Goal: Task Accomplishment & Management: Manage account settings

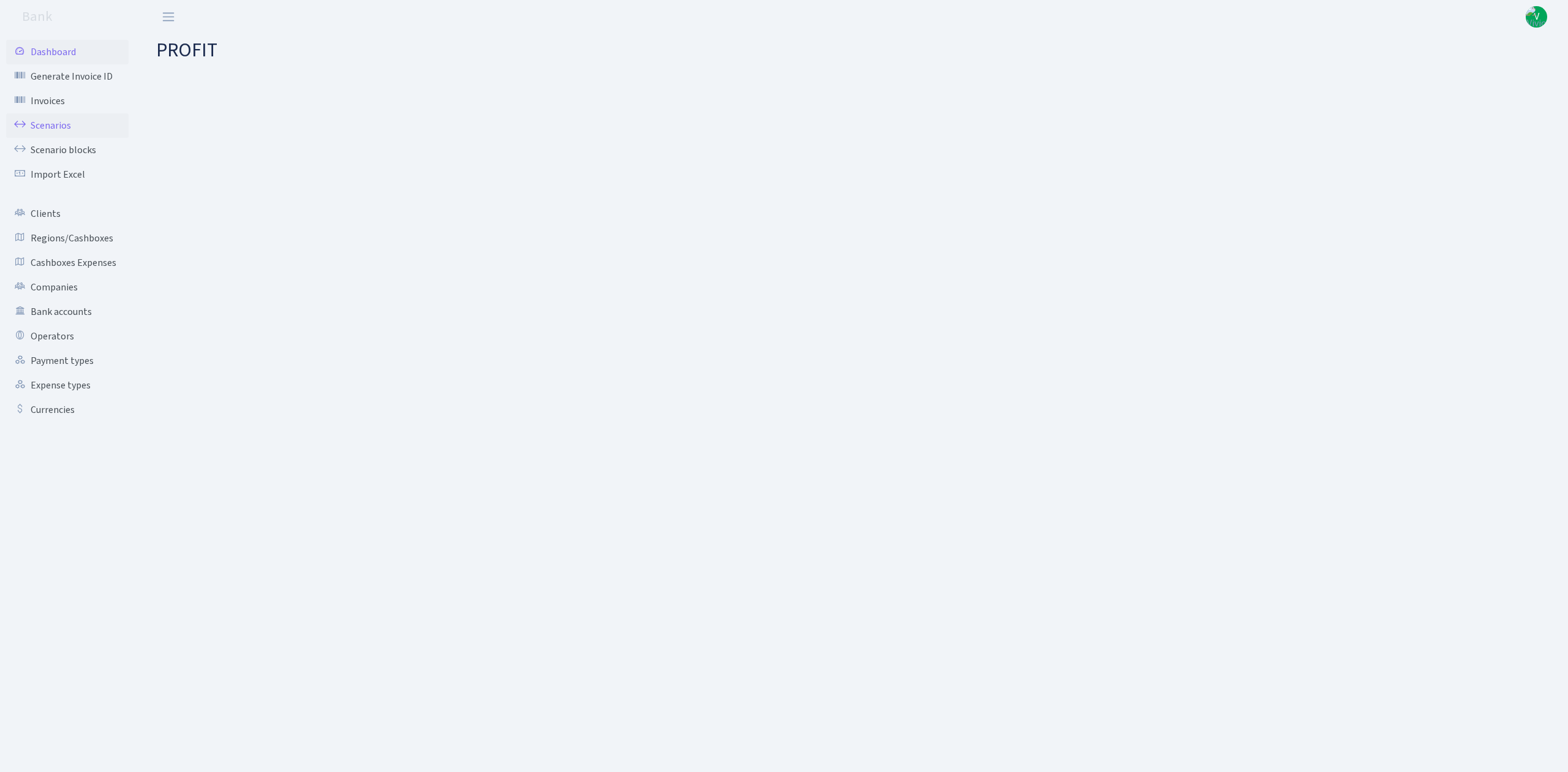
click at [50, 121] on link "Scenarios" at bounding box center [67, 125] width 122 height 24
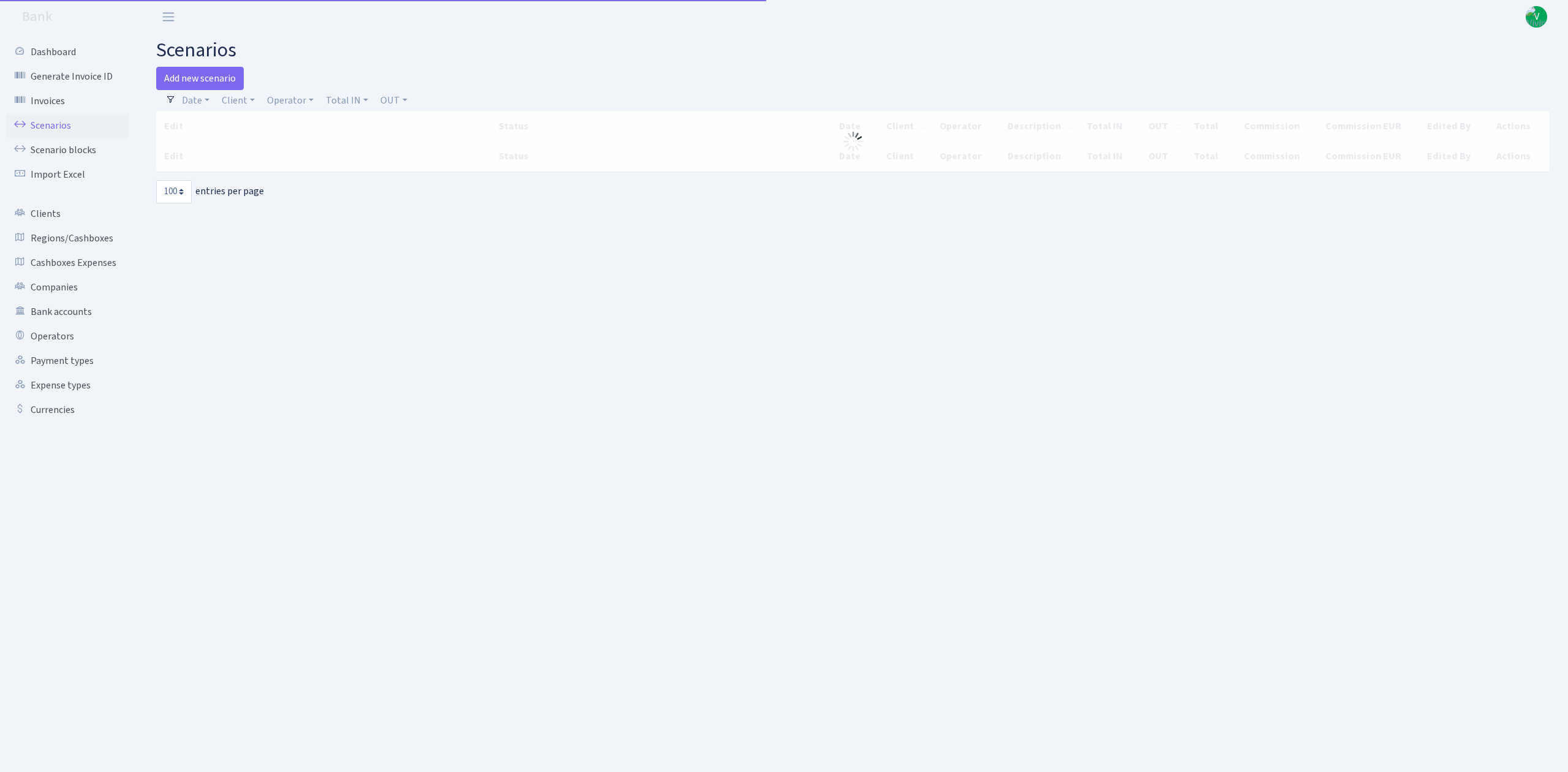
select select "100"
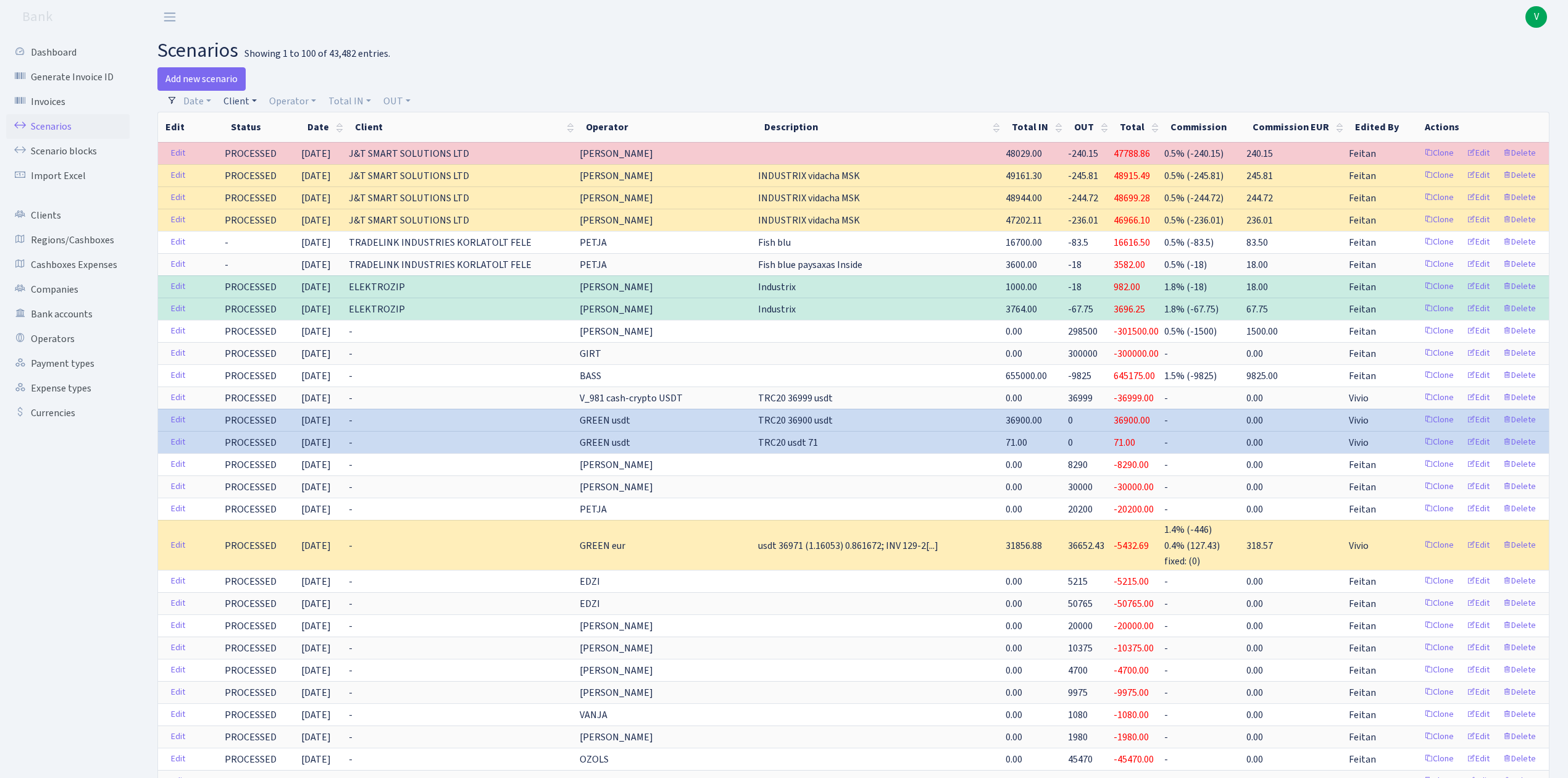
click at [241, 93] on link "Client" at bounding box center [240, 101] width 43 height 21
click at [258, 144] on input "search" at bounding box center [268, 145] width 91 height 19
type input "coberg"
click at [260, 168] on li "[PERSON_NAME]" at bounding box center [268, 168] width 93 height 22
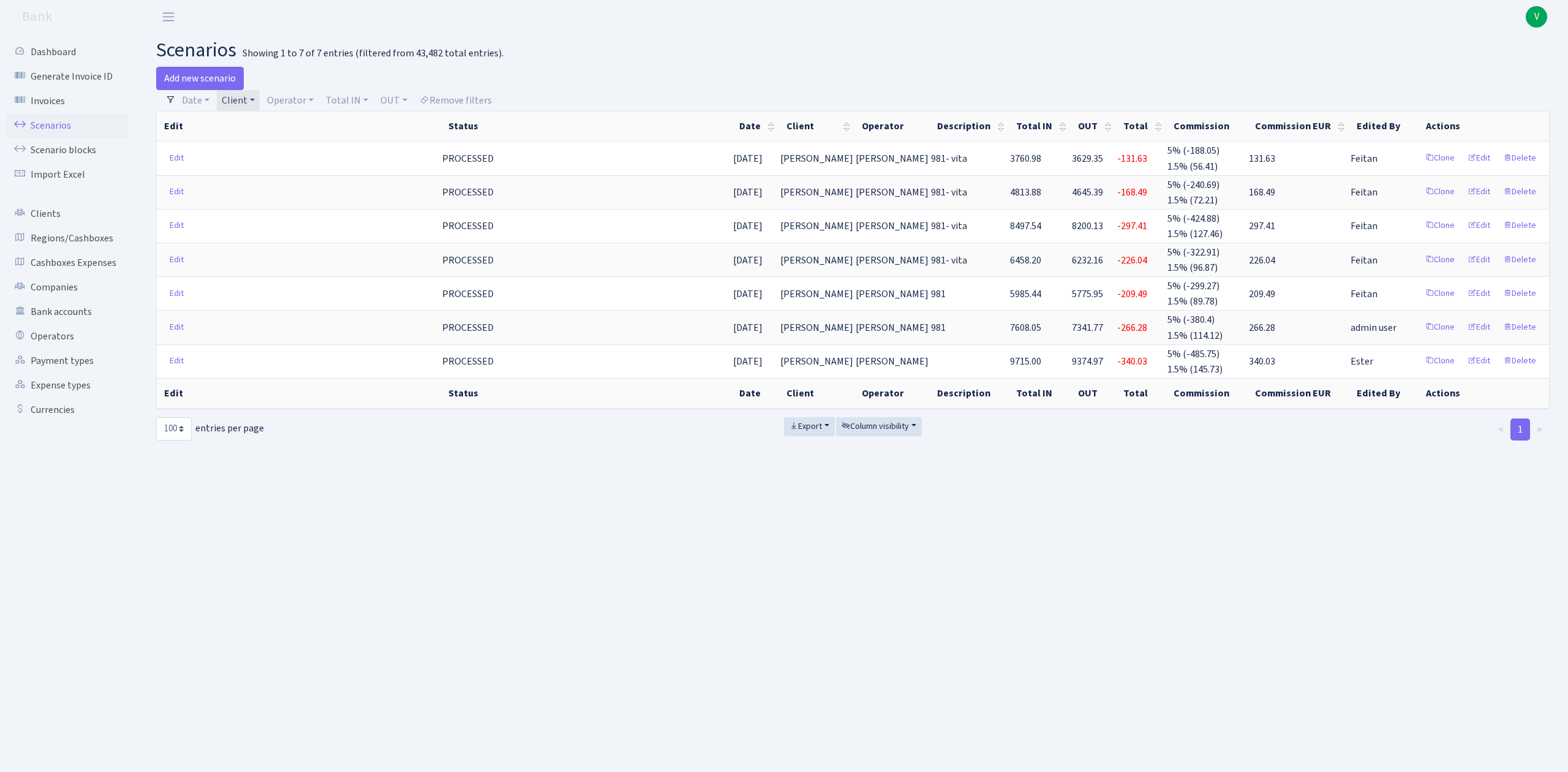
click at [240, 103] on link "Client" at bounding box center [238, 100] width 43 height 21
select select
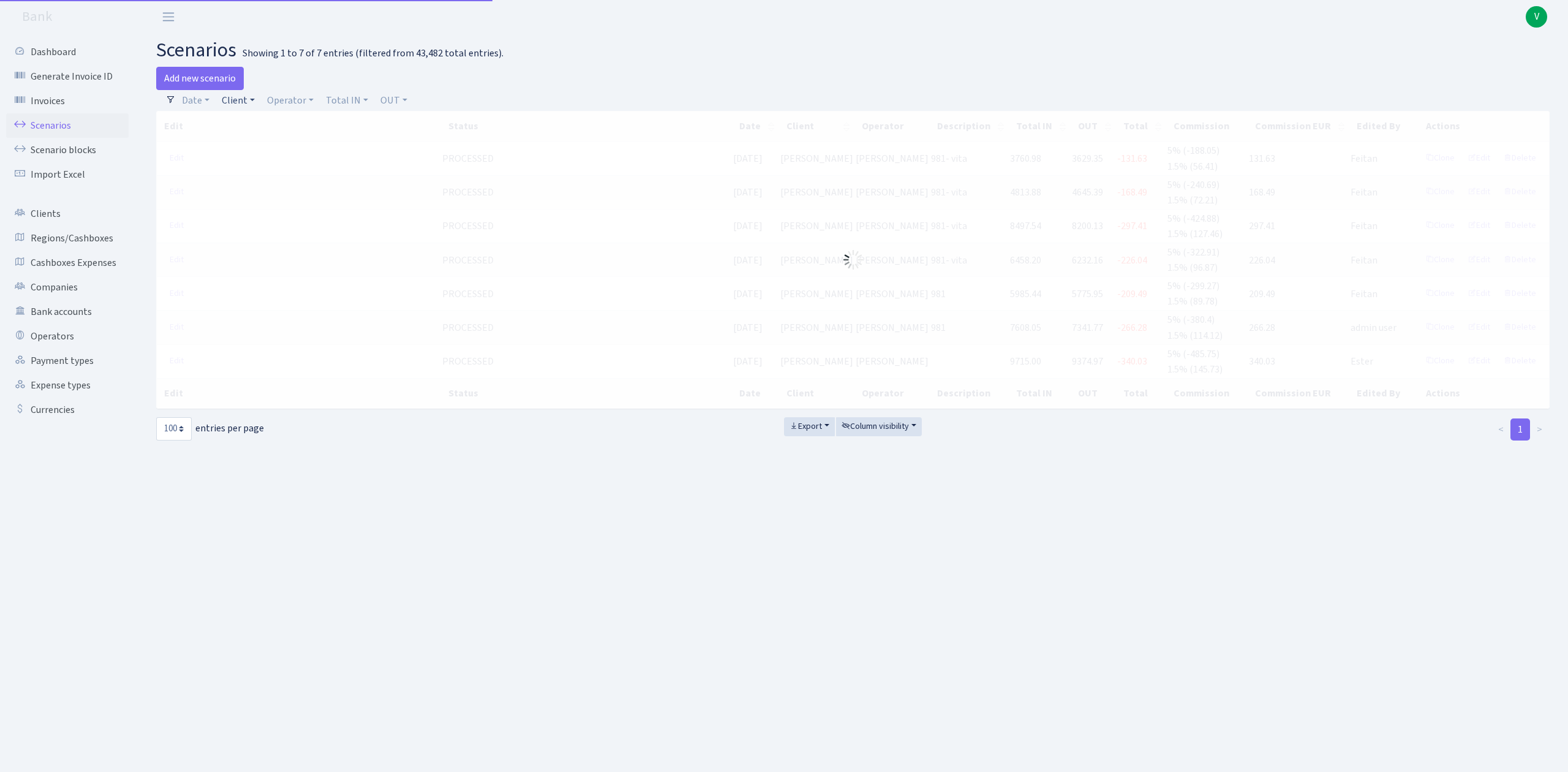
click at [244, 101] on link "Client" at bounding box center [238, 100] width 43 height 21
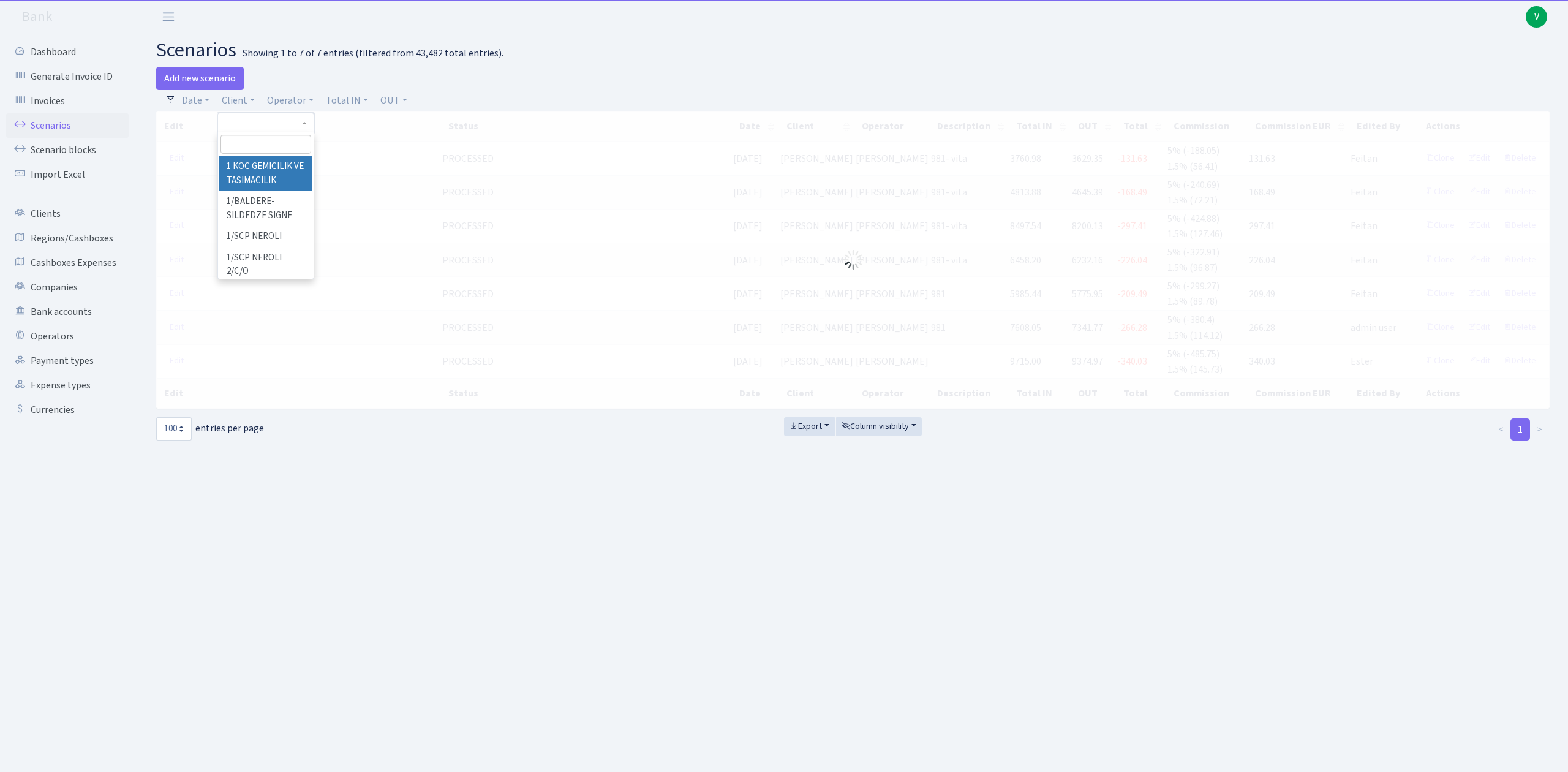
click at [251, 143] on input "search" at bounding box center [265, 144] width 90 height 19
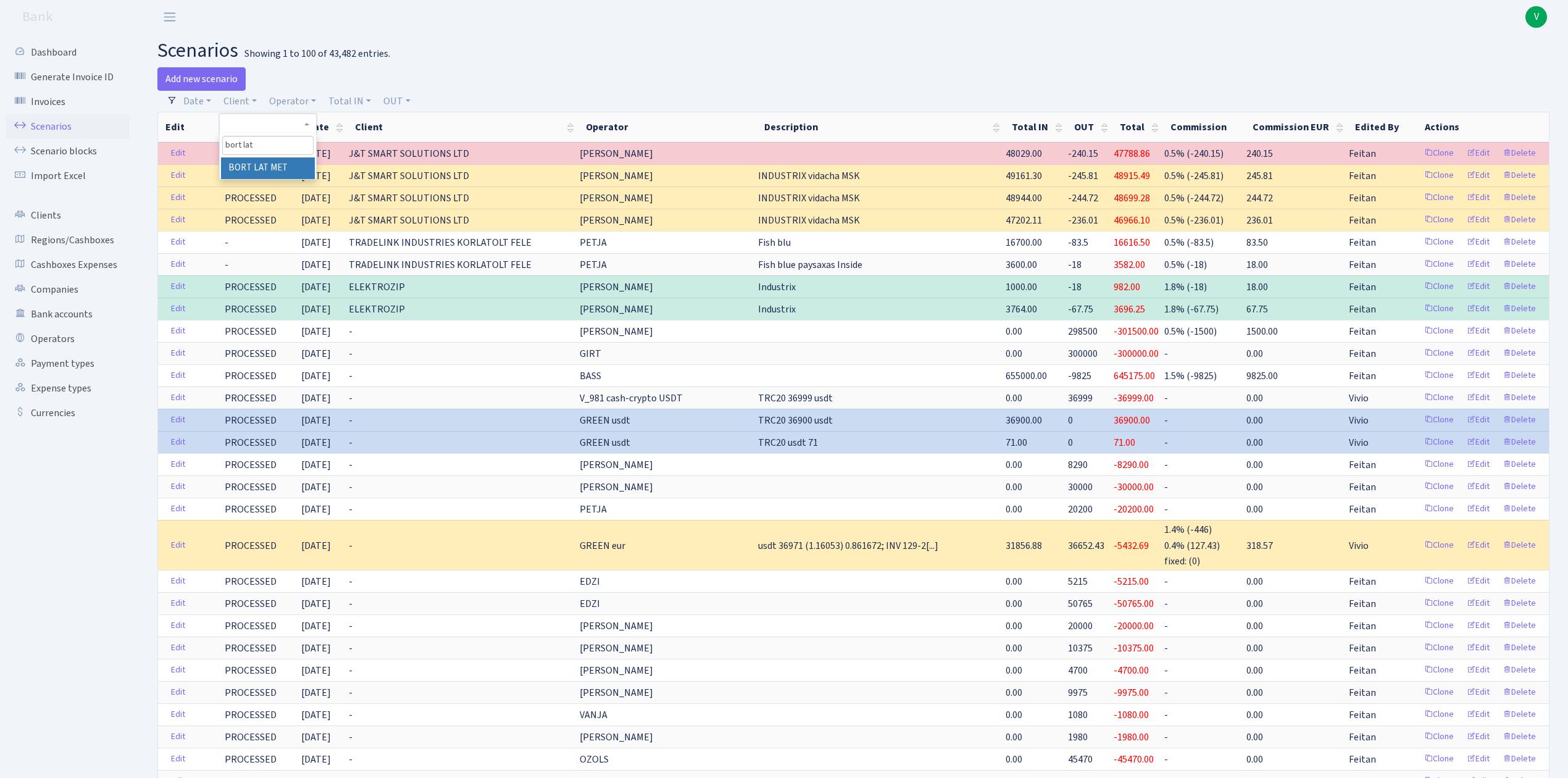
type input "bort lat"
click at [265, 163] on li "BORT LAT MET" at bounding box center [268, 168] width 93 height 22
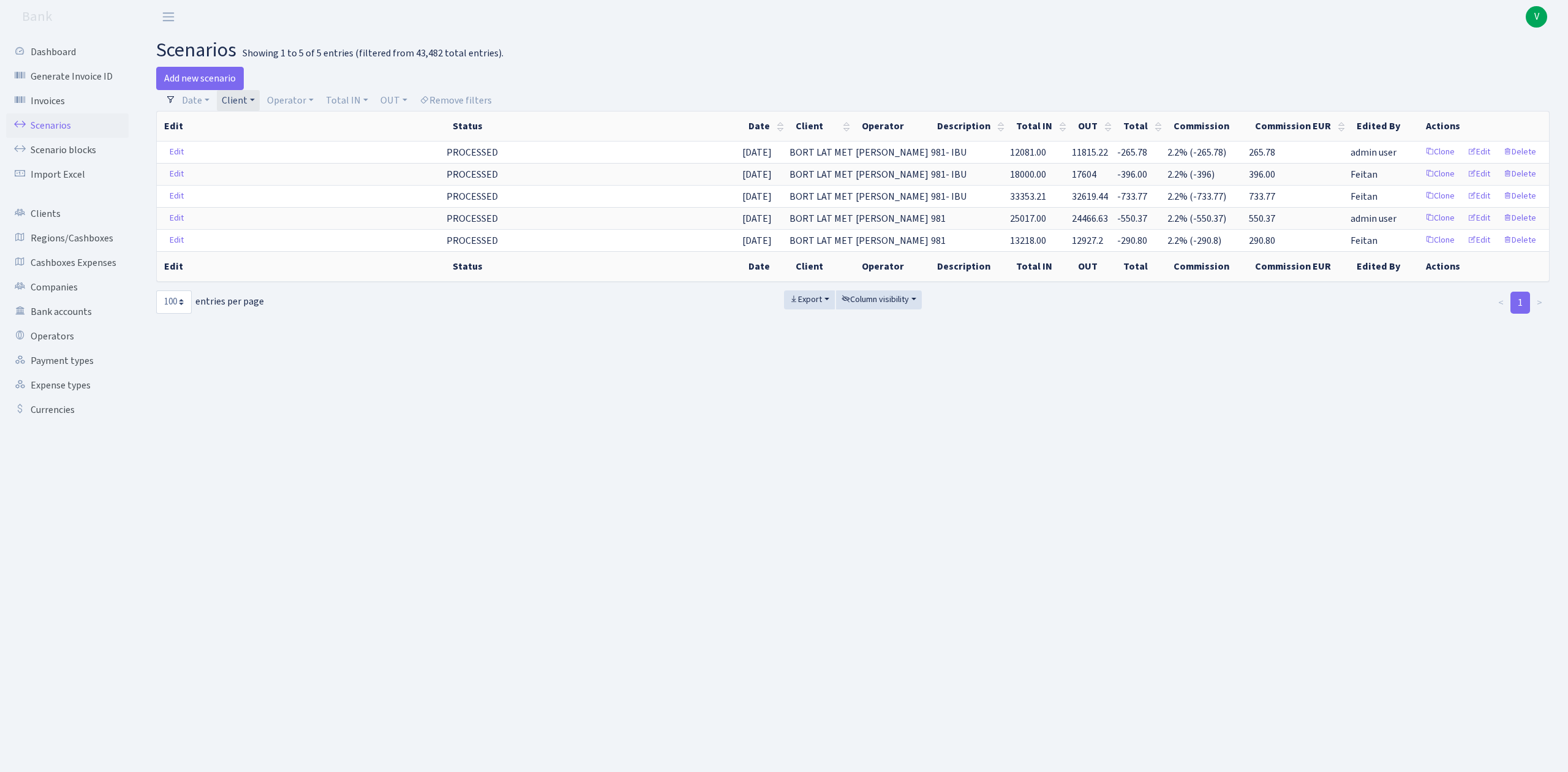
click at [231, 104] on link "Client" at bounding box center [238, 100] width 43 height 21
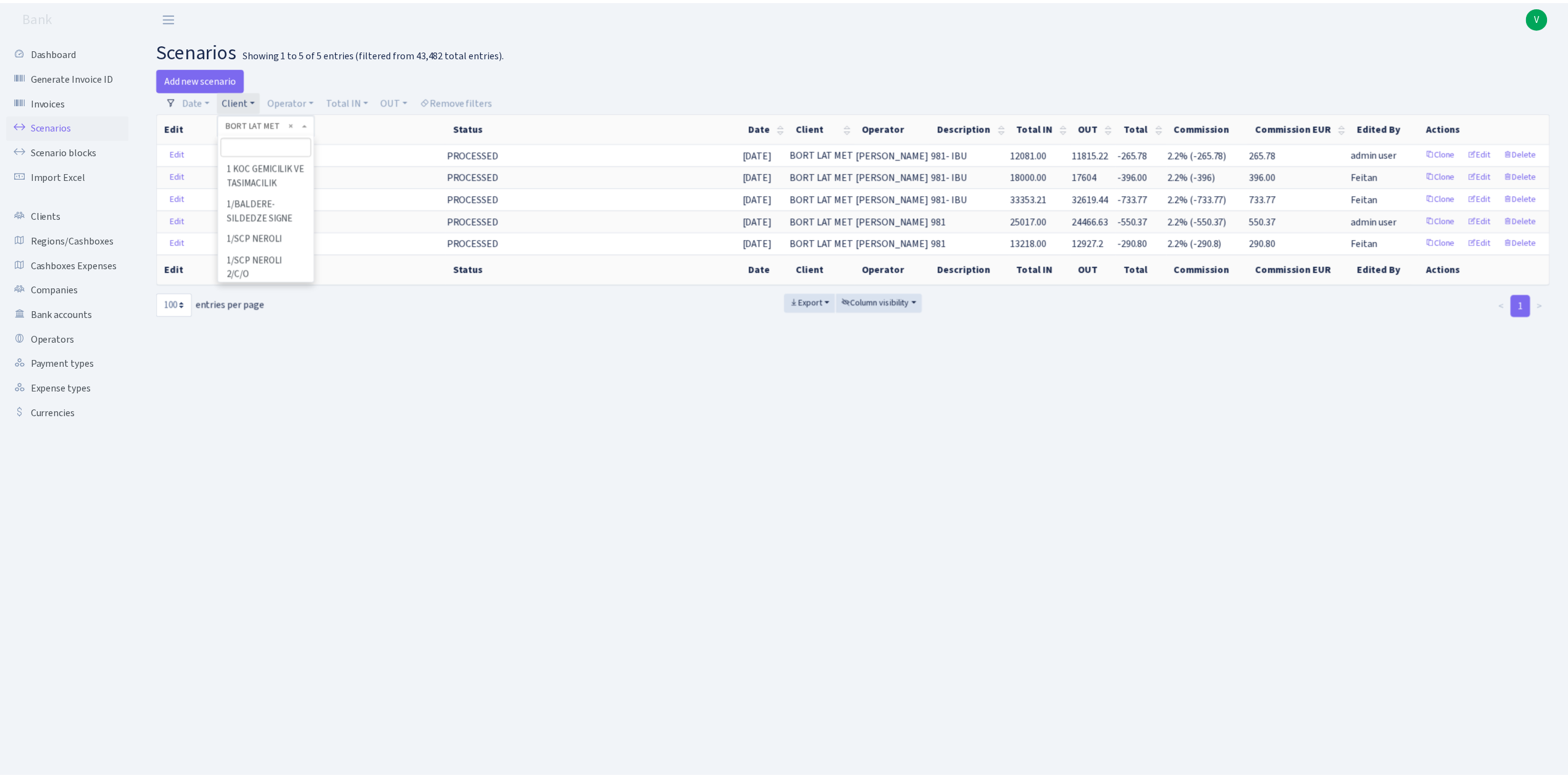
scroll to position [16003, 0]
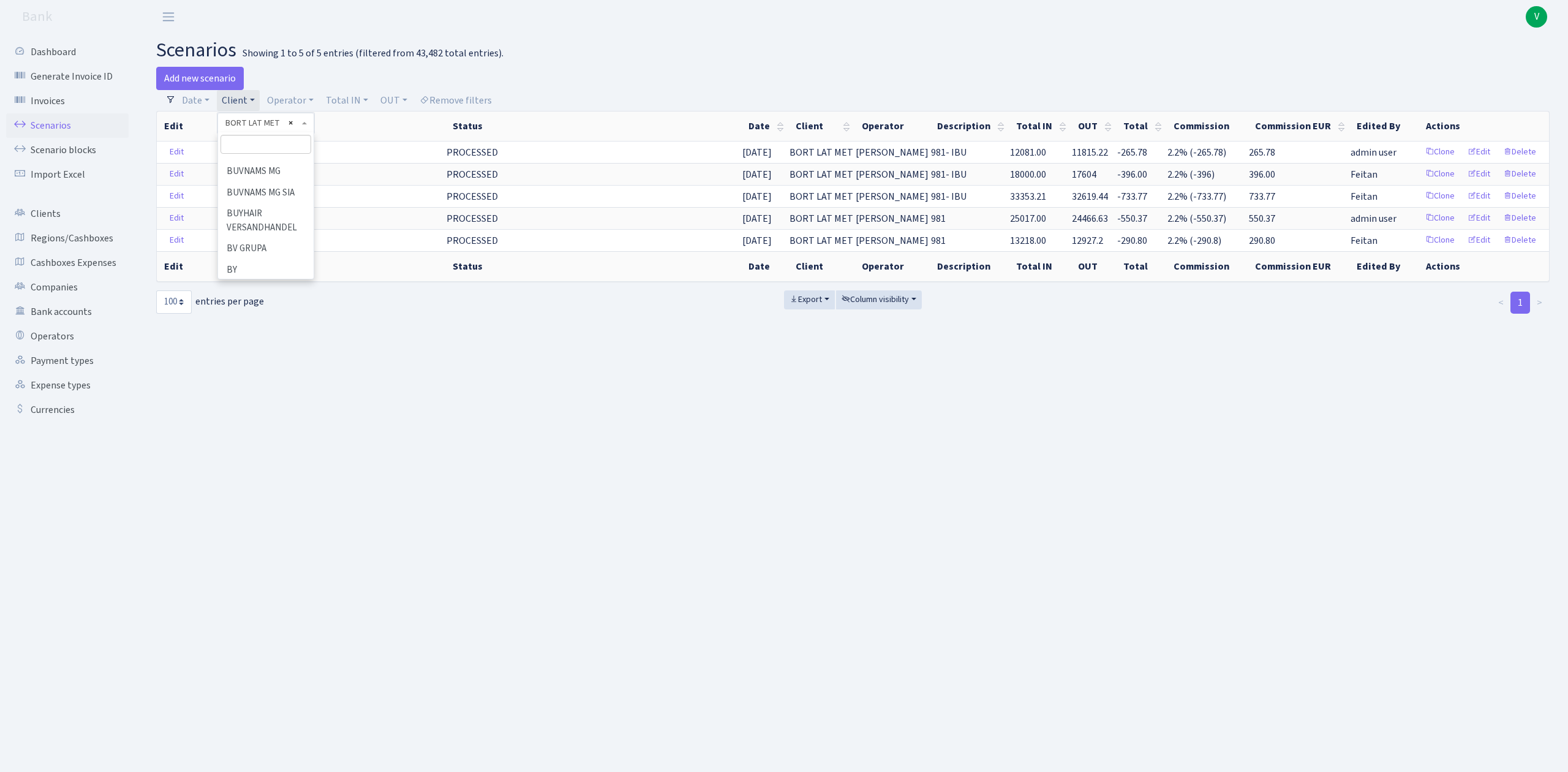
select select
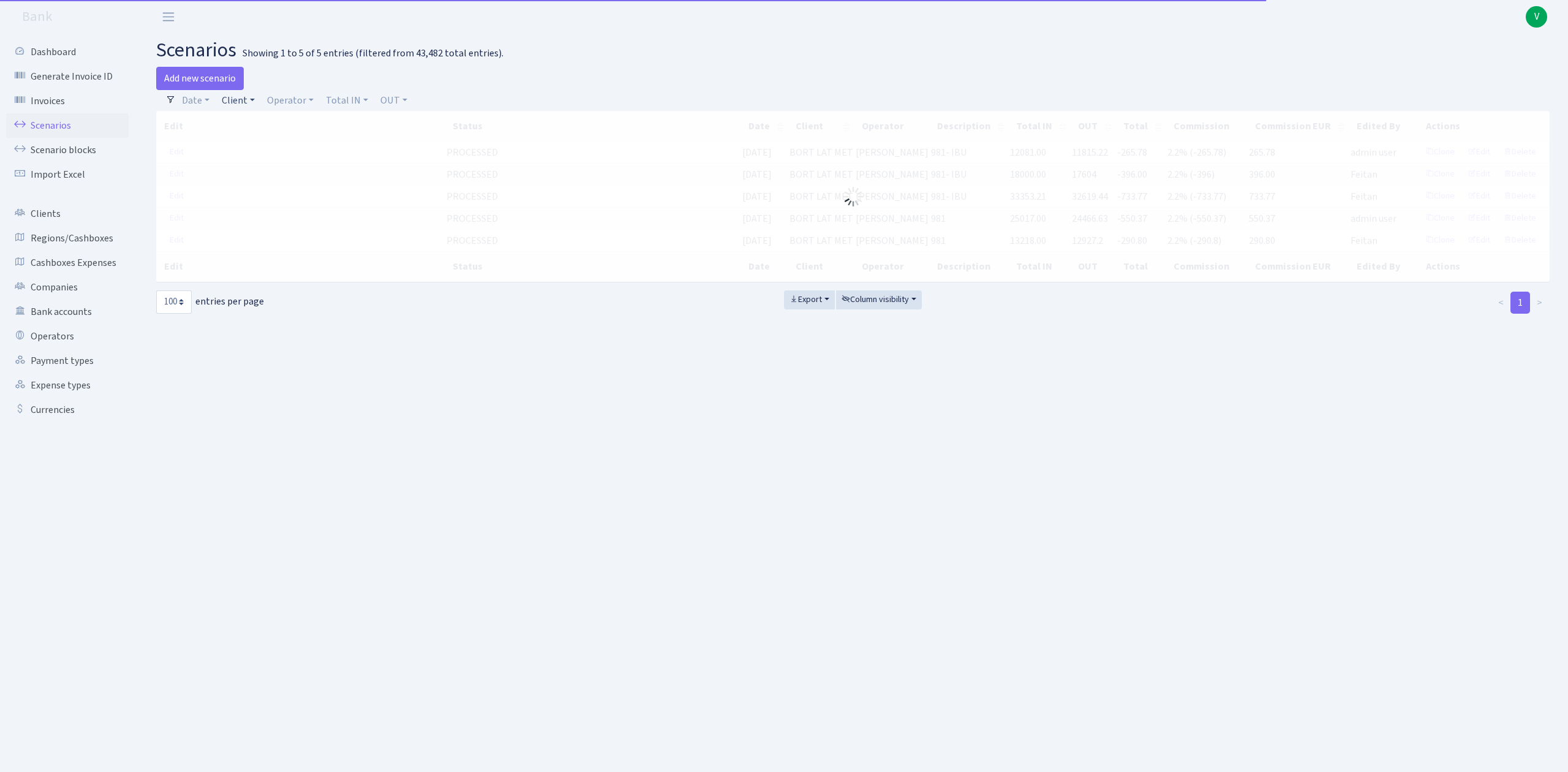
click at [246, 101] on link "Client" at bounding box center [238, 100] width 43 height 21
click at [243, 140] on input "search" at bounding box center [265, 144] width 90 height 19
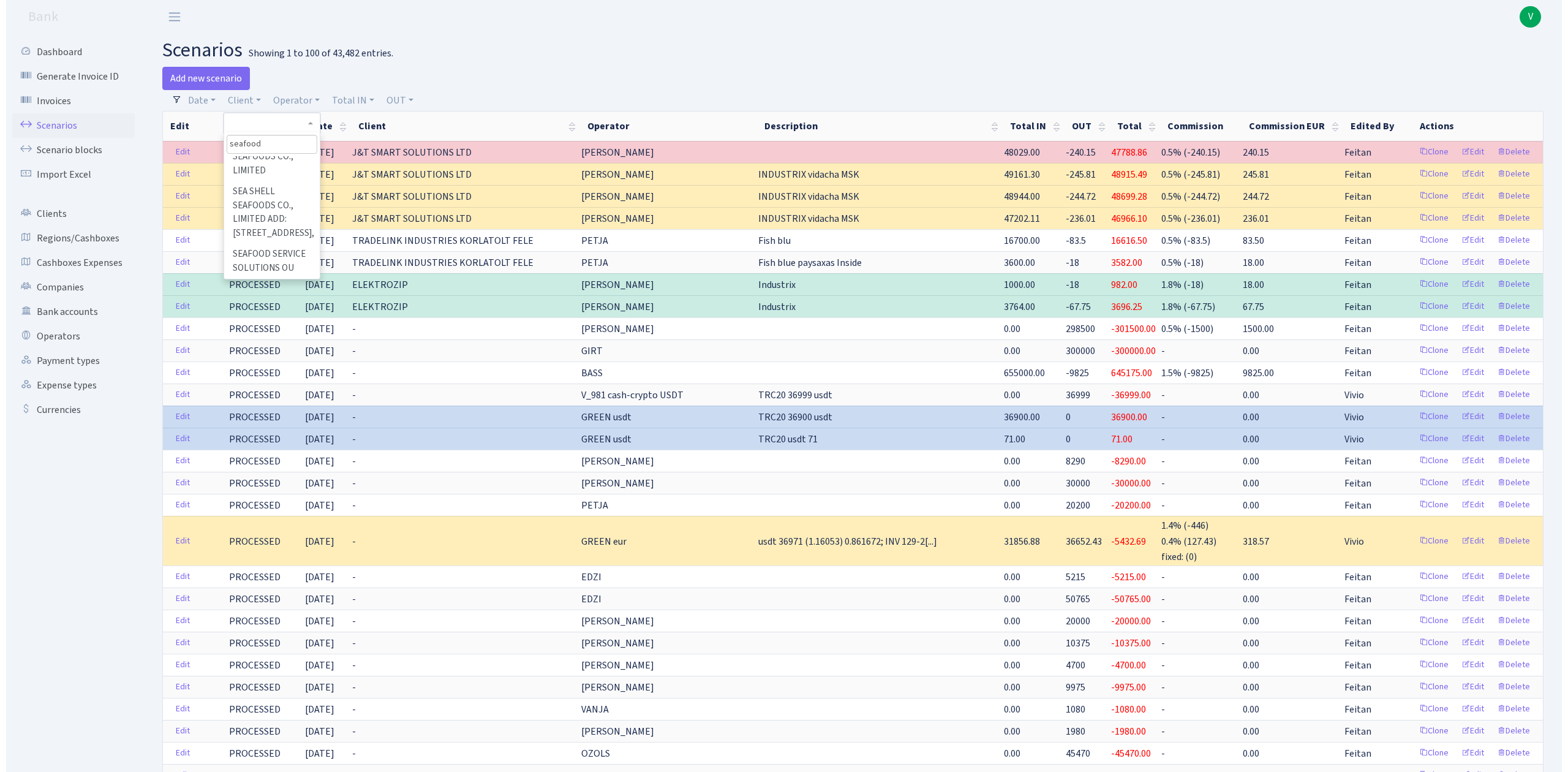
scroll to position [197, 0]
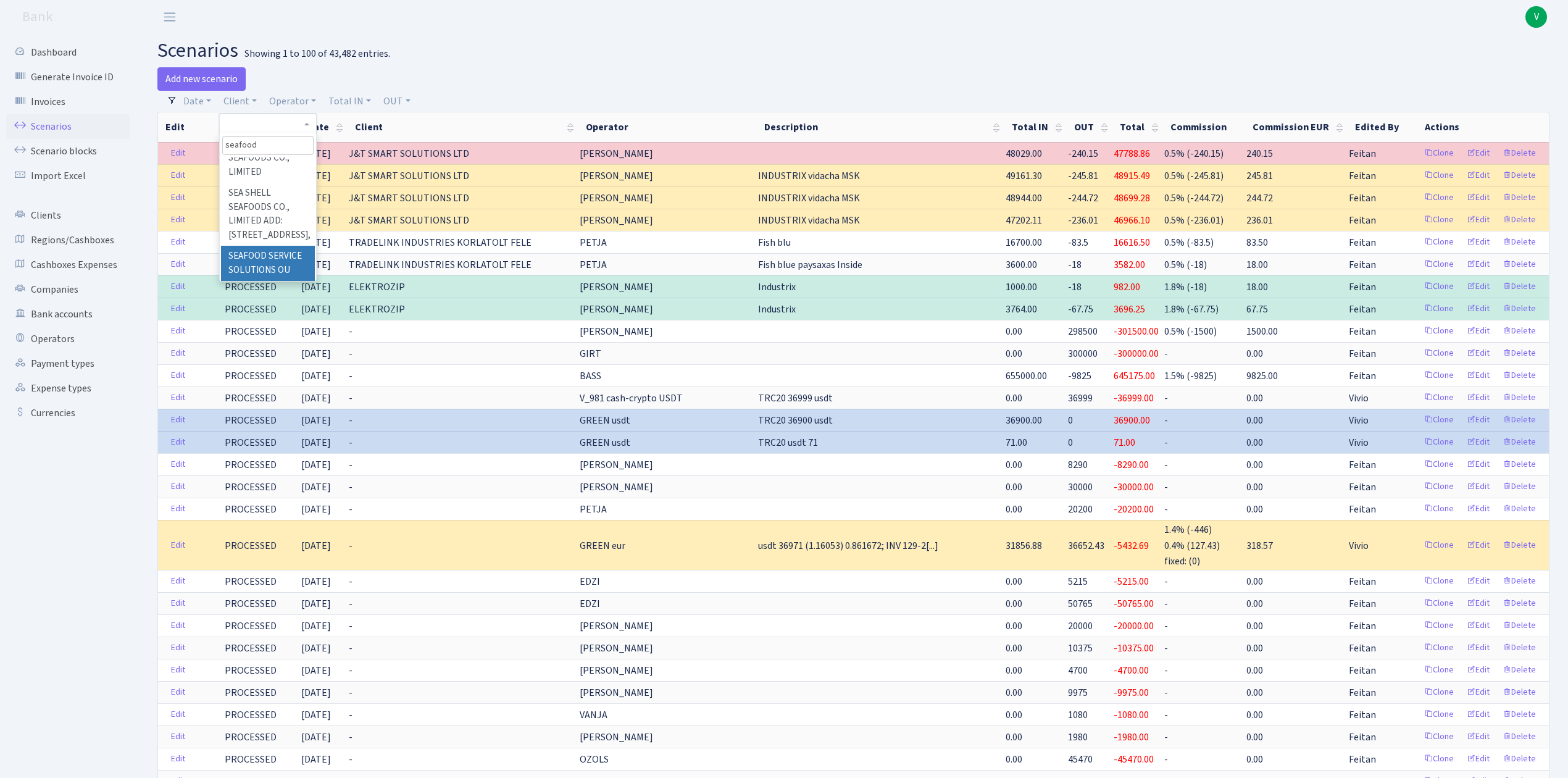
type input "seafood"
click at [268, 255] on li "SEAFOOD SERVICE SOLUTIONS OU" at bounding box center [268, 264] width 93 height 36
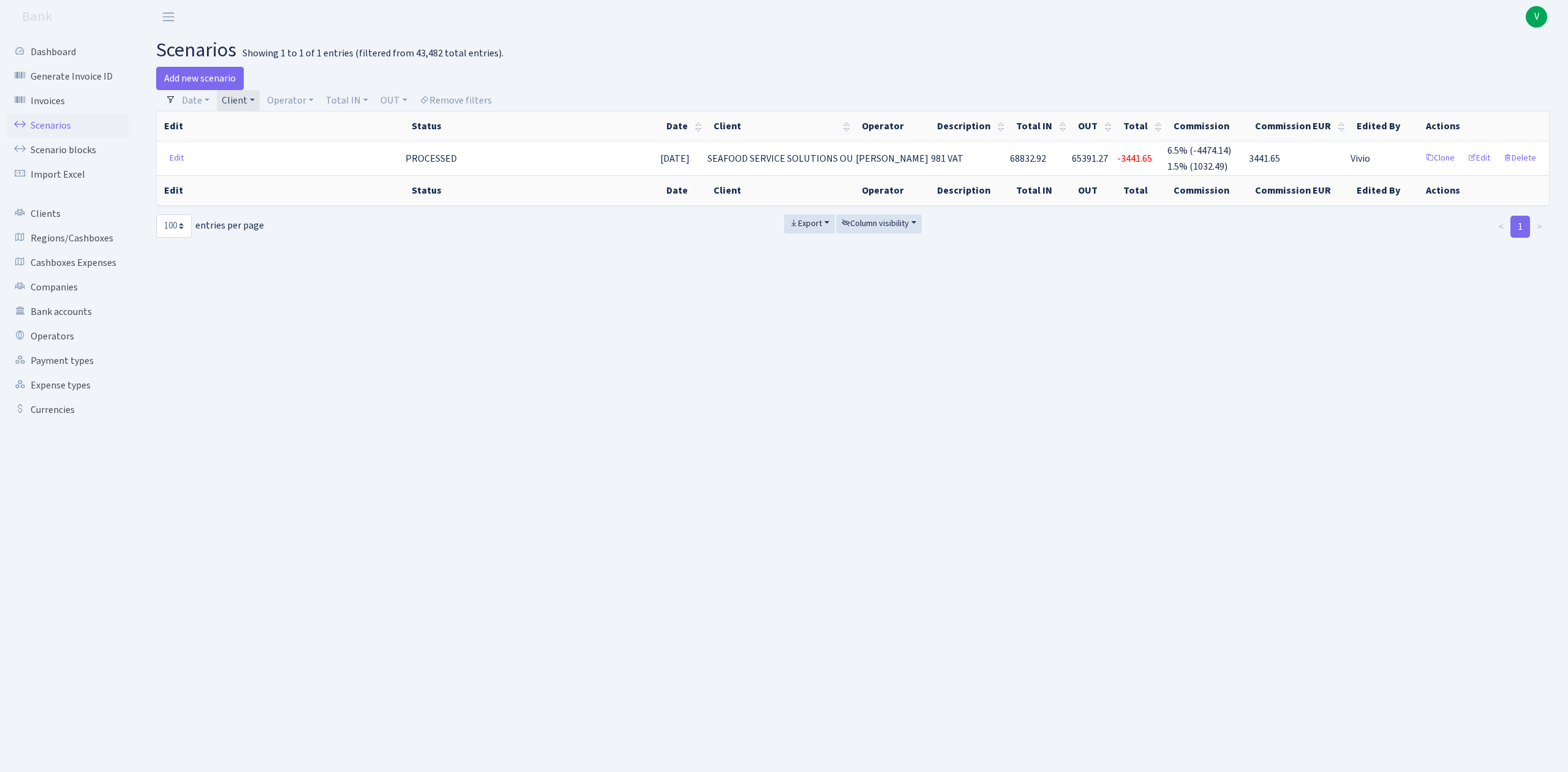
click at [254, 103] on link "Client" at bounding box center [238, 100] width 43 height 21
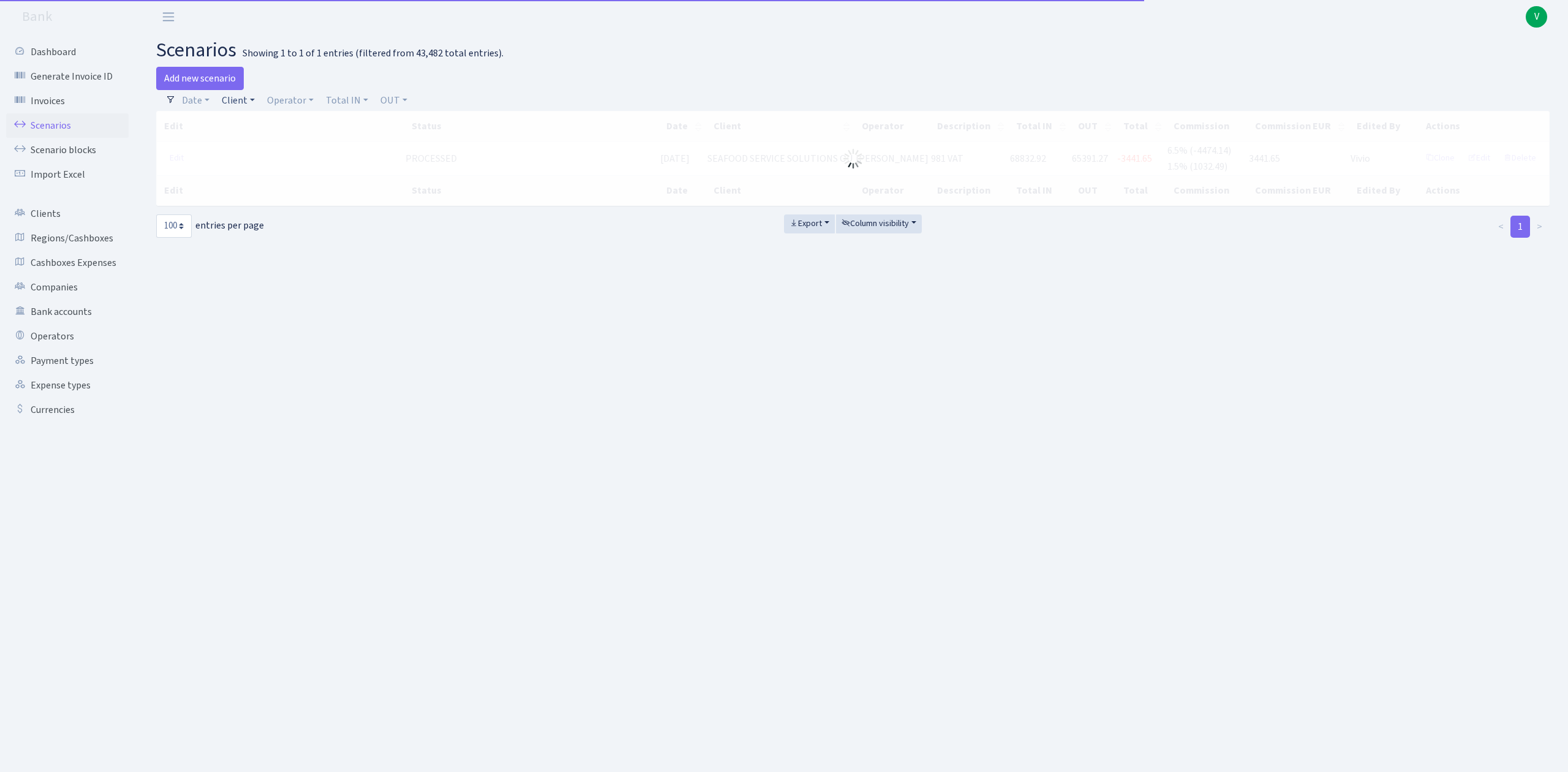
click at [239, 104] on link "Client" at bounding box center [238, 100] width 43 height 21
click at [249, 142] on input "search" at bounding box center [265, 144] width 90 height 19
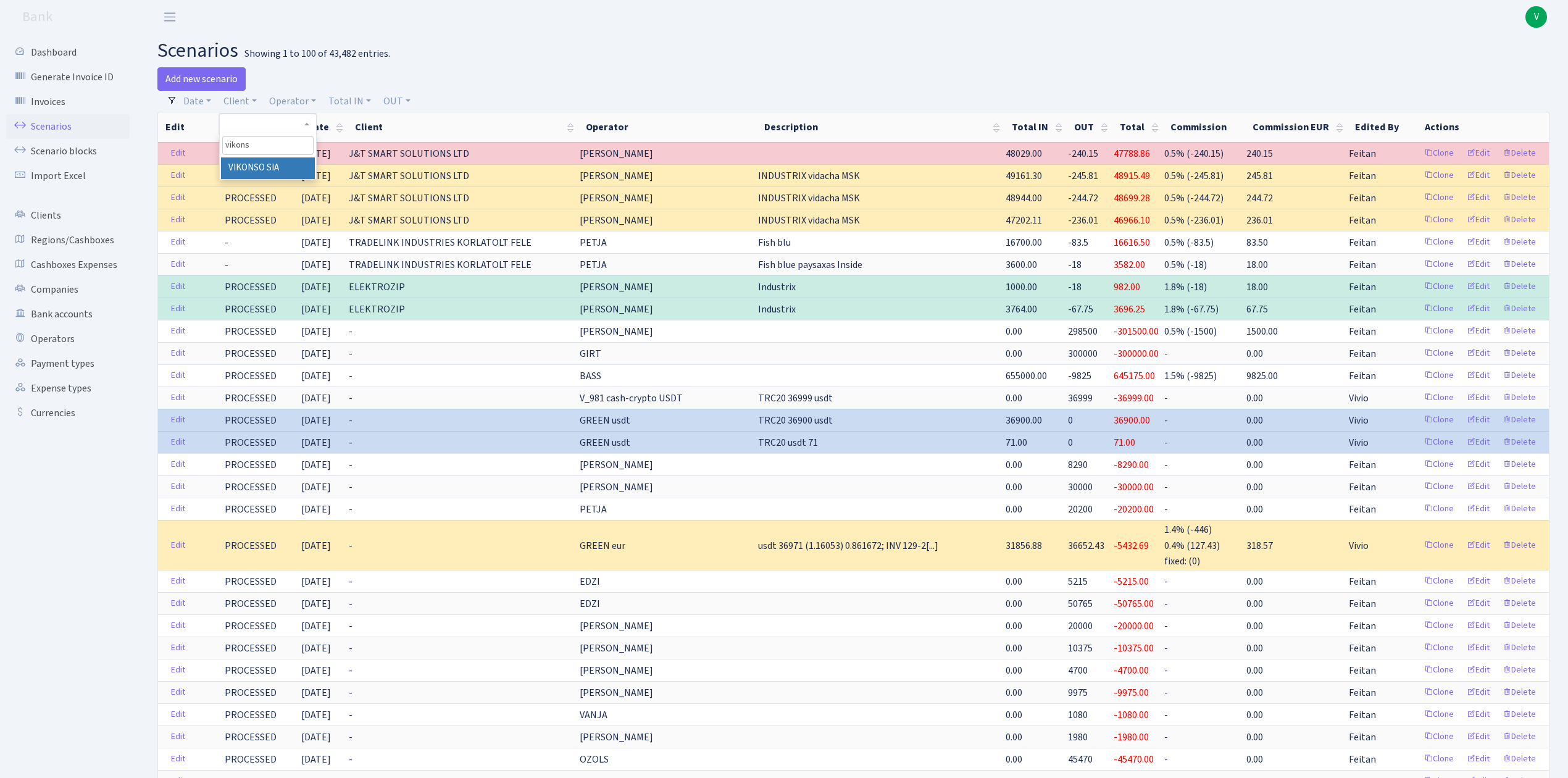
type input "vikons"
click at [277, 169] on li "VIKONSO SIA" at bounding box center [268, 168] width 93 height 22
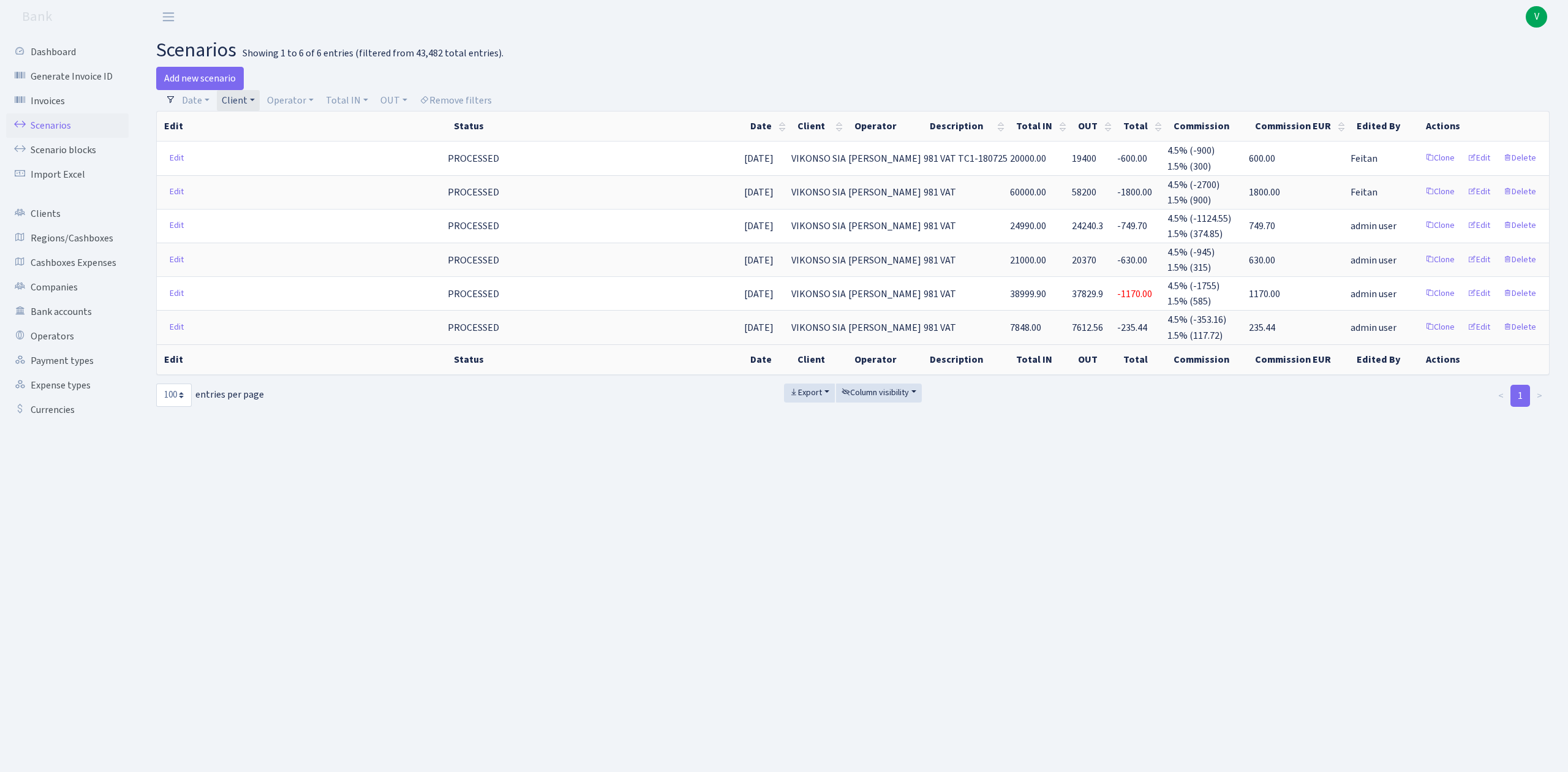
click at [295, 89] on div "Add new scenario" at bounding box center [499, 78] width 688 height 24
click at [282, 96] on link "Operator" at bounding box center [291, 100] width 57 height 21
click at [241, 107] on link "Client" at bounding box center [238, 100] width 43 height 21
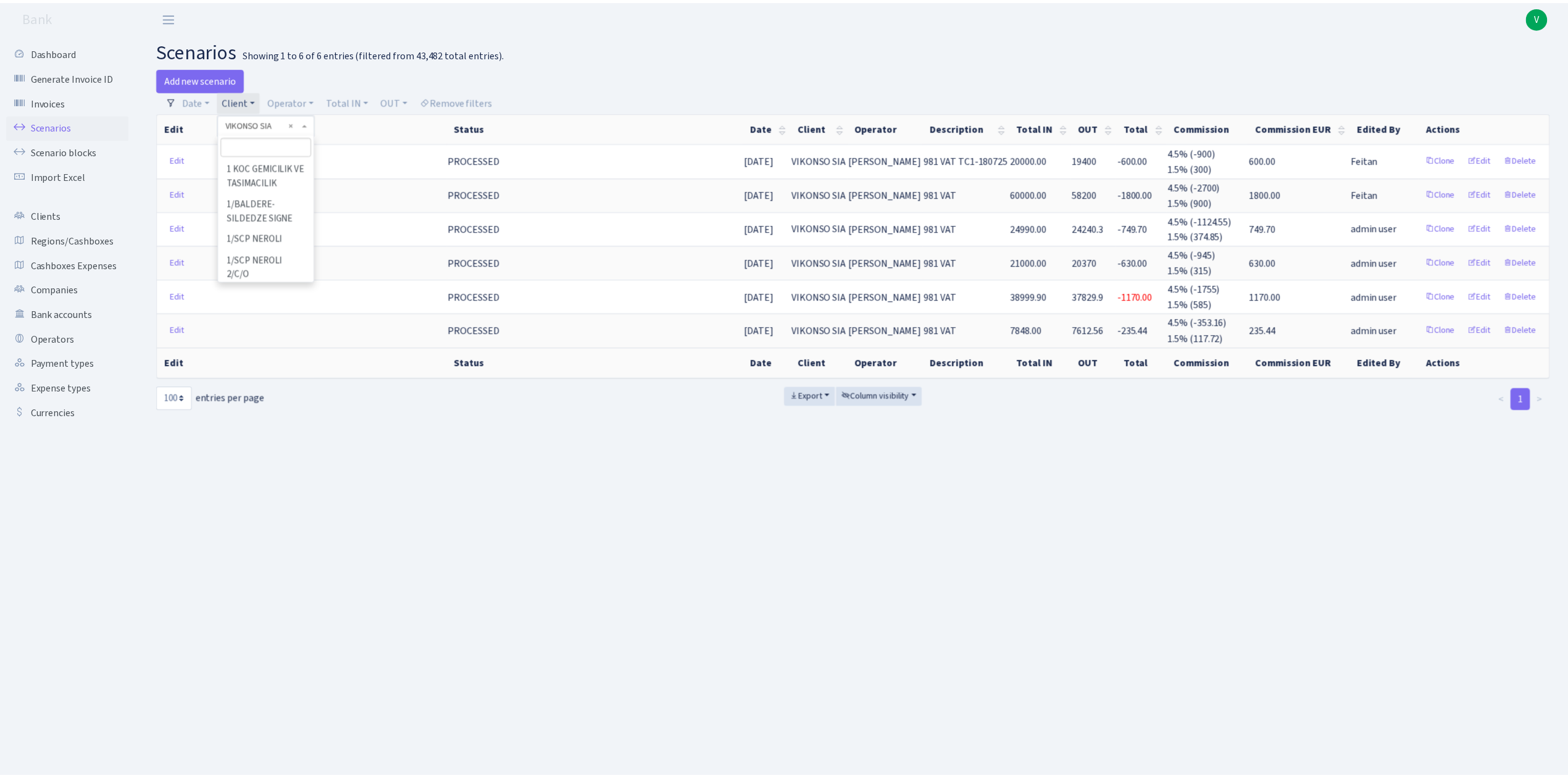
scroll to position [101974, 0]
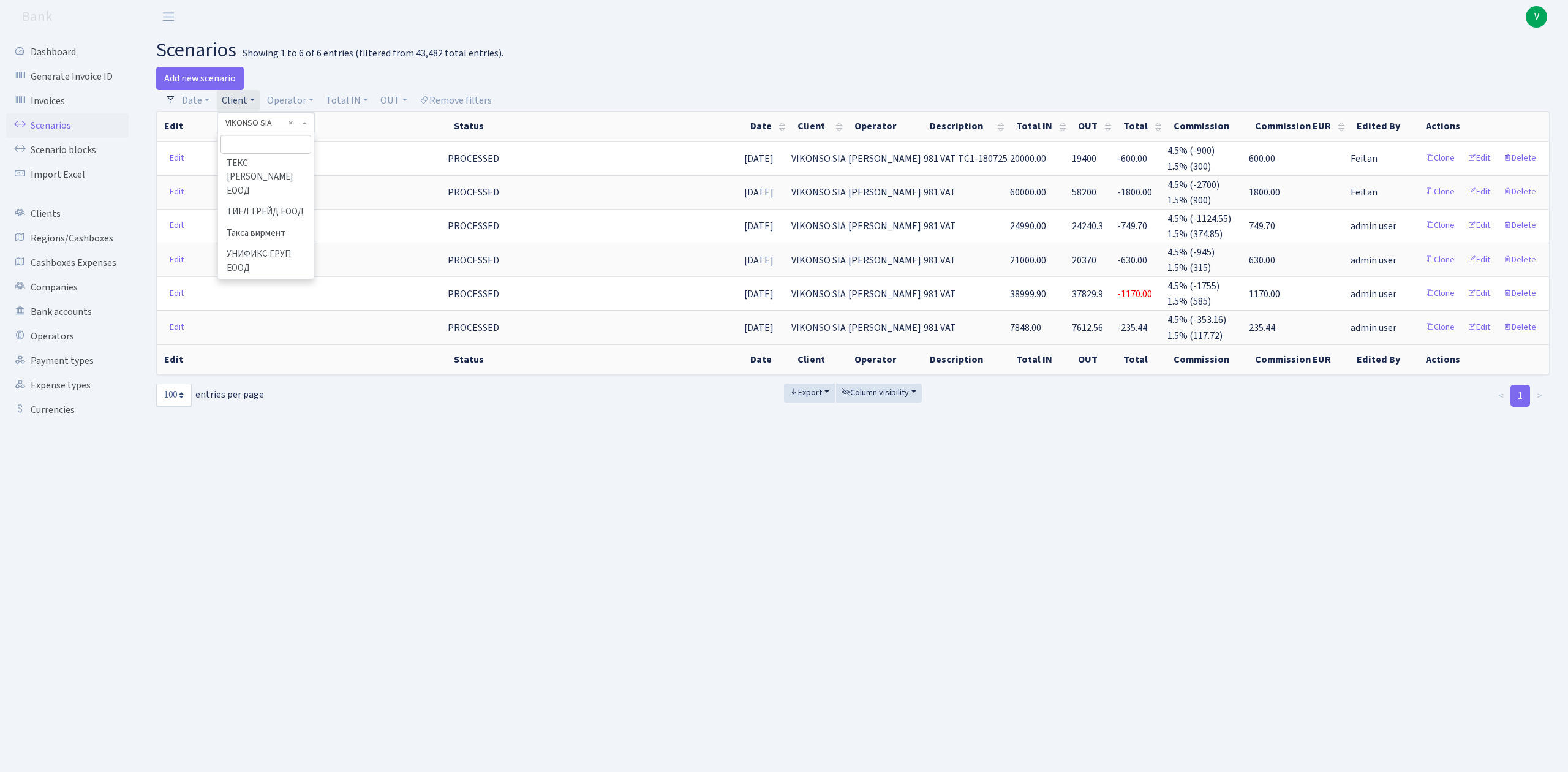
drag, startPoint x: 292, startPoint y: 123, endPoint x: 287, endPoint y: 113, distance: 11.2
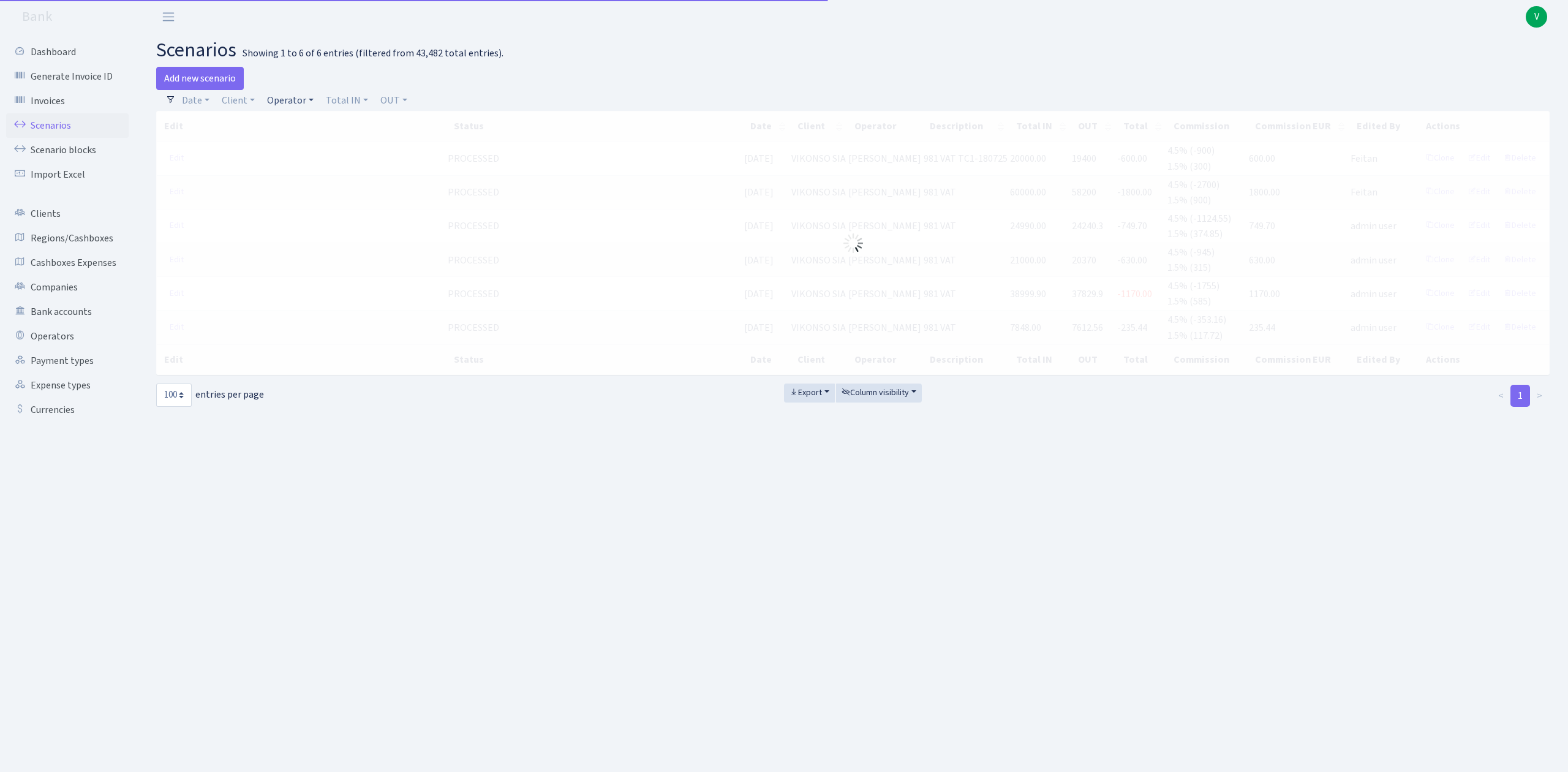
click at [287, 104] on link "Operator" at bounding box center [291, 100] width 57 height 21
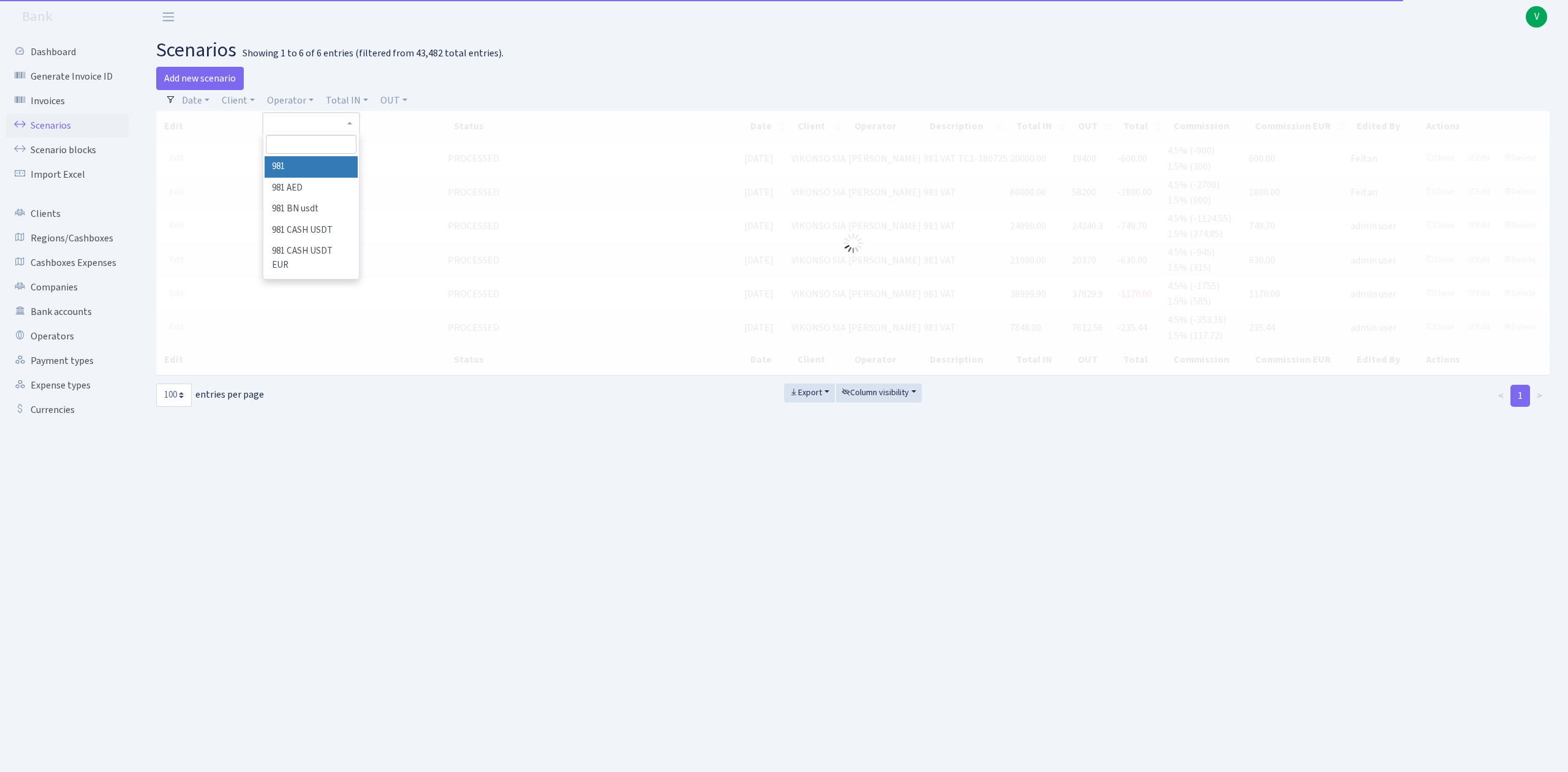
click at [297, 138] on input "search" at bounding box center [310, 144] width 90 height 19
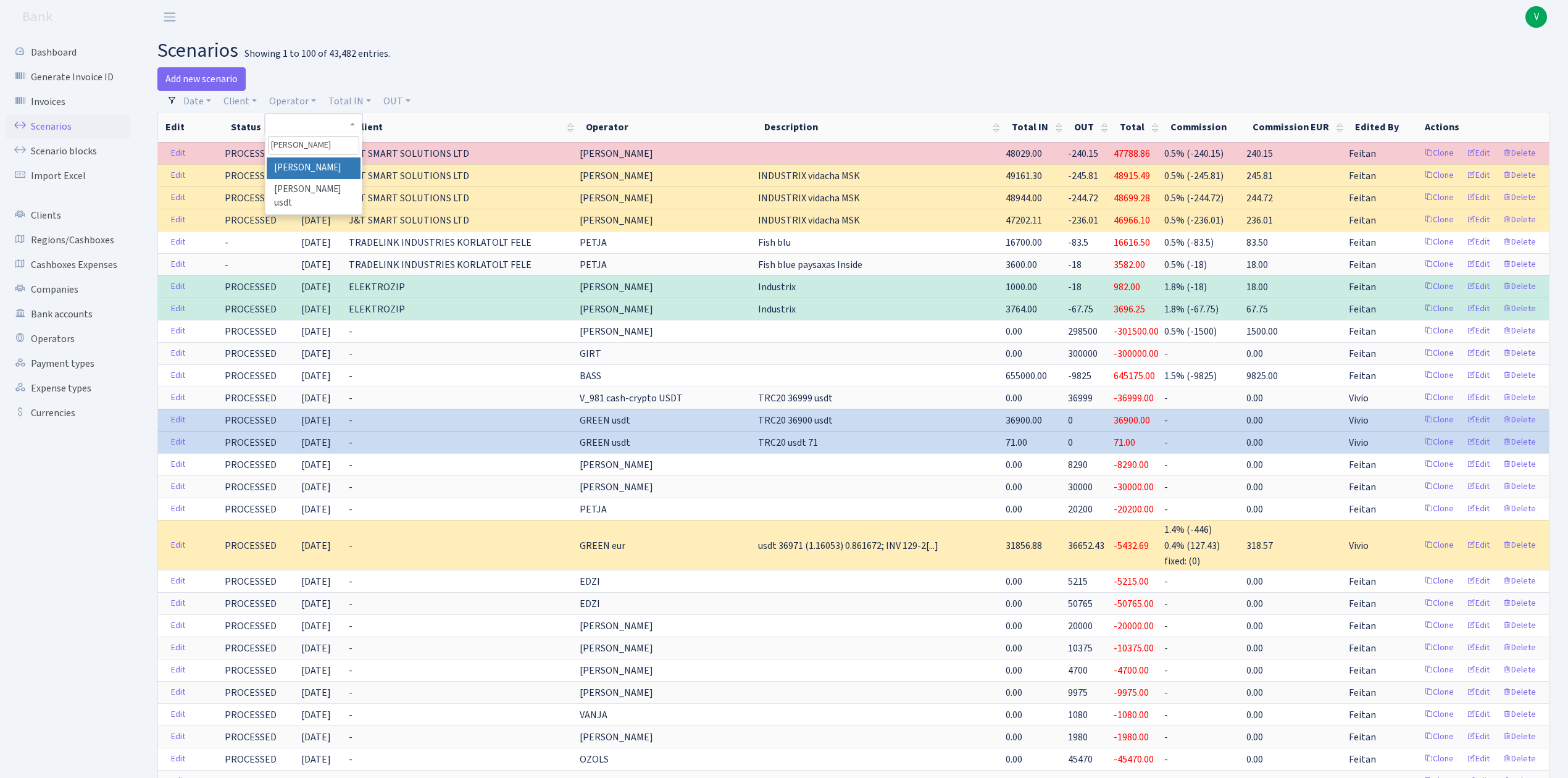
type input "karen"
click at [292, 169] on li "[PERSON_NAME]" at bounding box center [313, 168] width 93 height 22
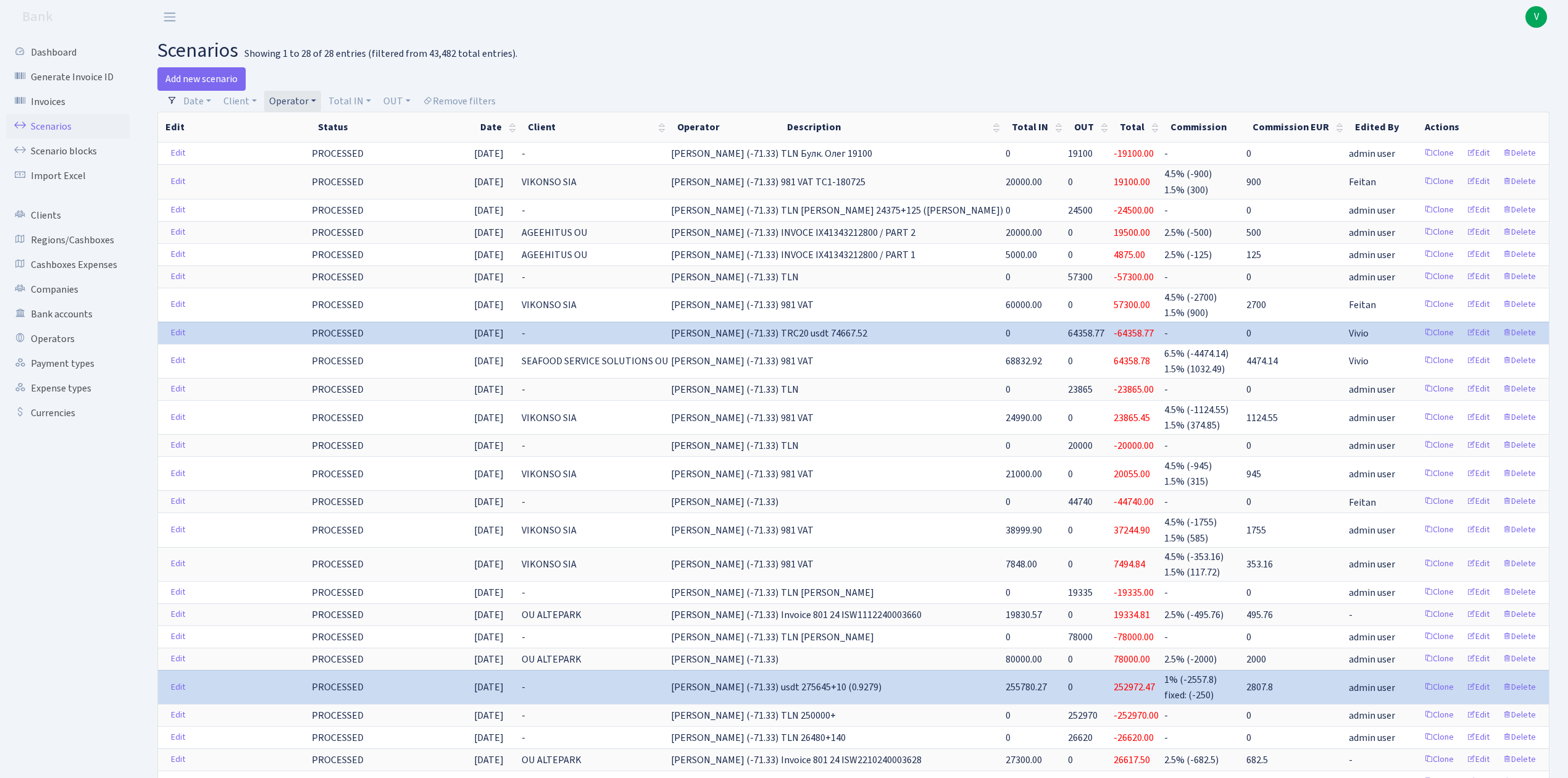
click at [302, 90] on div "Add new scenario" at bounding box center [501, 79] width 687 height 24
click at [306, 95] on link "Operator" at bounding box center [293, 101] width 57 height 21
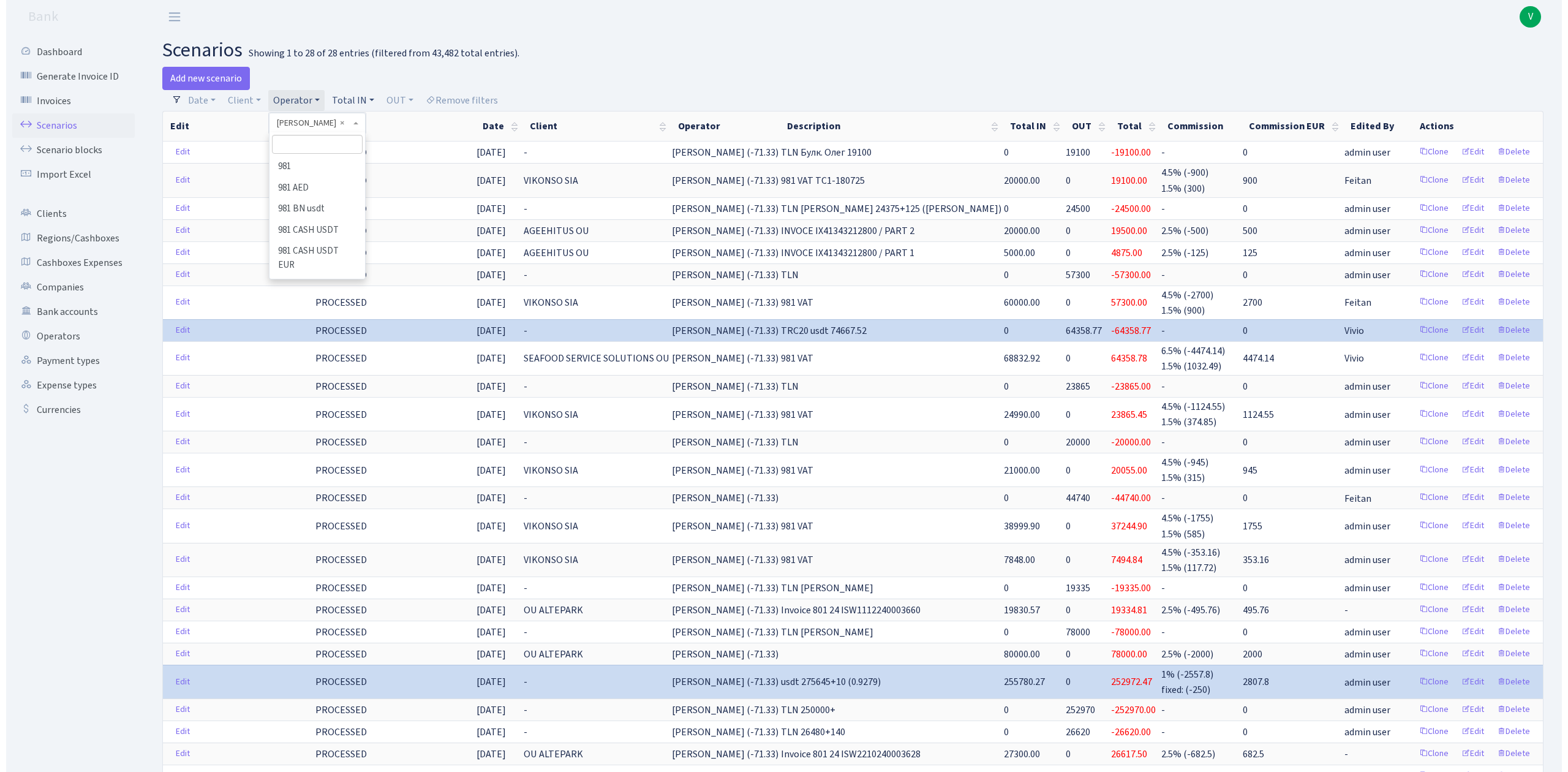
scroll to position [4163, 0]
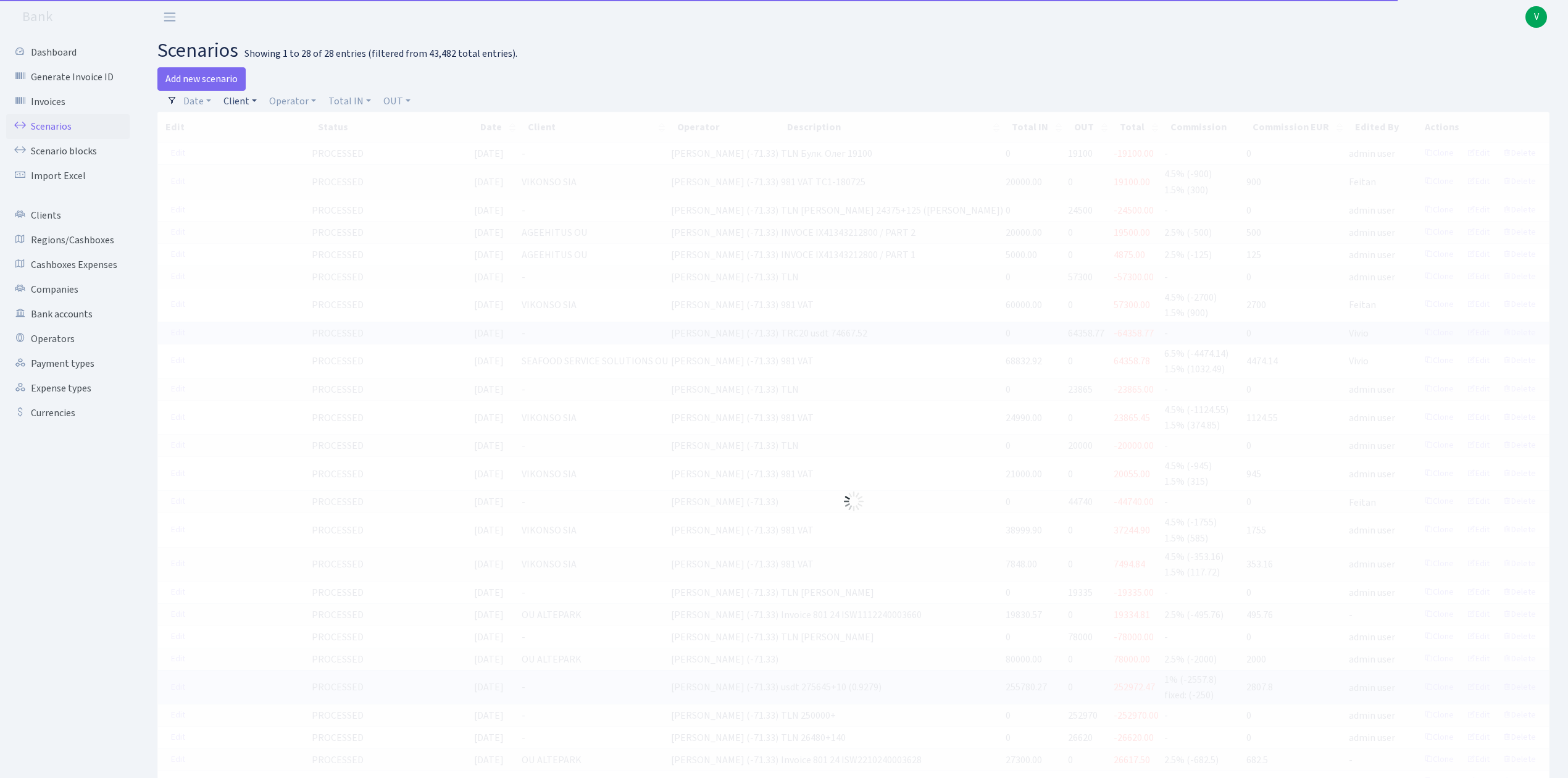
click at [240, 102] on link "Client" at bounding box center [240, 101] width 43 height 21
click at [235, 141] on input "search" at bounding box center [268, 145] width 91 height 19
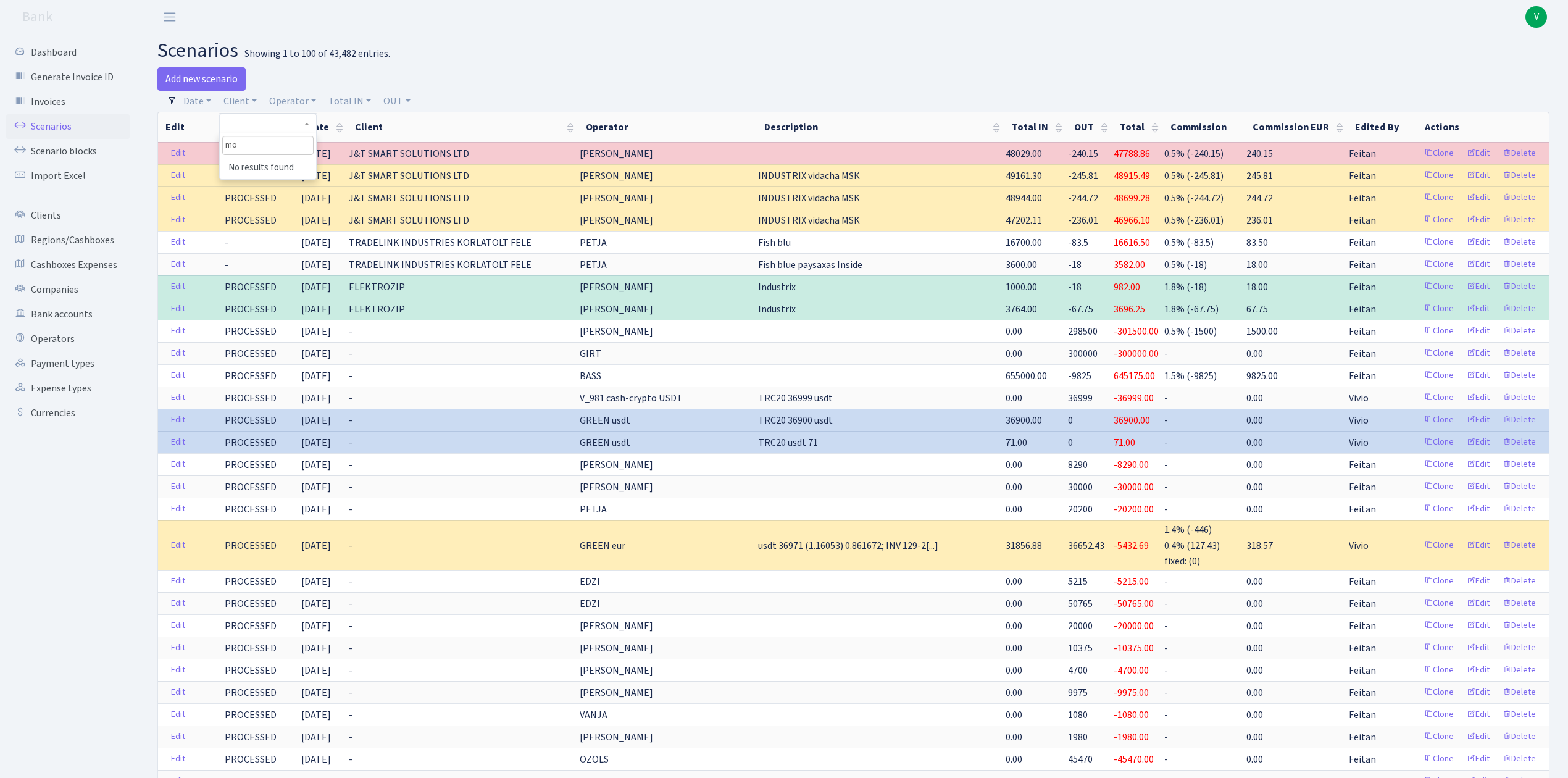
type input "m"
type input "vladk"
click at [277, 167] on li "[PERSON_NAME]" at bounding box center [268, 168] width 93 height 22
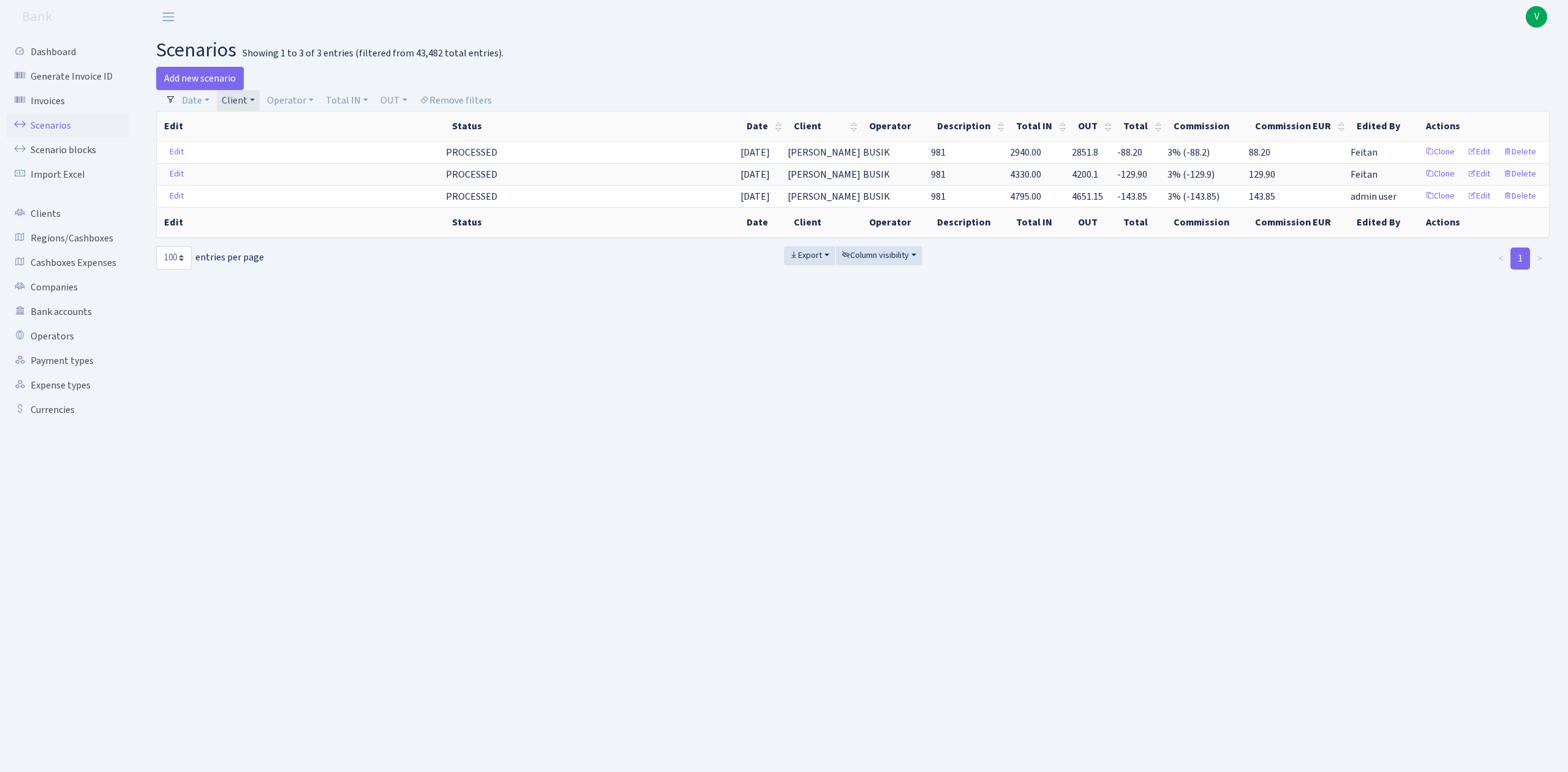
click at [233, 102] on link "Client" at bounding box center [238, 100] width 43 height 21
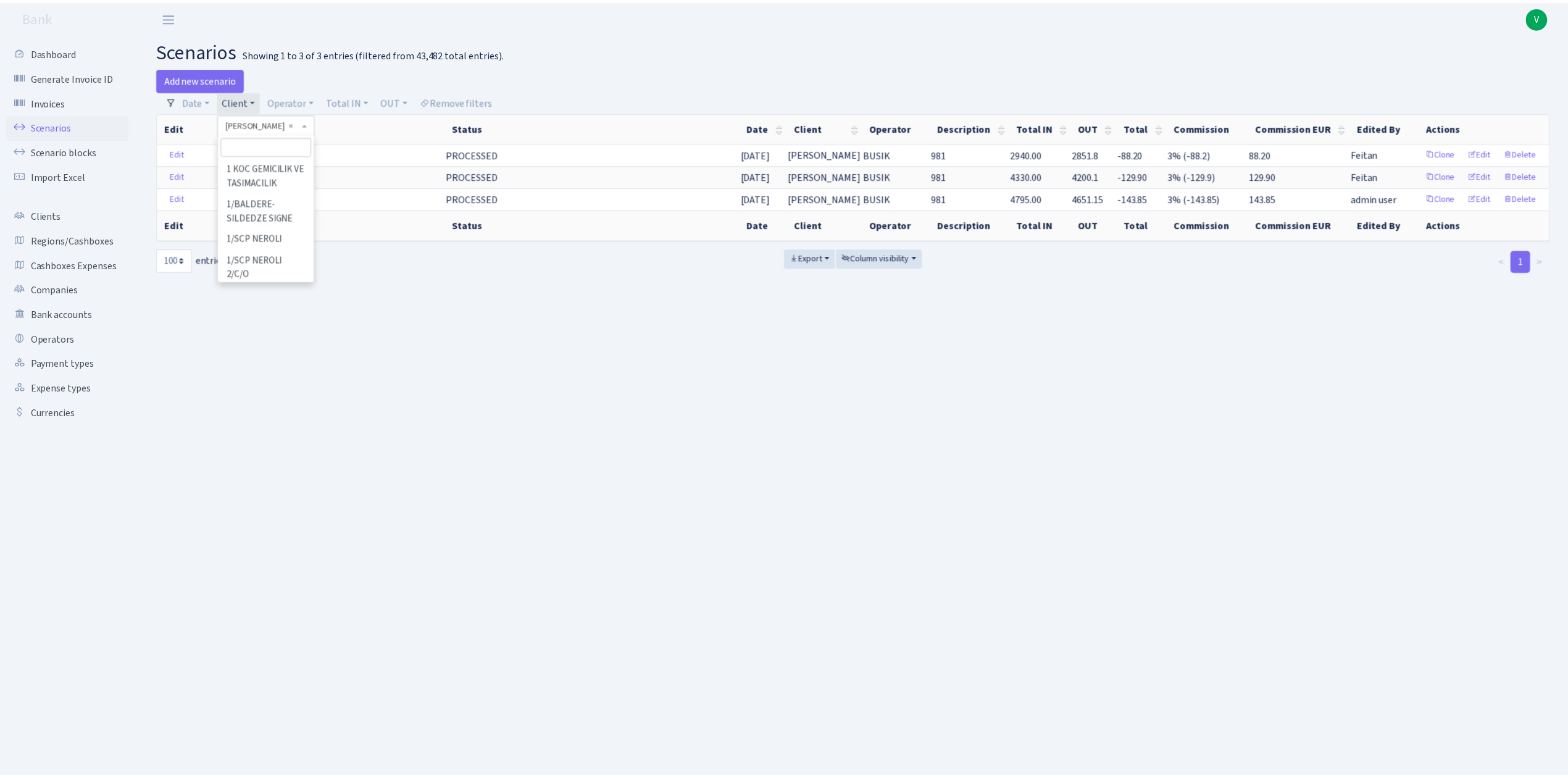
scroll to position [102580, 0]
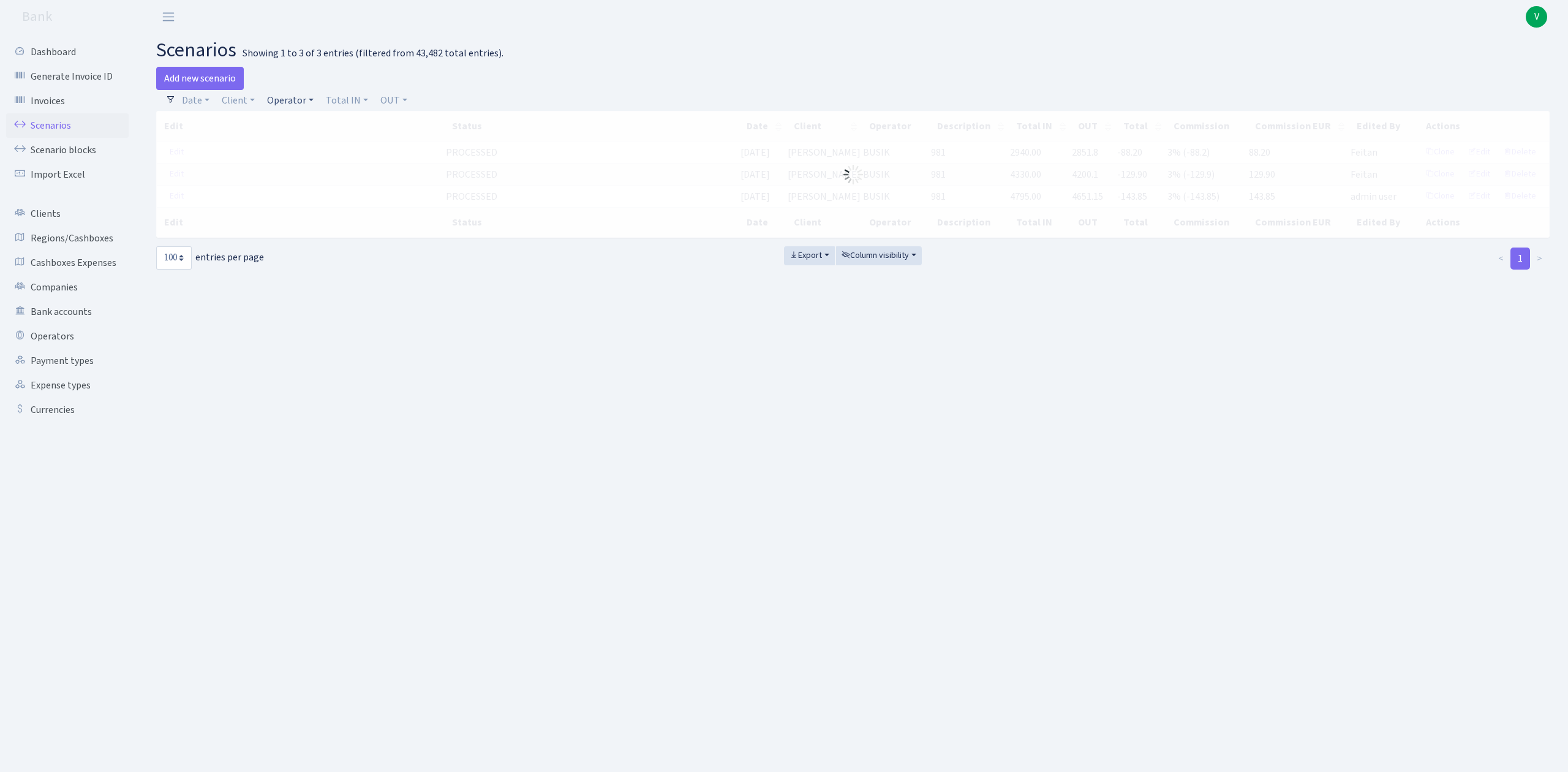
click at [287, 99] on link "Operator" at bounding box center [291, 100] width 57 height 21
click at [307, 143] on input "search" at bounding box center [310, 144] width 90 height 19
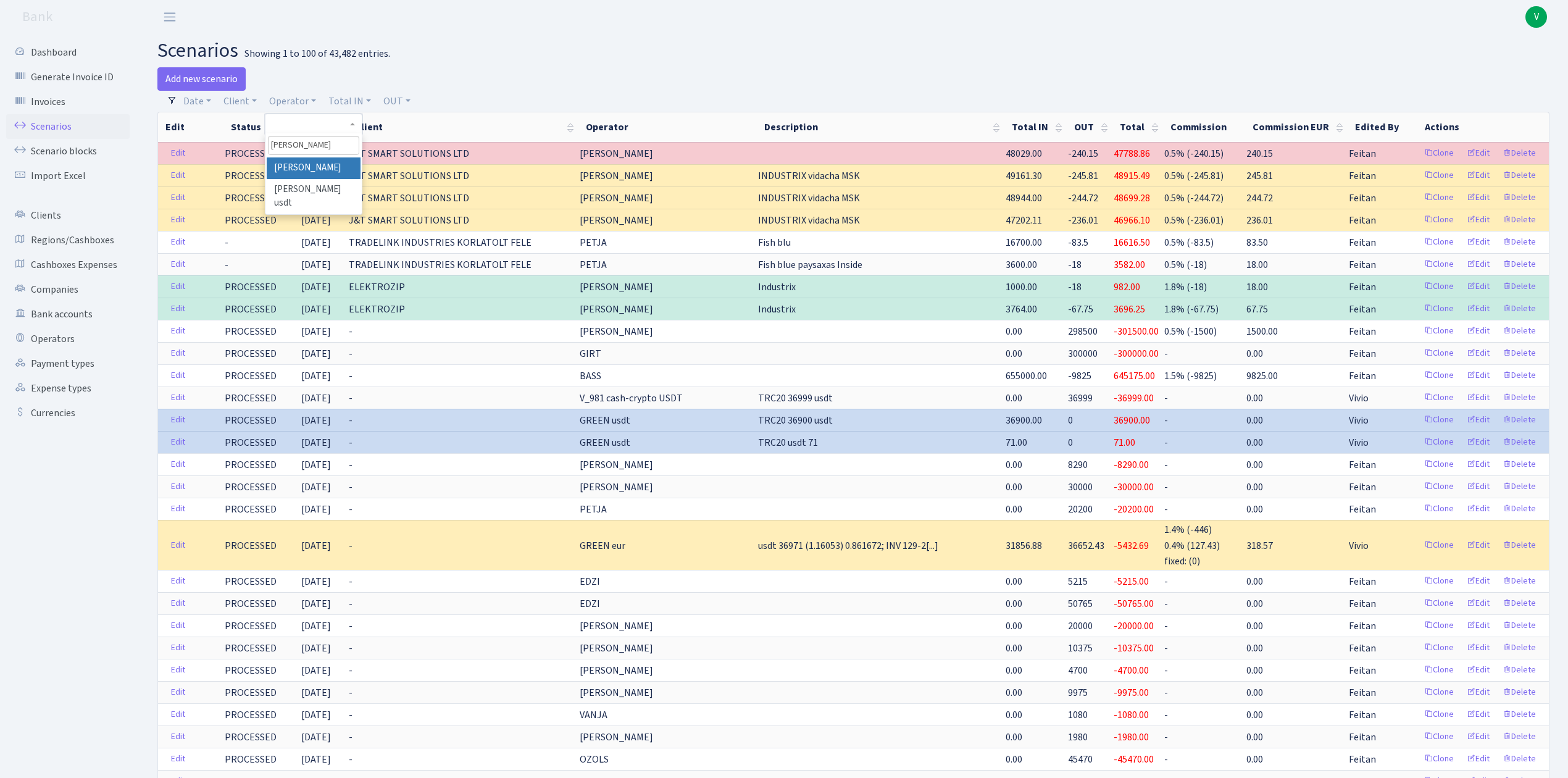
type input "karen"
click at [295, 166] on li "[PERSON_NAME]" at bounding box center [313, 168] width 93 height 22
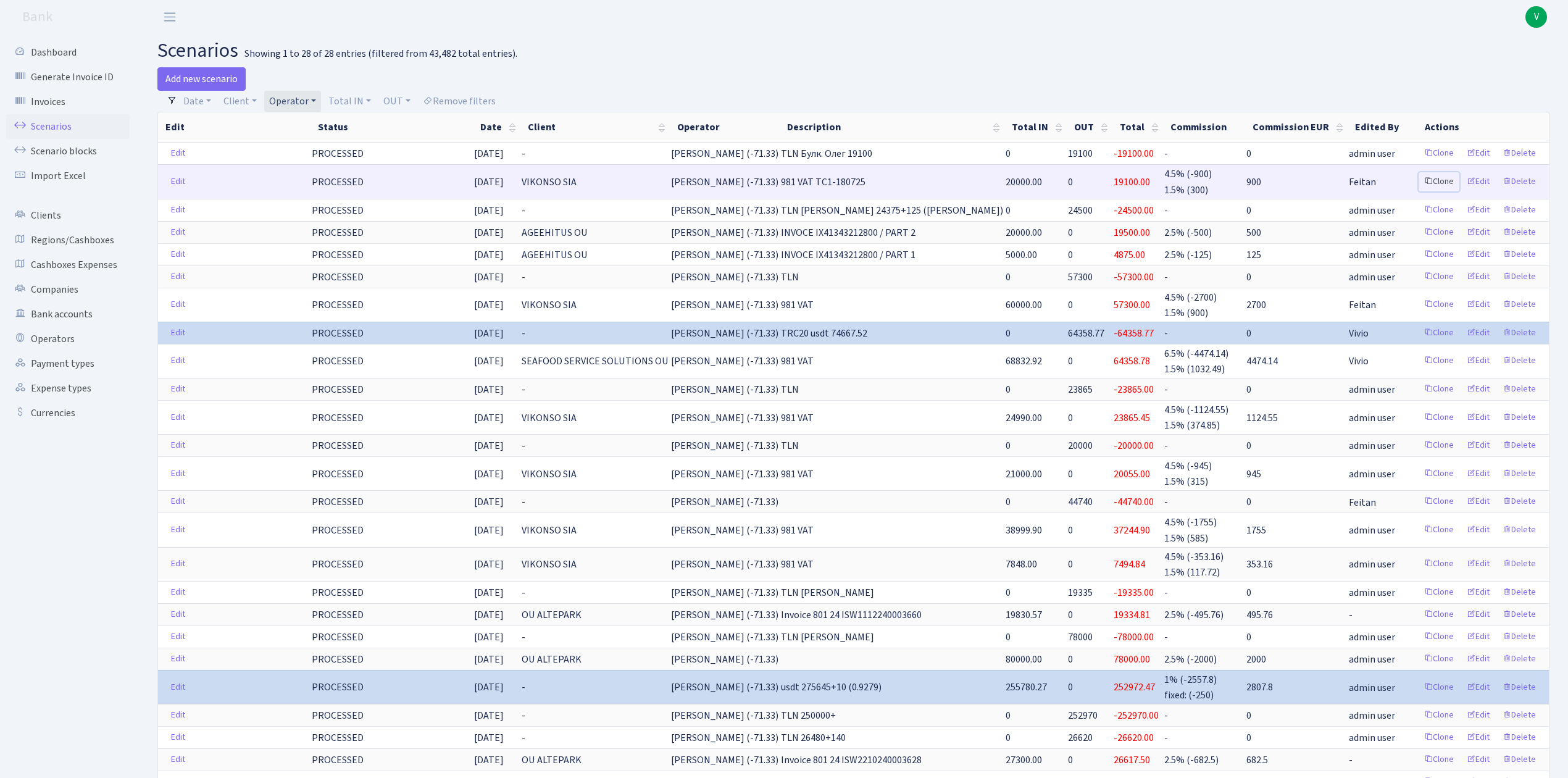
click at [1438, 181] on link "Clone" at bounding box center [1439, 181] width 40 height 19
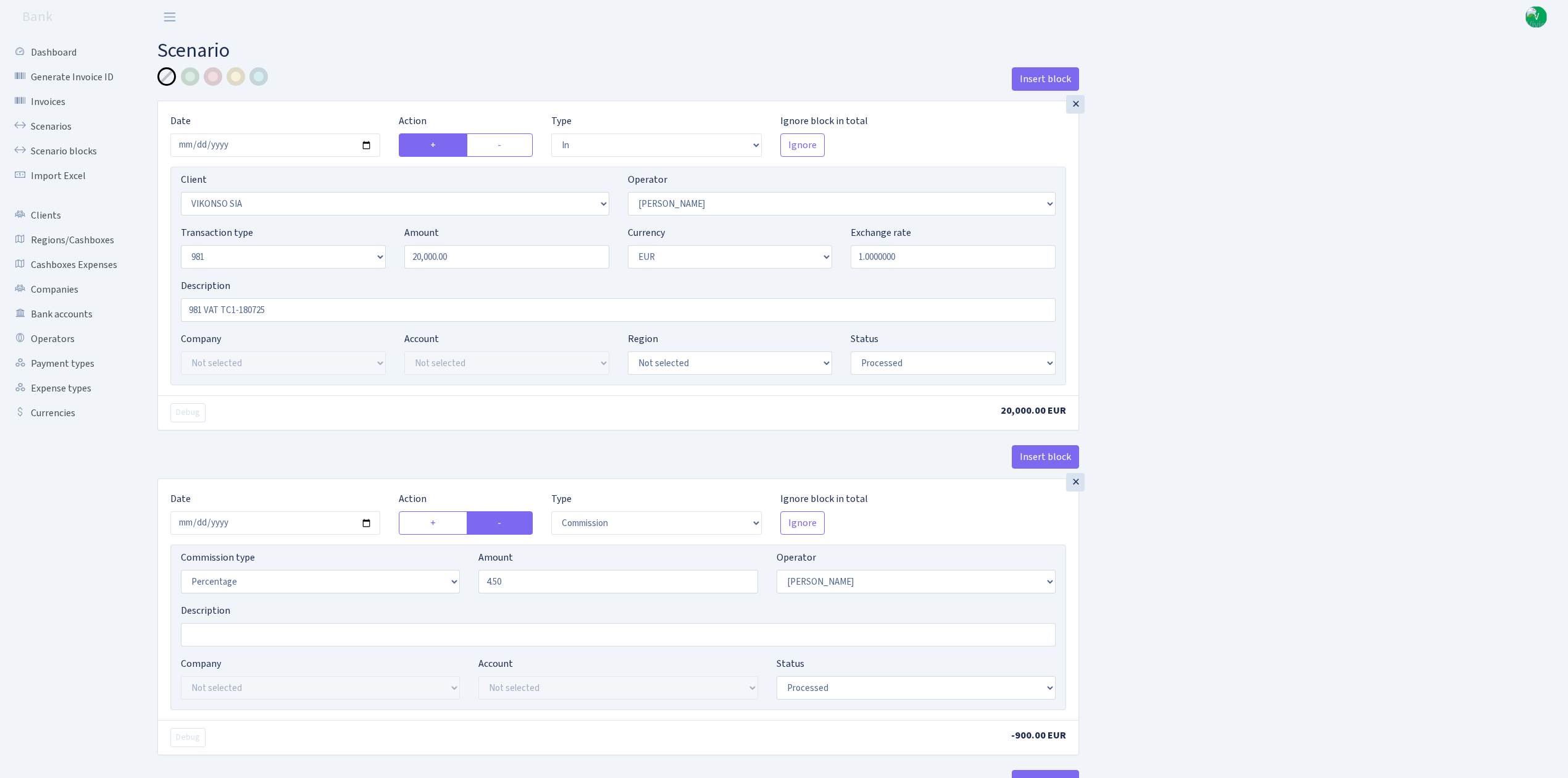
select select "in"
select select "3171"
select select "396"
select select "8"
select select "1"
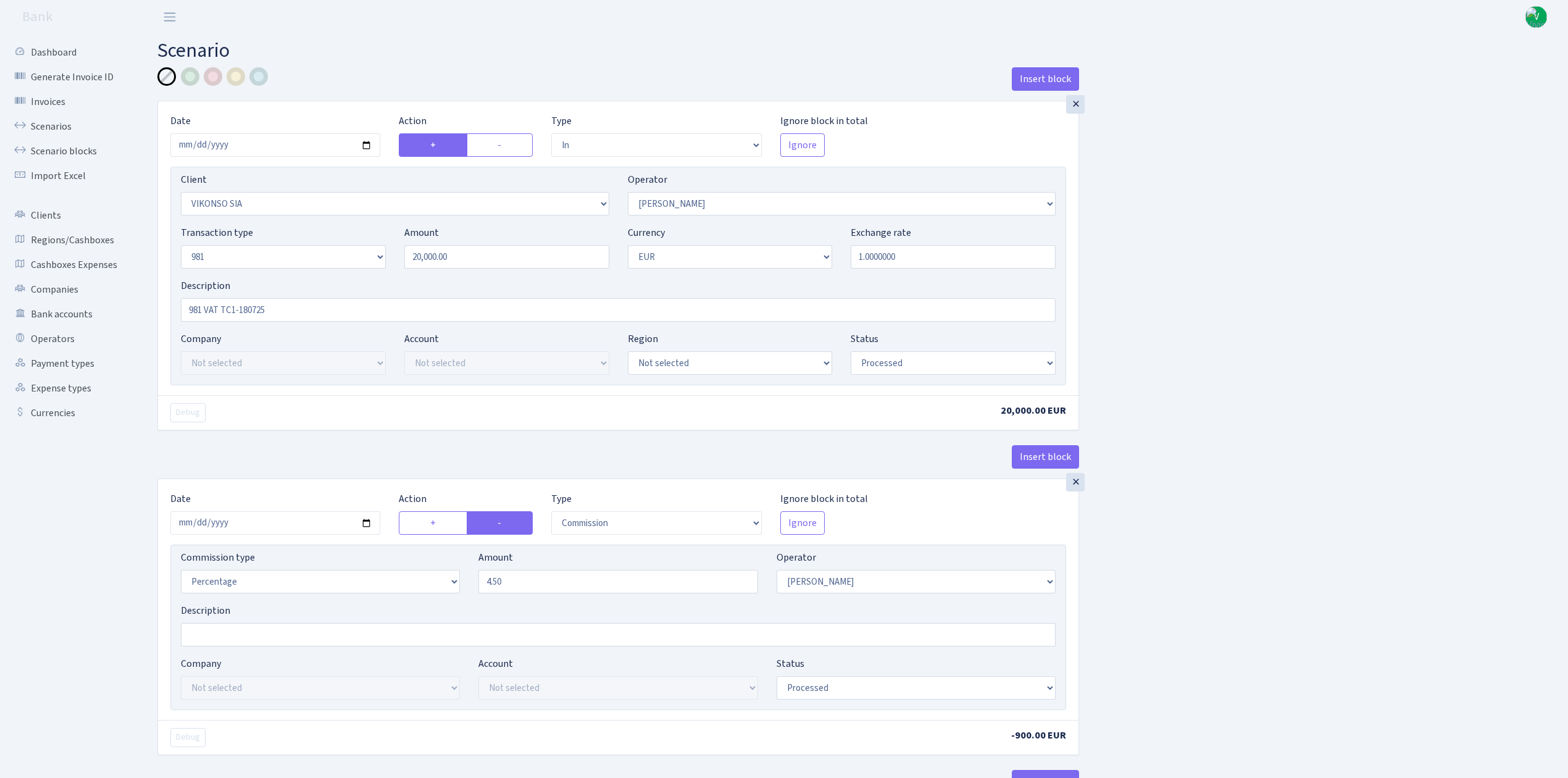
select select "processed"
select select "commission"
select select "396"
select select "processed"
select select "out"
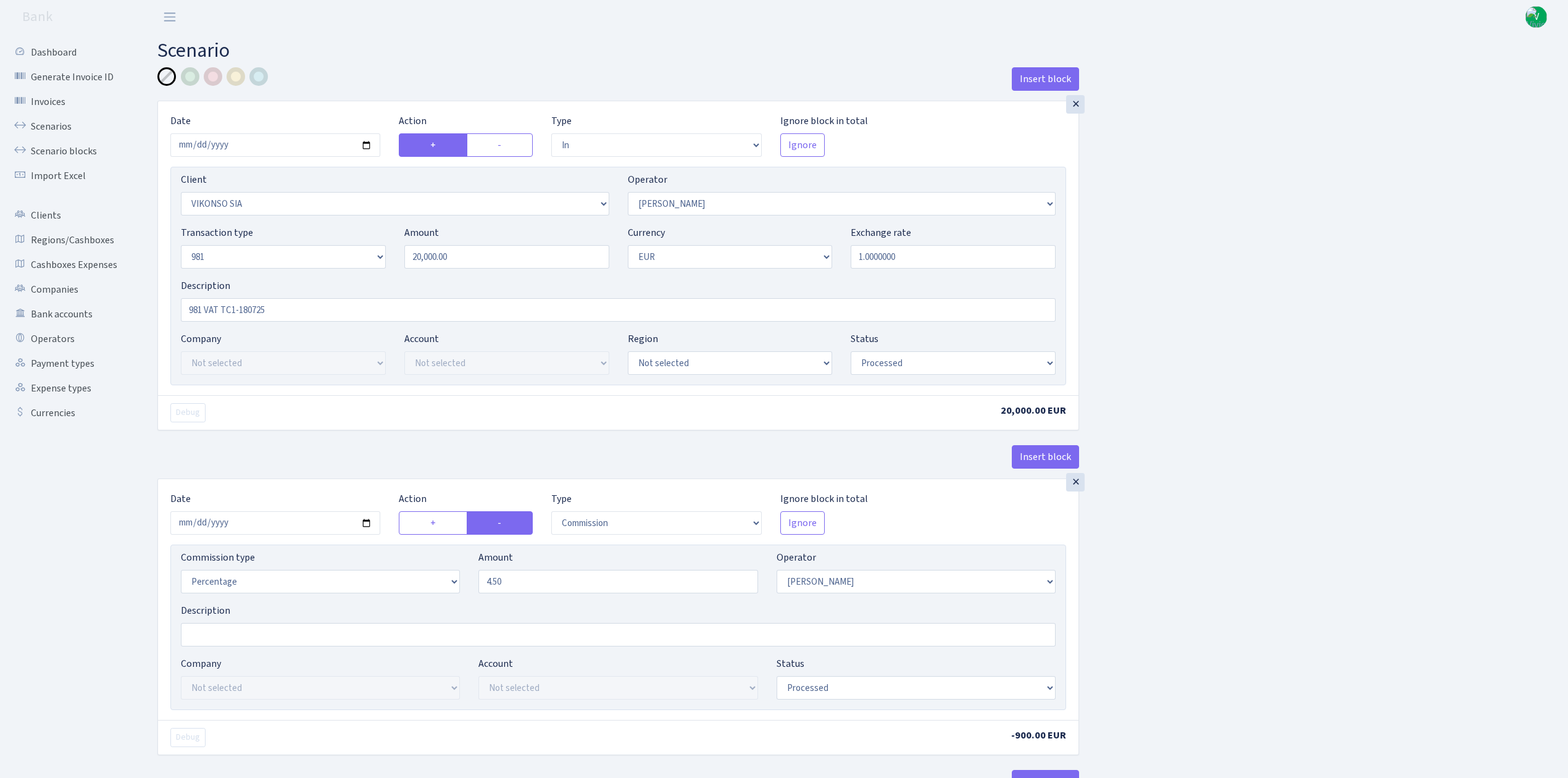
select select "341"
select select "61"
select select "8"
select select "1"
select select "processed"
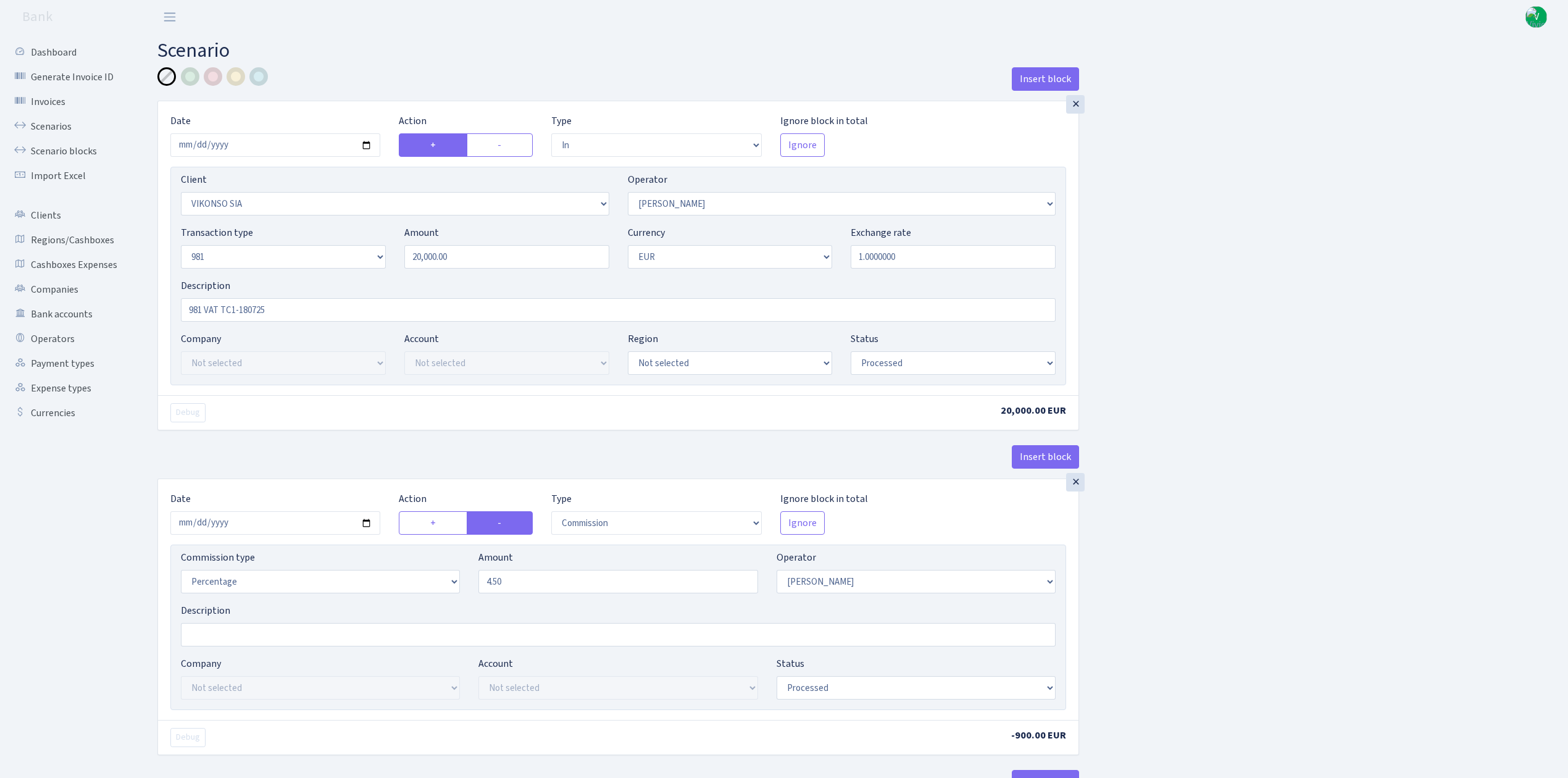
select select "commission"
select select "61"
select select "processed"
click at [366, 144] on input "2025-08-08" at bounding box center [275, 145] width 210 height 24
type input "[DATE]"
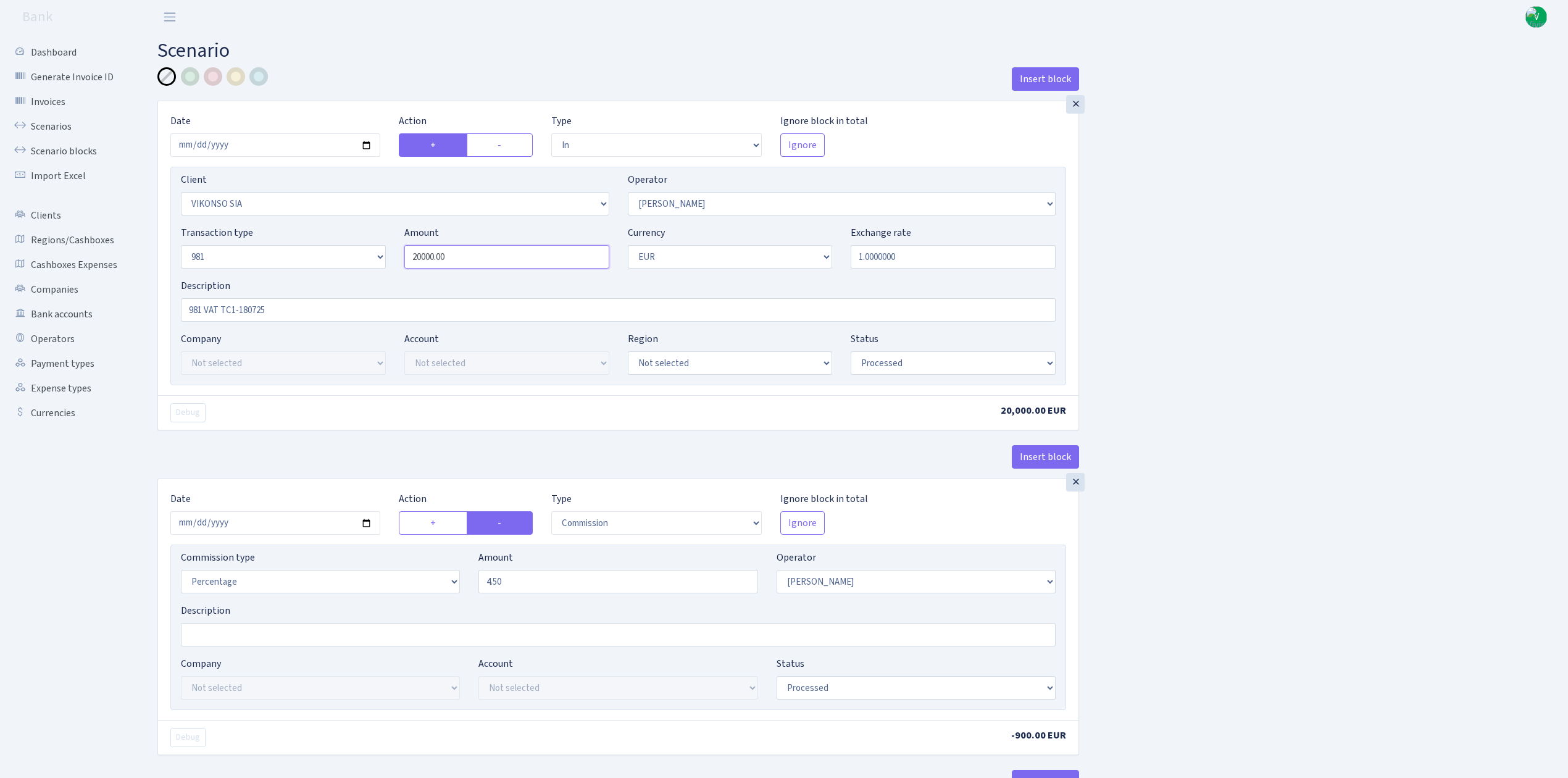
drag, startPoint x: 487, startPoint y: 261, endPoint x: 316, endPoint y: 250, distance: 171.4
click at [316, 250] on div "Transaction type Not selected 981 ELF FISH crypto GIRT IVO dekl MM-BALTIC eur U…" at bounding box center [618, 252] width 894 height 53
type input "45,930.30"
click at [366, 524] on input "2025-08-08" at bounding box center [275, 523] width 210 height 24
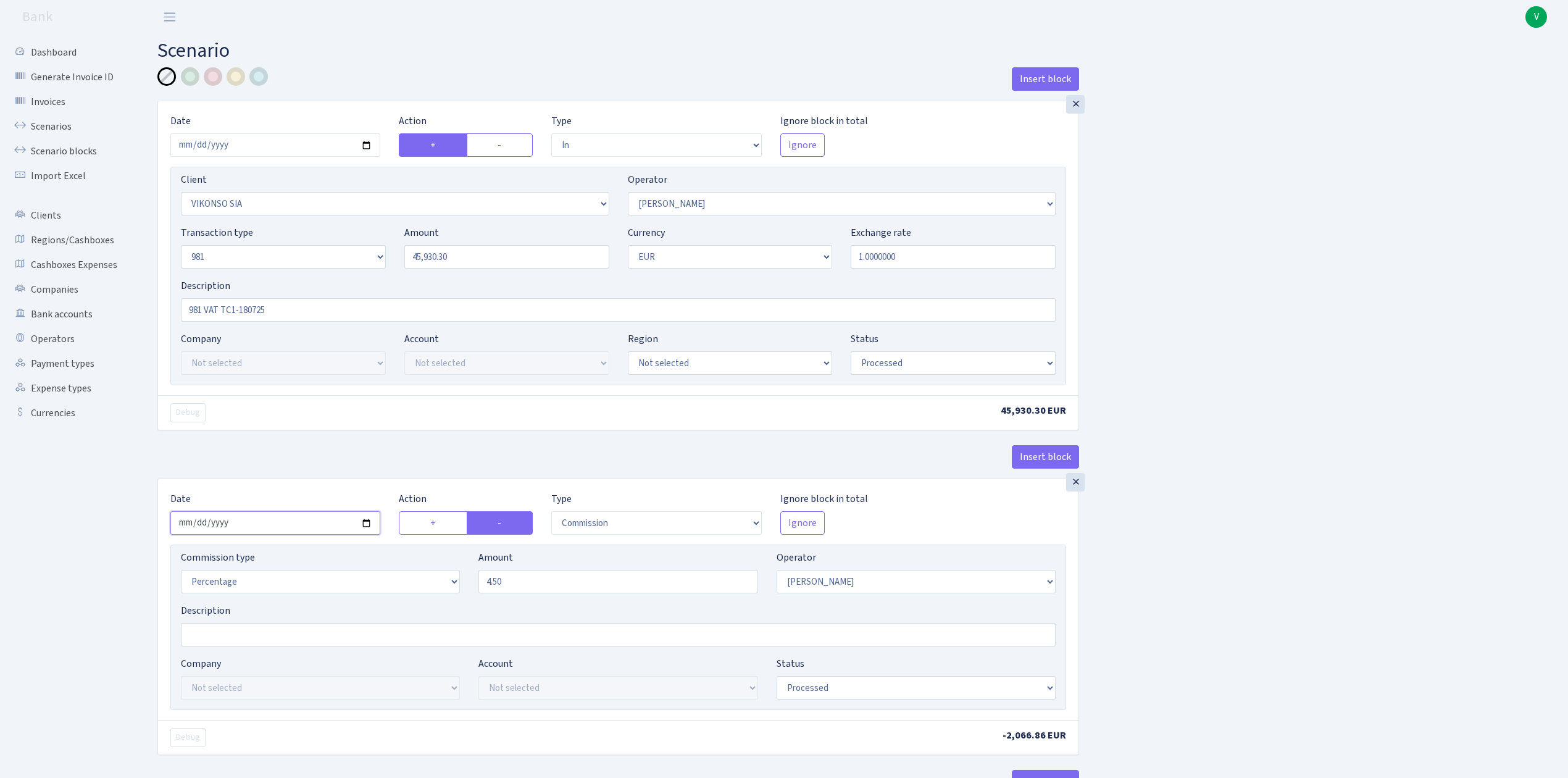
type input "[DATE]"
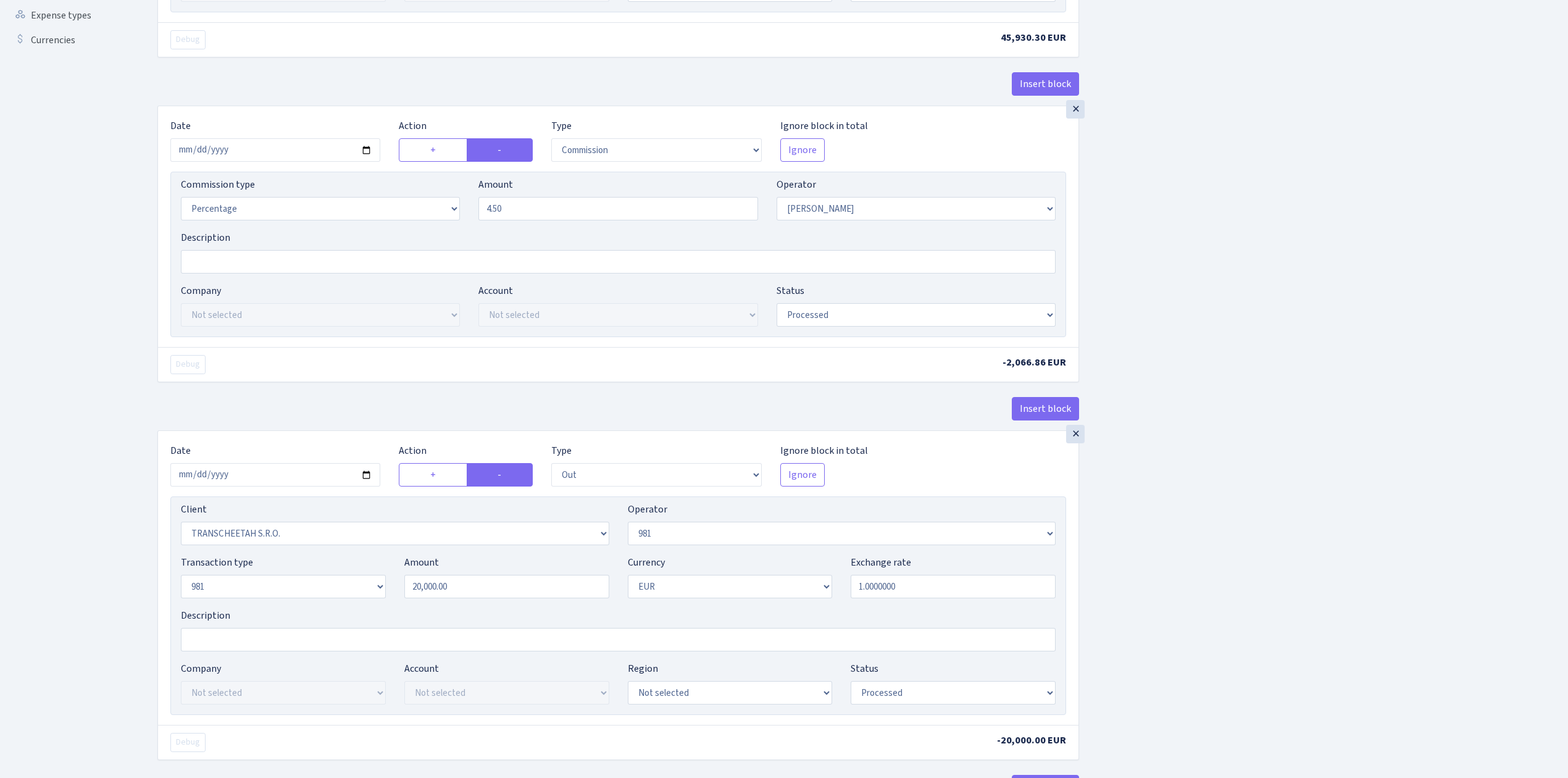
scroll to position [411, 0]
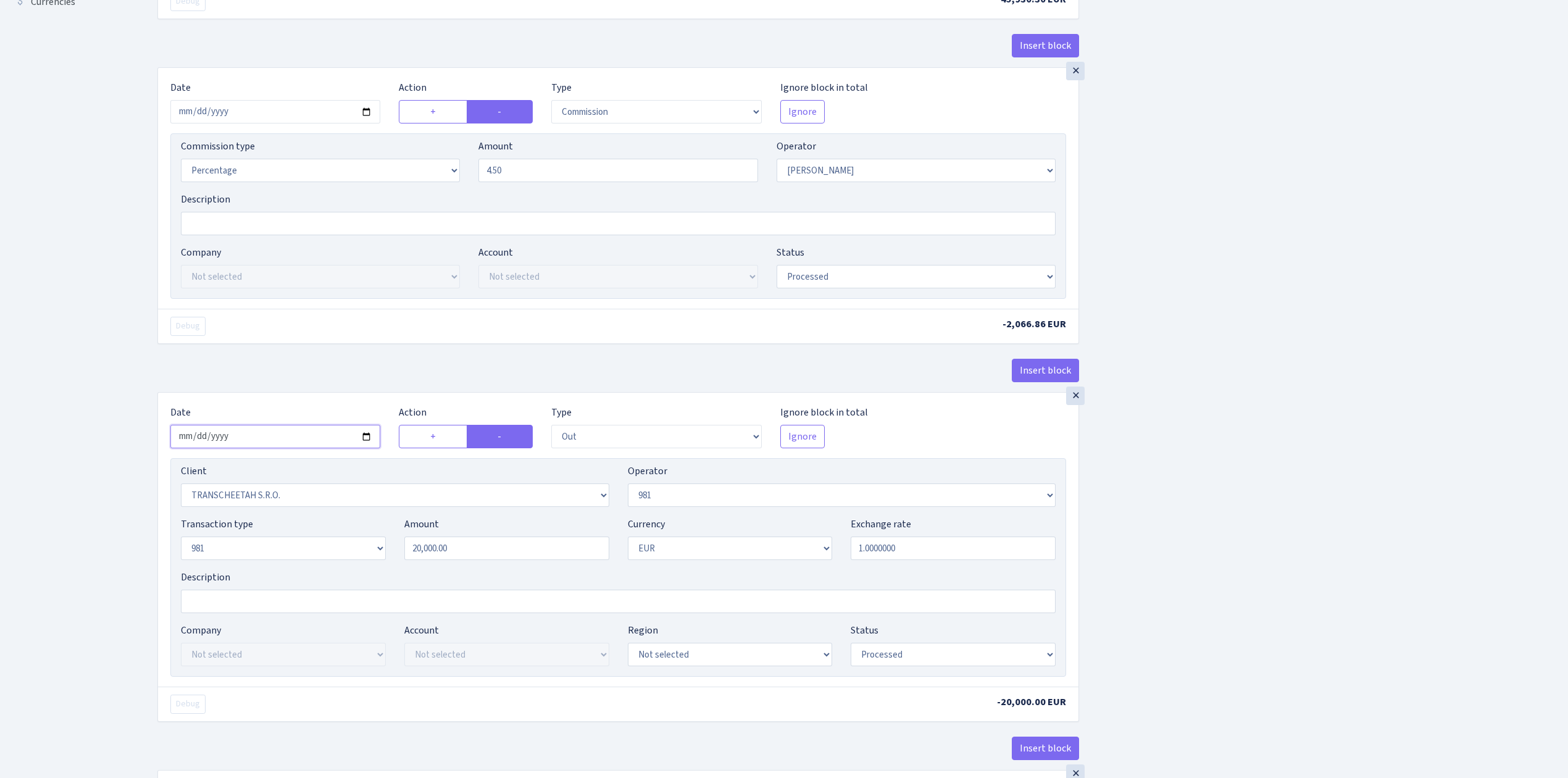
click at [373, 440] on input "2025-08-08" at bounding box center [275, 436] width 210 height 24
click at [366, 442] on input "2025-08-08" at bounding box center [275, 436] width 210 height 24
type input "2025-08-27"
type input "20000.00"
drag, startPoint x: 433, startPoint y: 549, endPoint x: 319, endPoint y: 529, distance: 115.7
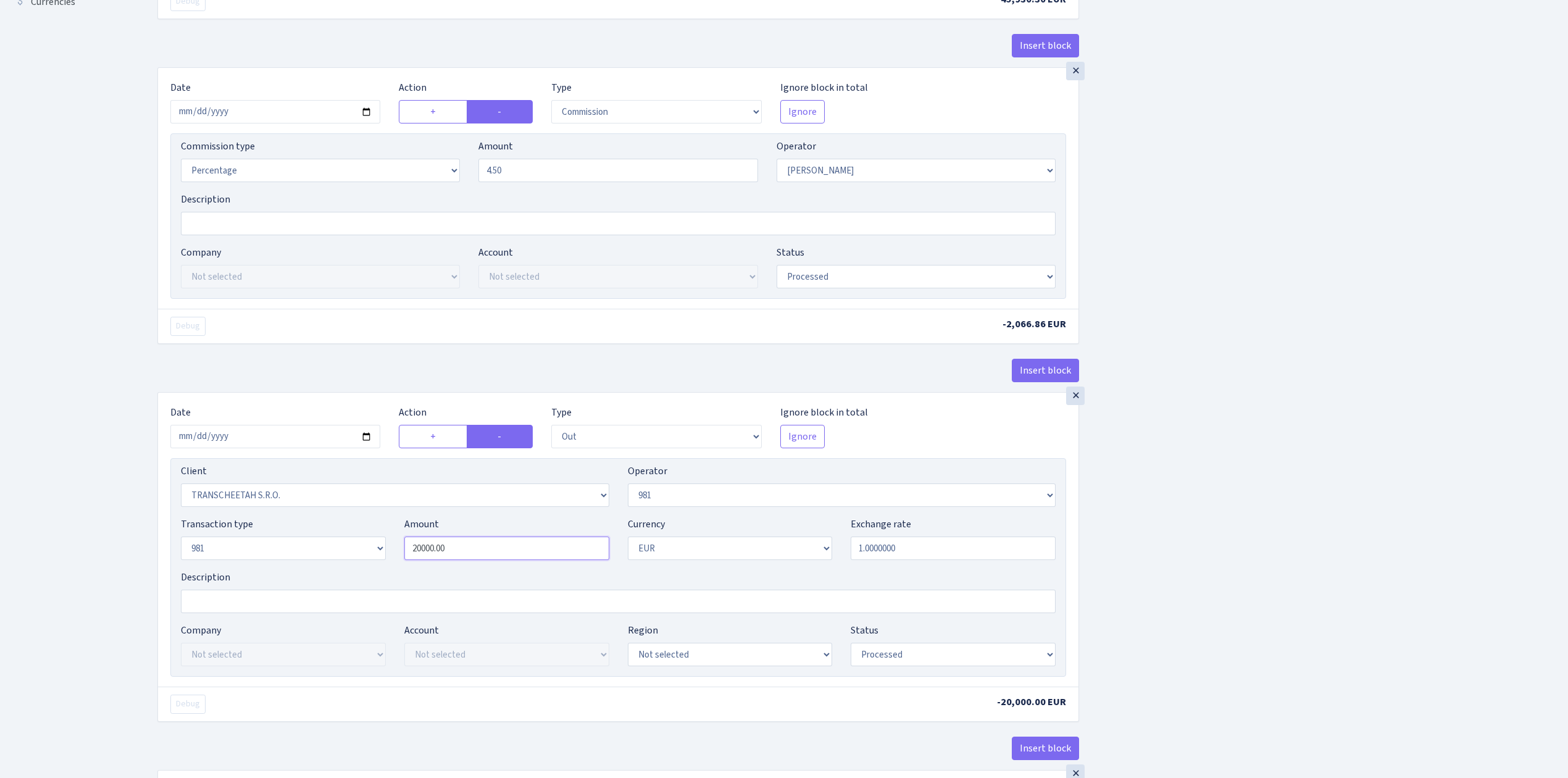
click at [322, 529] on div "Transaction type Not selected 981 ELF FISH crypto GIRT IVO dekl MM-BALTIC eur U…" at bounding box center [618, 543] width 894 height 53
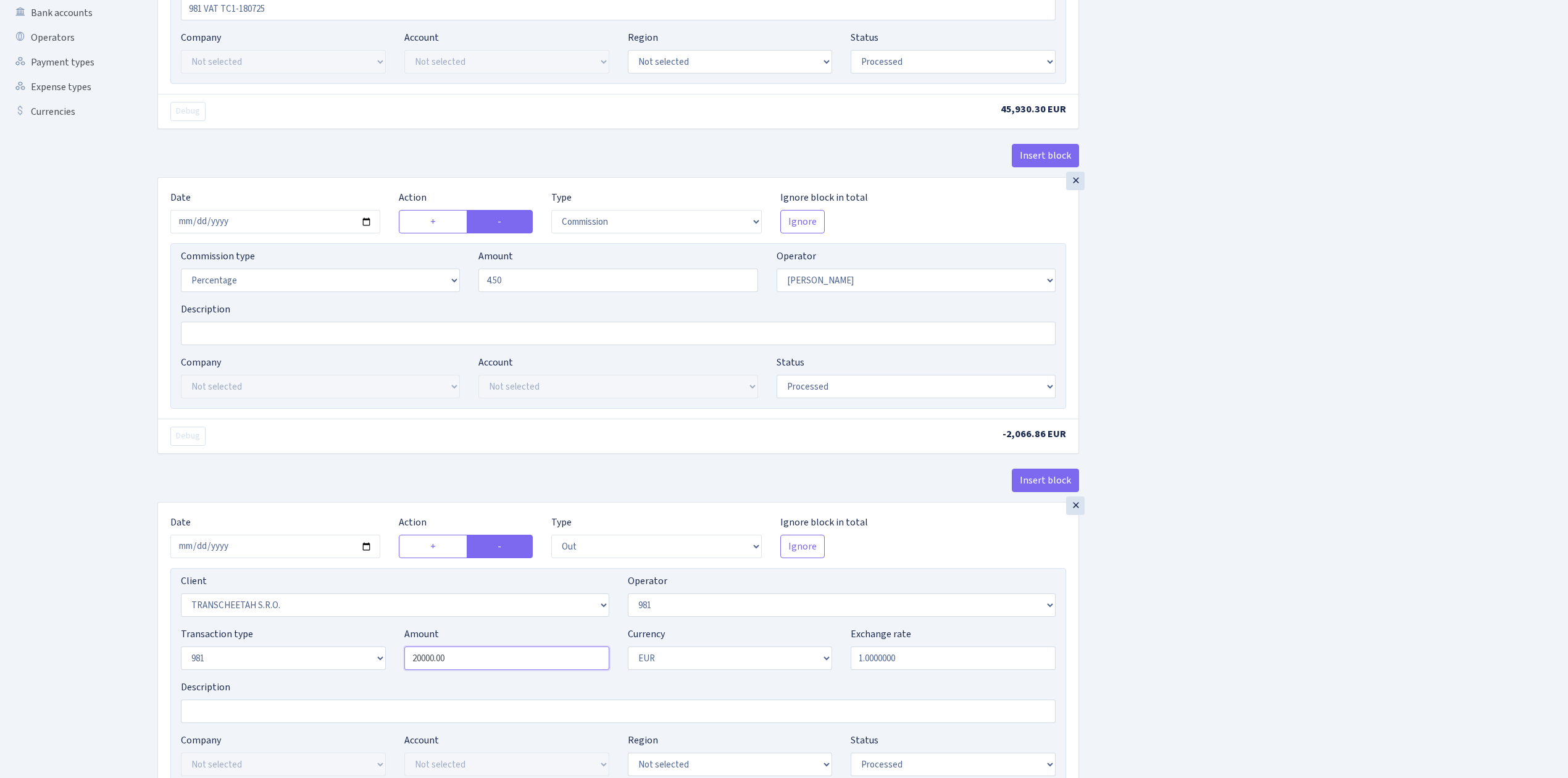
scroll to position [82, 0]
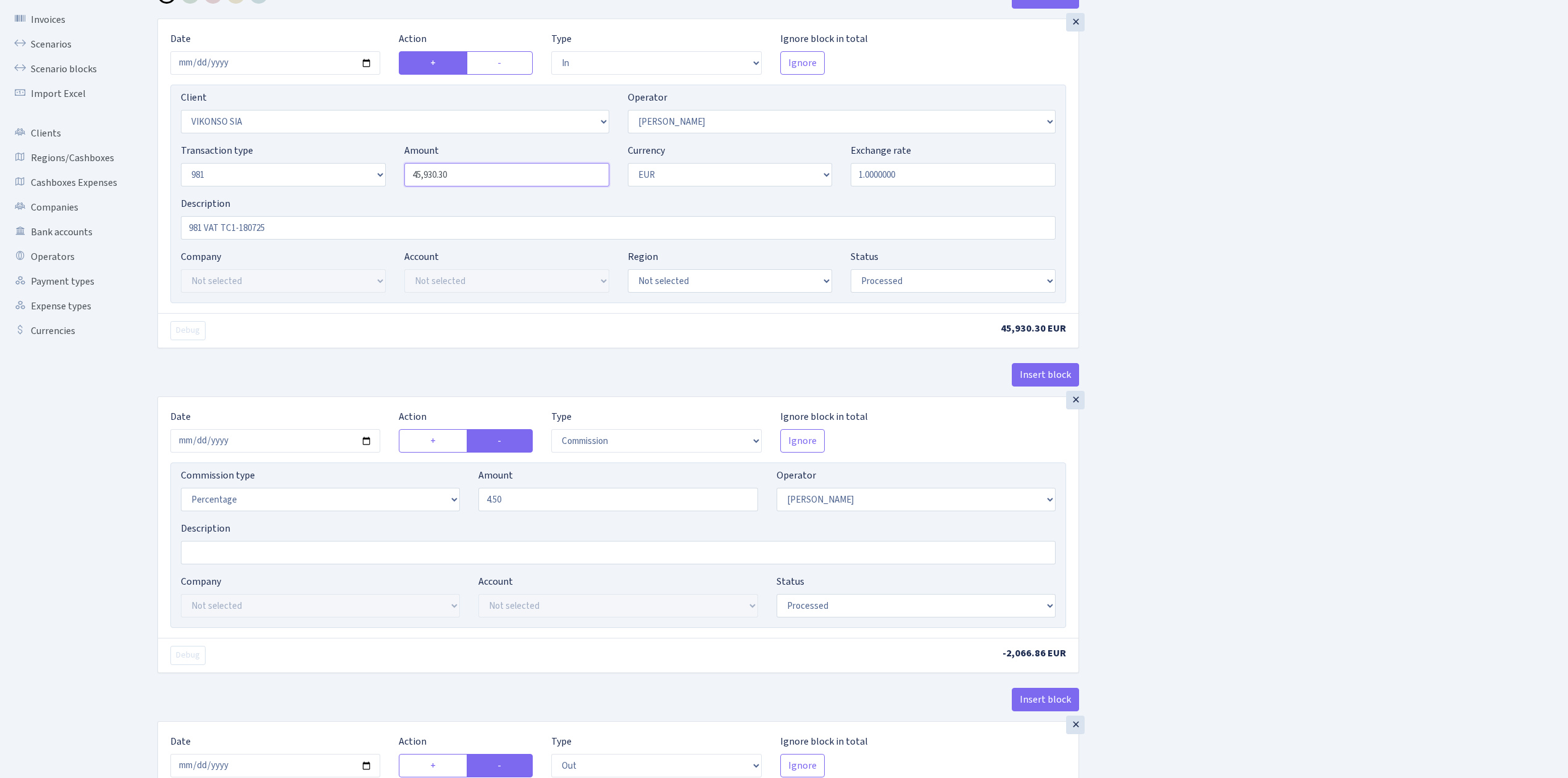
type input "45930.30"
type input "20,000.00"
drag, startPoint x: 395, startPoint y: 169, endPoint x: 339, endPoint y: 154, distance: 58.0
click at [360, 167] on div "Transaction type Not selected 981 ELF FISH crypto GIRT IVO dekl MM-BALTIC eur U…" at bounding box center [618, 170] width 894 height 53
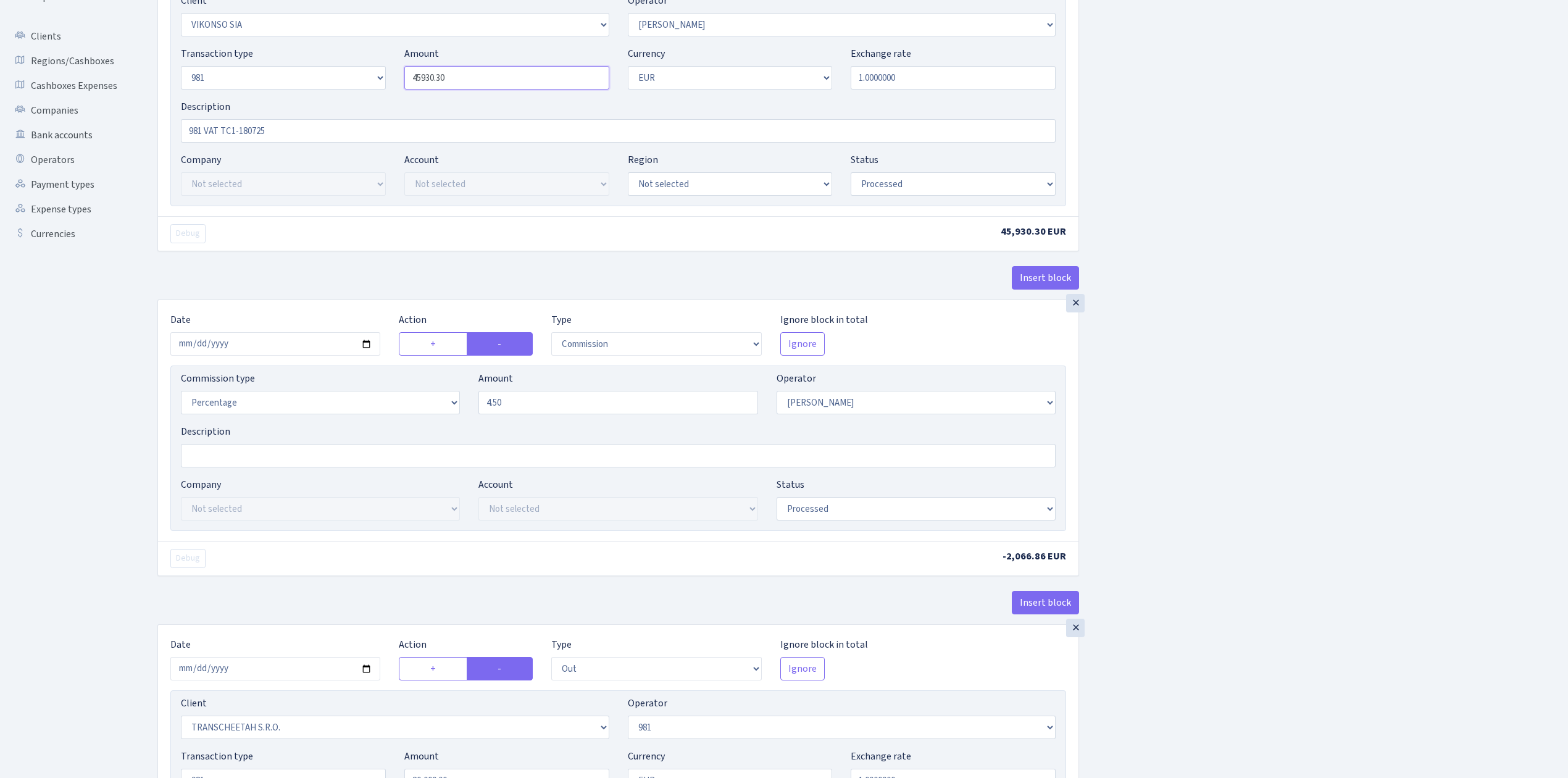
scroll to position [329, 0]
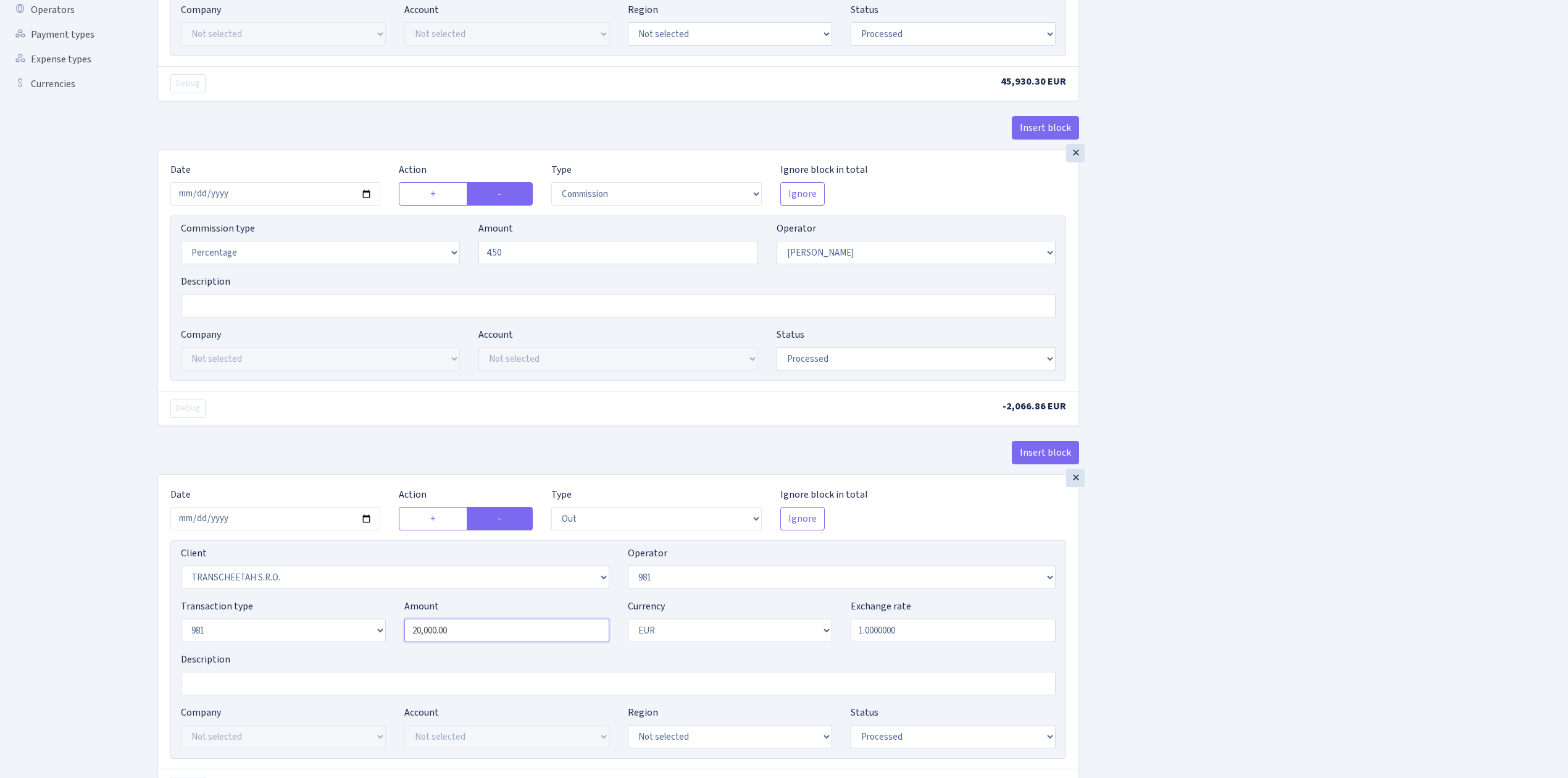
click at [449, 635] on input "20,000.00" at bounding box center [508, 630] width 205 height 24
type input "45,930.30"
drag, startPoint x: 416, startPoint y: 633, endPoint x: 360, endPoint y: 625, distance: 56.6
click at [360, 625] on div "Transaction type Not selected 981 ELF FISH crypto GIRT IVO dekl MM-BALTIC eur U…" at bounding box center [618, 625] width 894 height 53
paste input "45930.3"
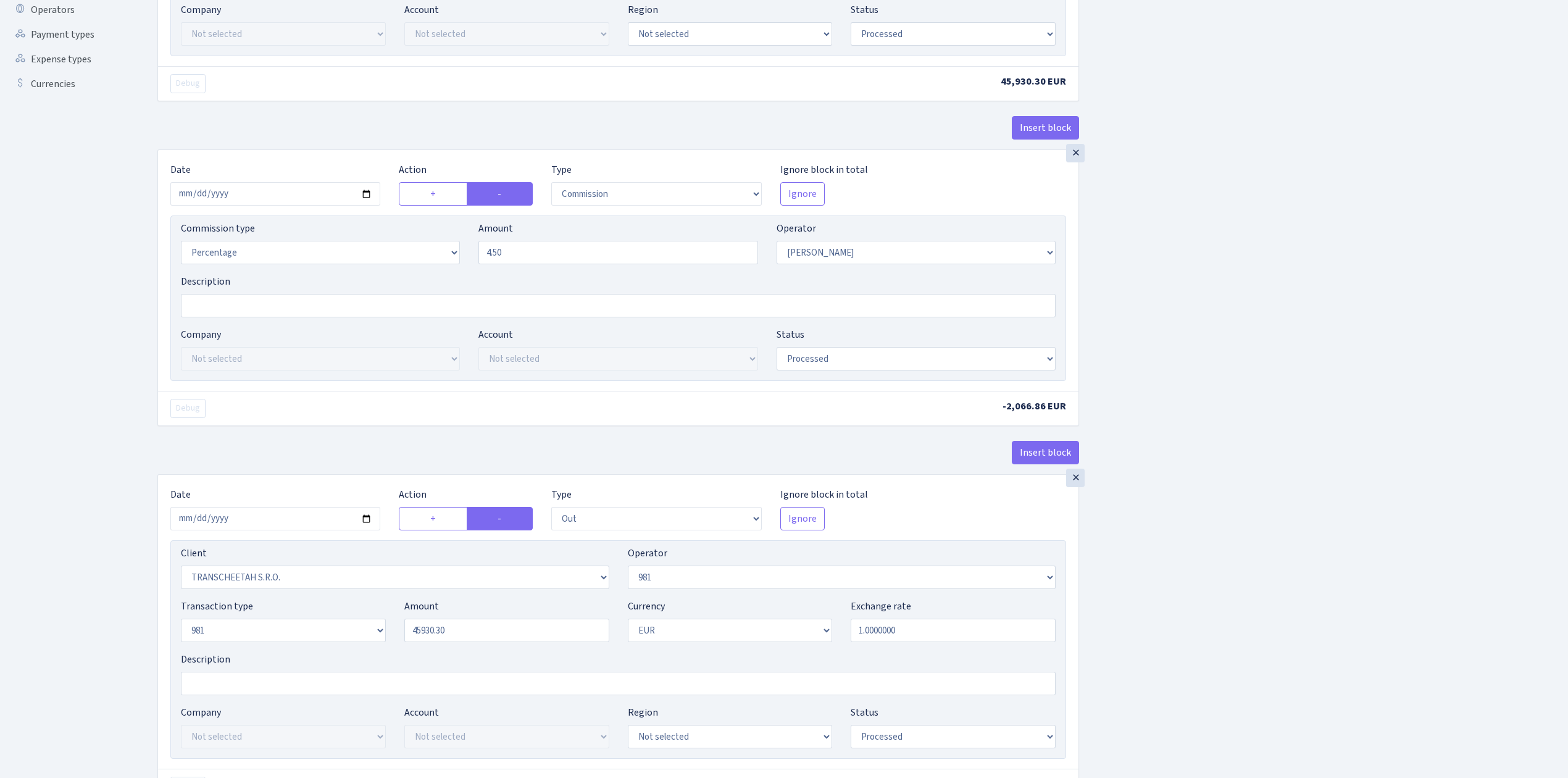
click at [1192, 571] on div "Insert block × Date [DATE] Action + - Type --- In Out Commission Field required…" at bounding box center [853, 485] width 1411 height 1494
type input "45,930.30"
click at [1199, 559] on div "Insert block × Date 2025-08-27 Action + - Type --- In Out Commission Field requ…" at bounding box center [853, 485] width 1411 height 1494
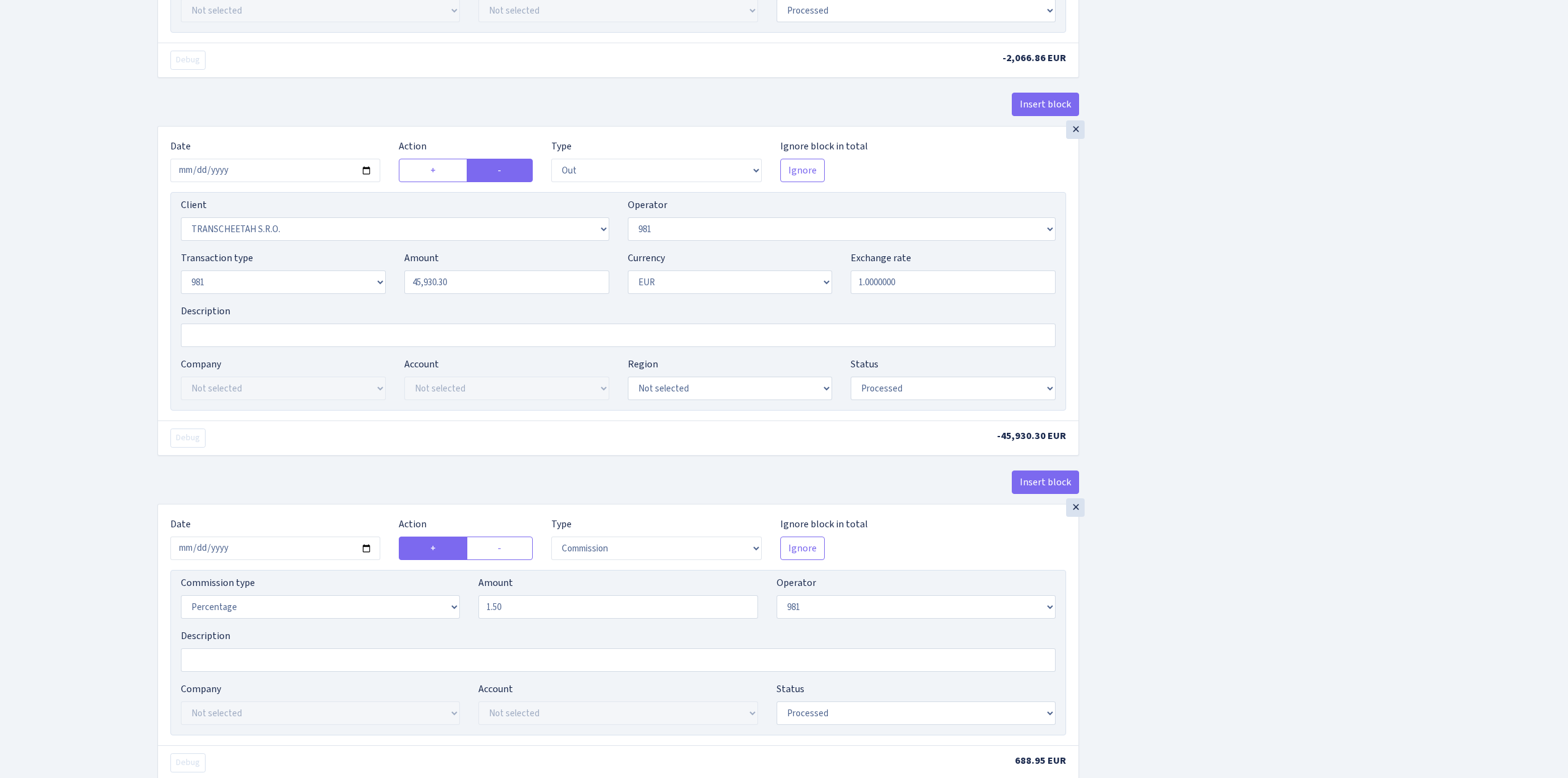
scroll to position [740, 0]
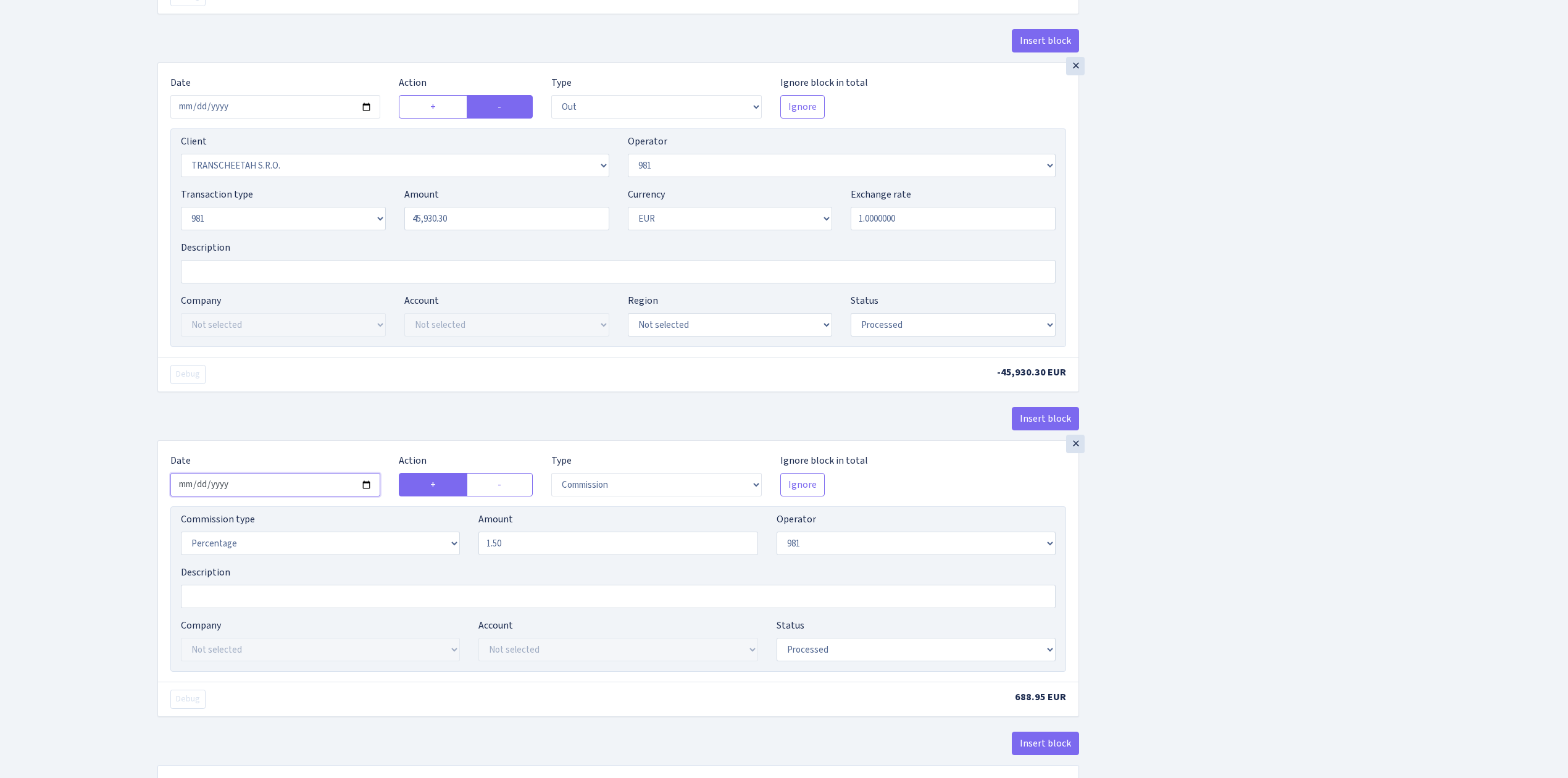
click at [371, 490] on input "2025-08-08" at bounding box center [275, 485] width 210 height 24
type input "[DATE]"
click at [1166, 523] on div "Insert block × Date 2025-08-27 Action + - Type --- In Out Commission Field requ…" at bounding box center [853, 73] width 1411 height 1494
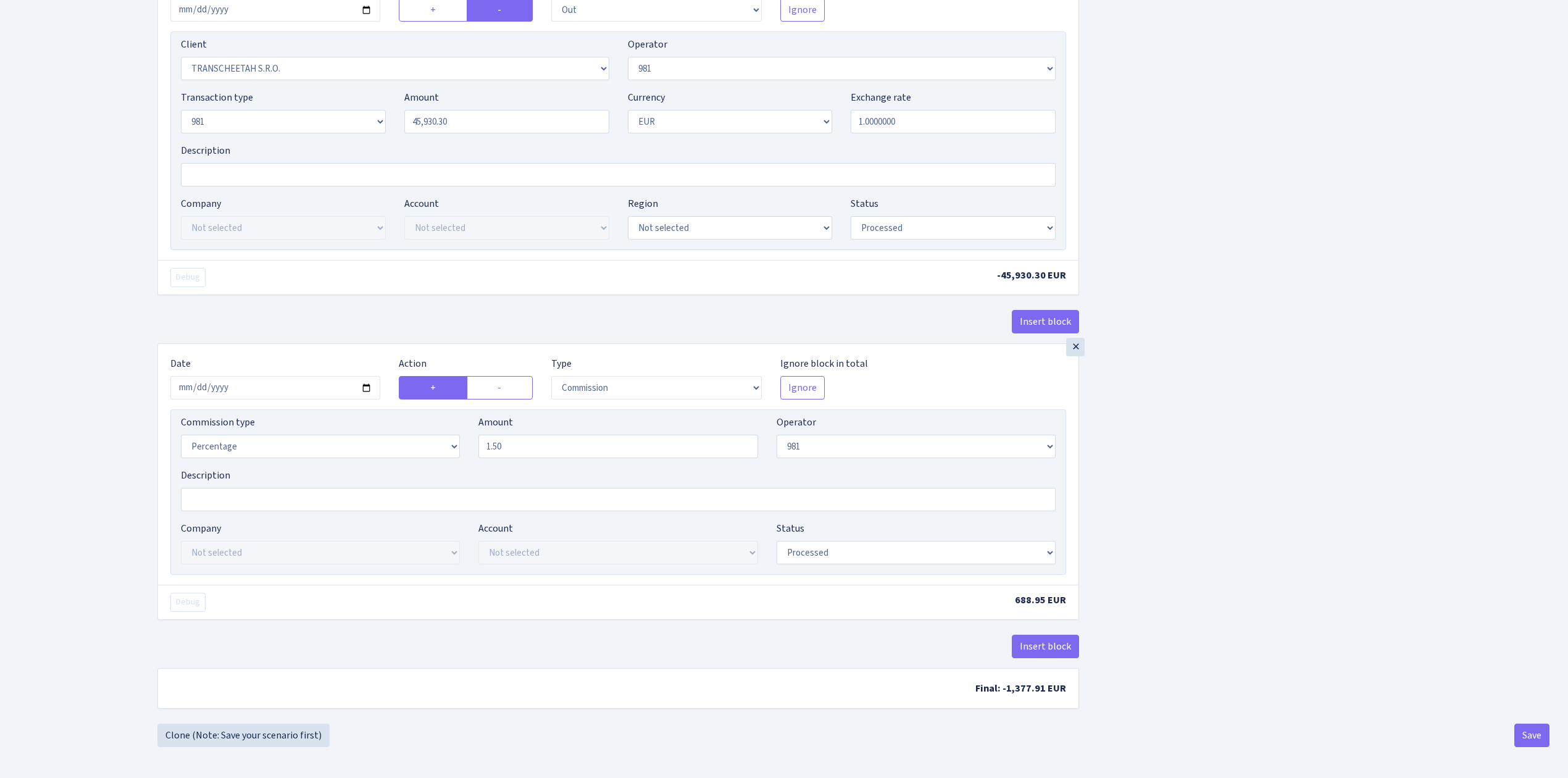
scroll to position [848, 0]
click at [1534, 734] on button "Save" at bounding box center [1532, 736] width 36 height 24
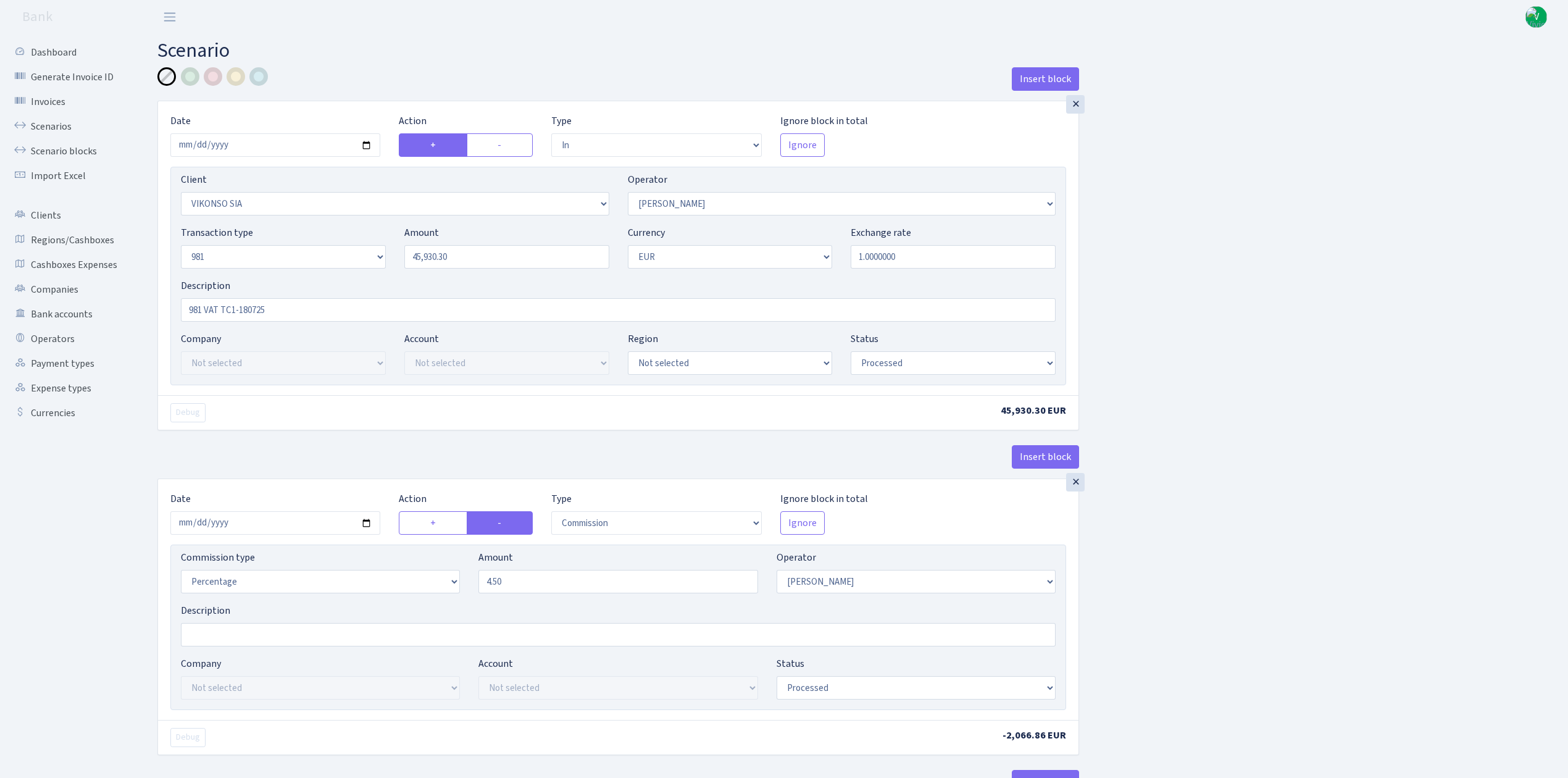
select select "in"
select select "3171"
select select "396"
select select "8"
select select "1"
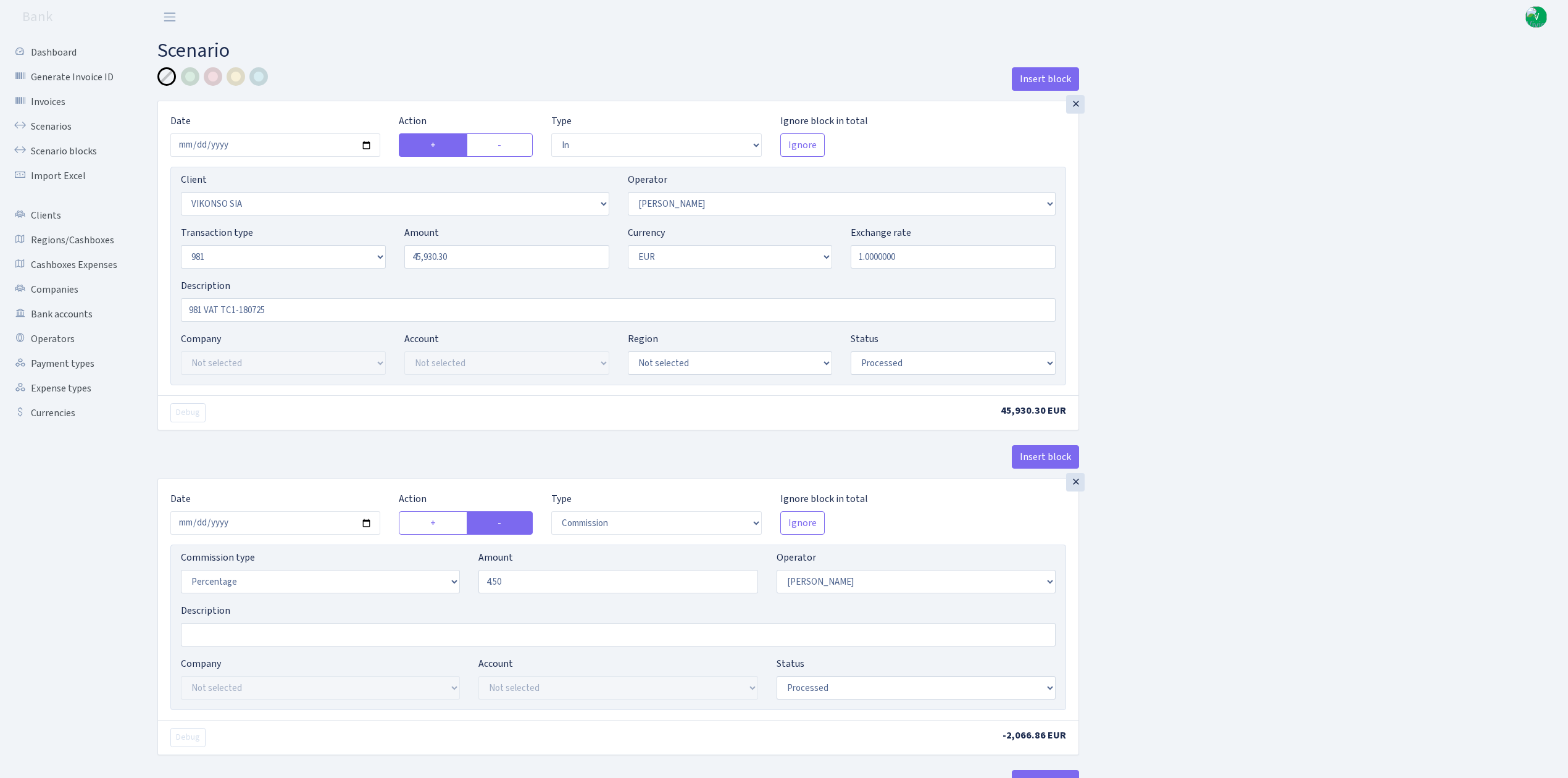
select select "processed"
select select "commission"
select select "396"
select select "processed"
select select "out"
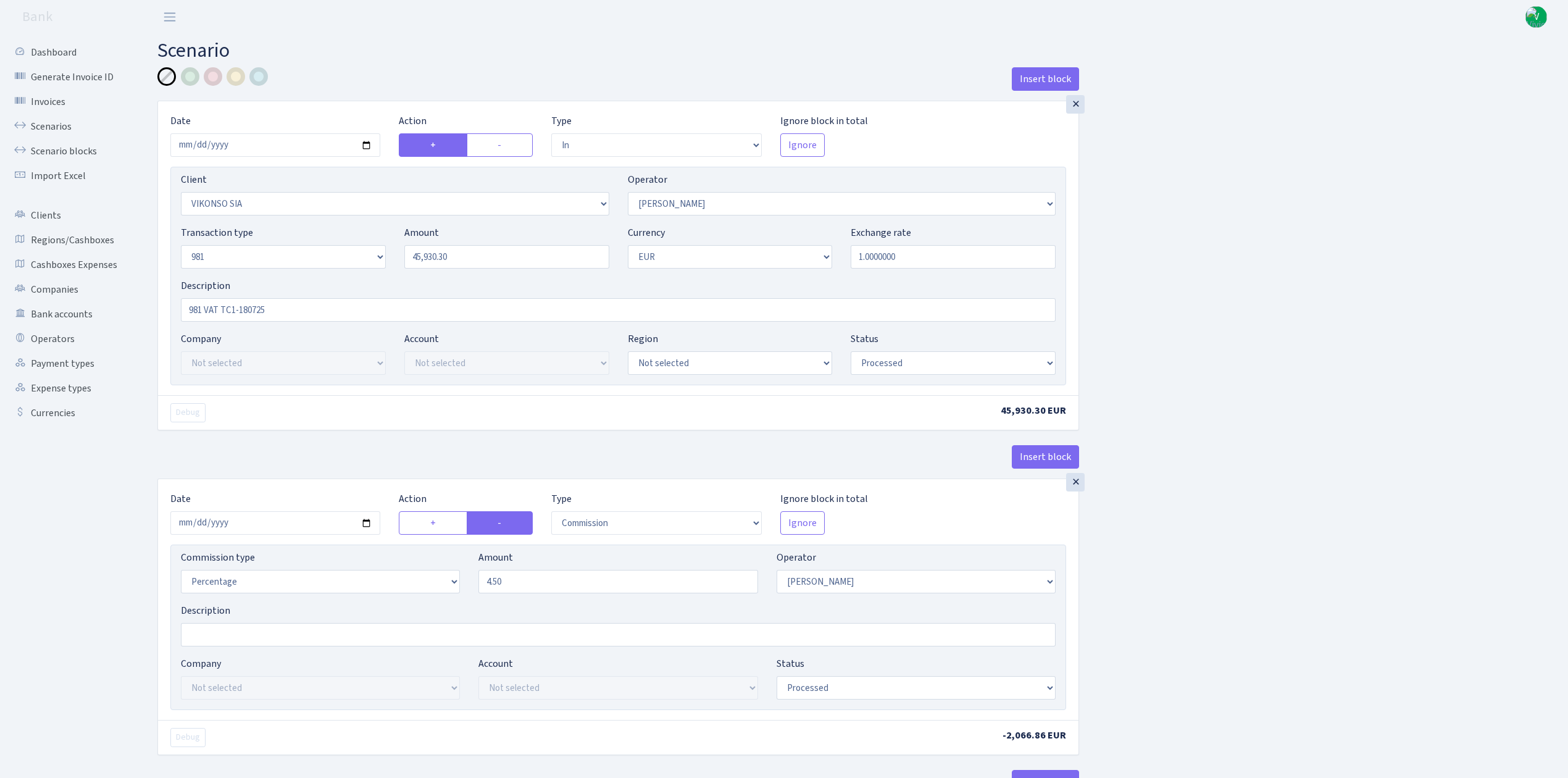
select select "341"
select select "61"
select select "8"
select select "1"
select select "processed"
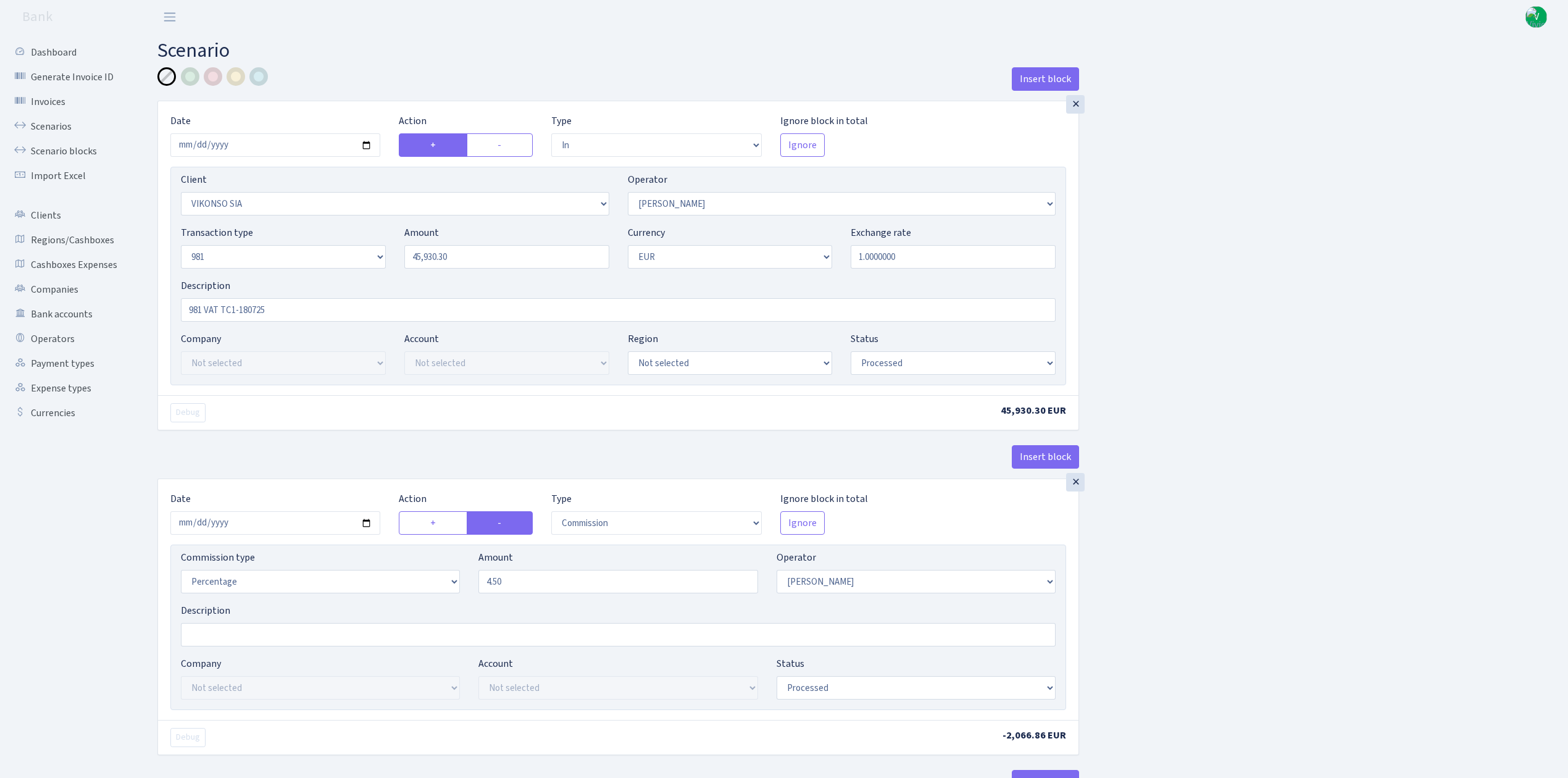
select select "commission"
select select "61"
select select "processed"
click at [52, 124] on link "Scenarios" at bounding box center [67, 126] width 123 height 25
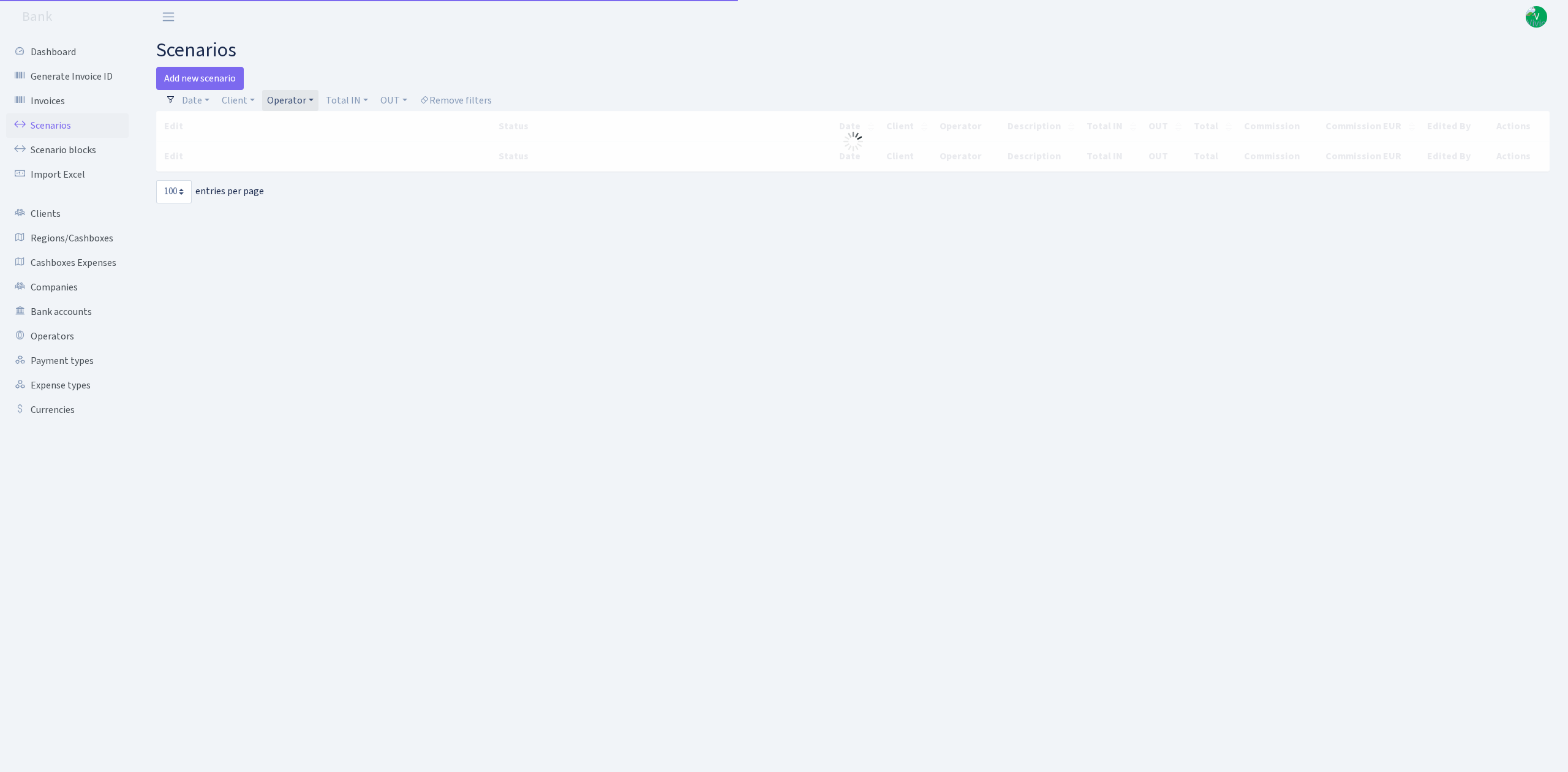
select select "100"
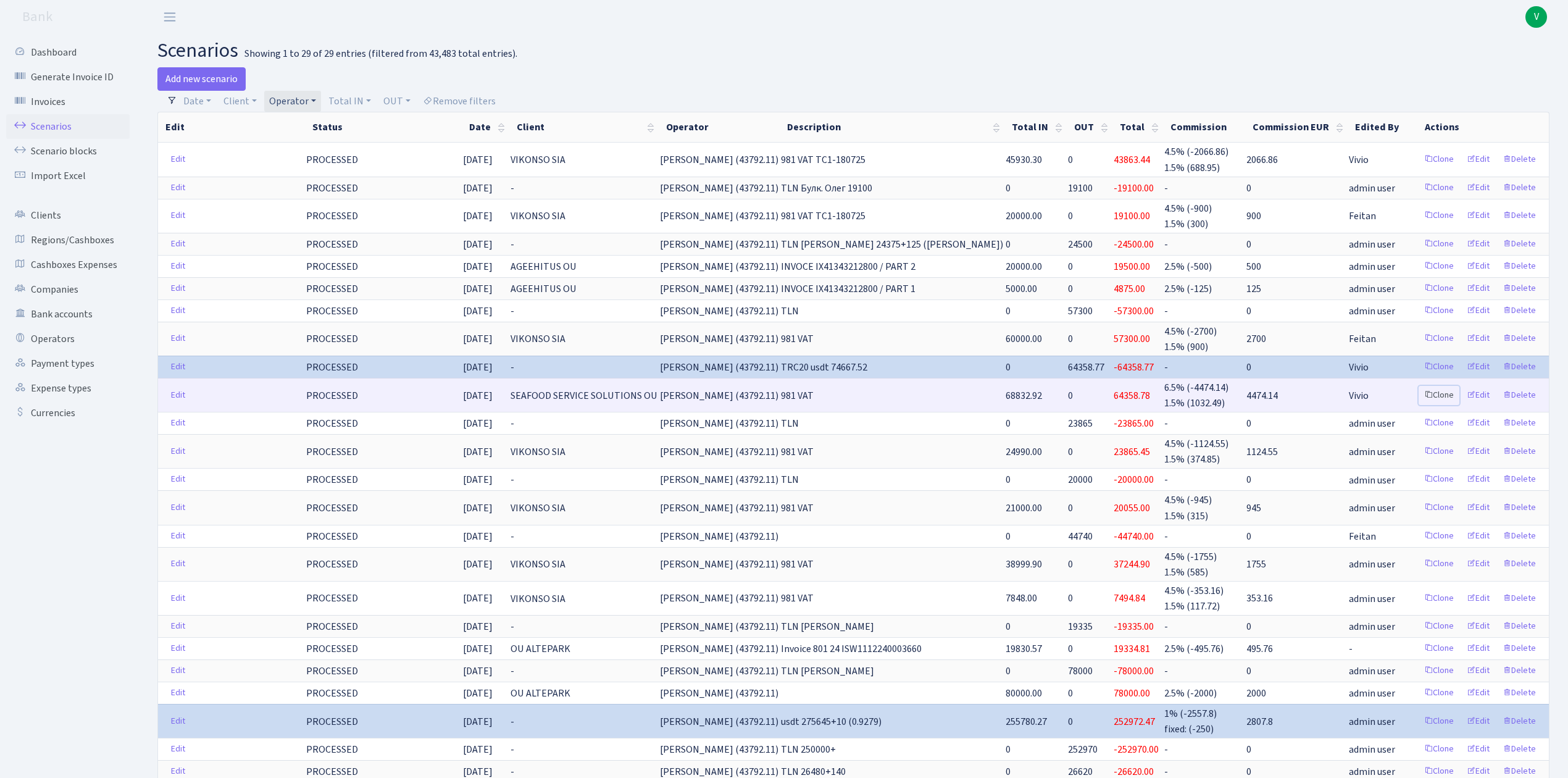
click at [1444, 391] on link "Clone" at bounding box center [1439, 395] width 40 height 19
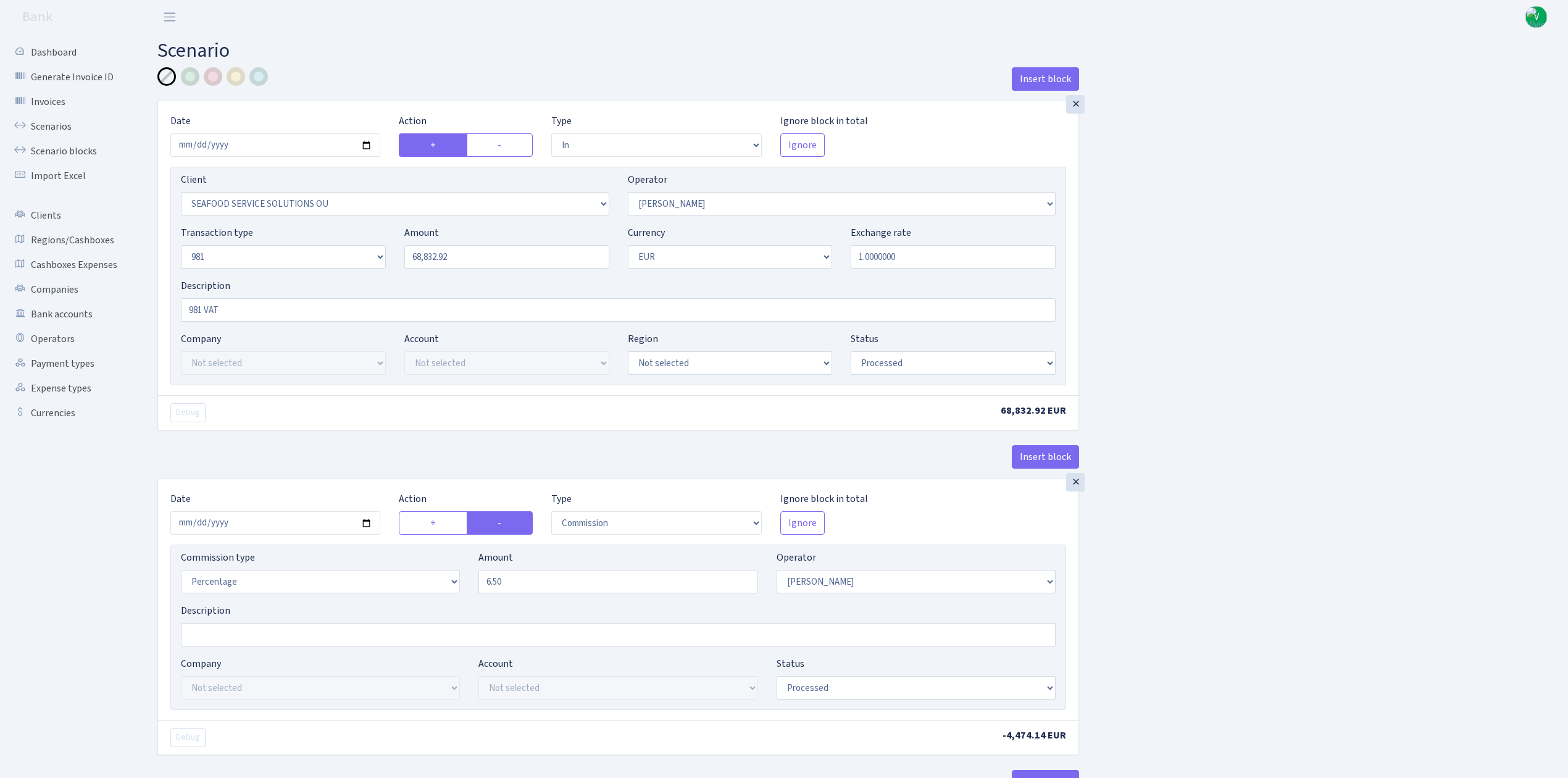
select select "in"
select select "3233"
select select "396"
select select "8"
select select "1"
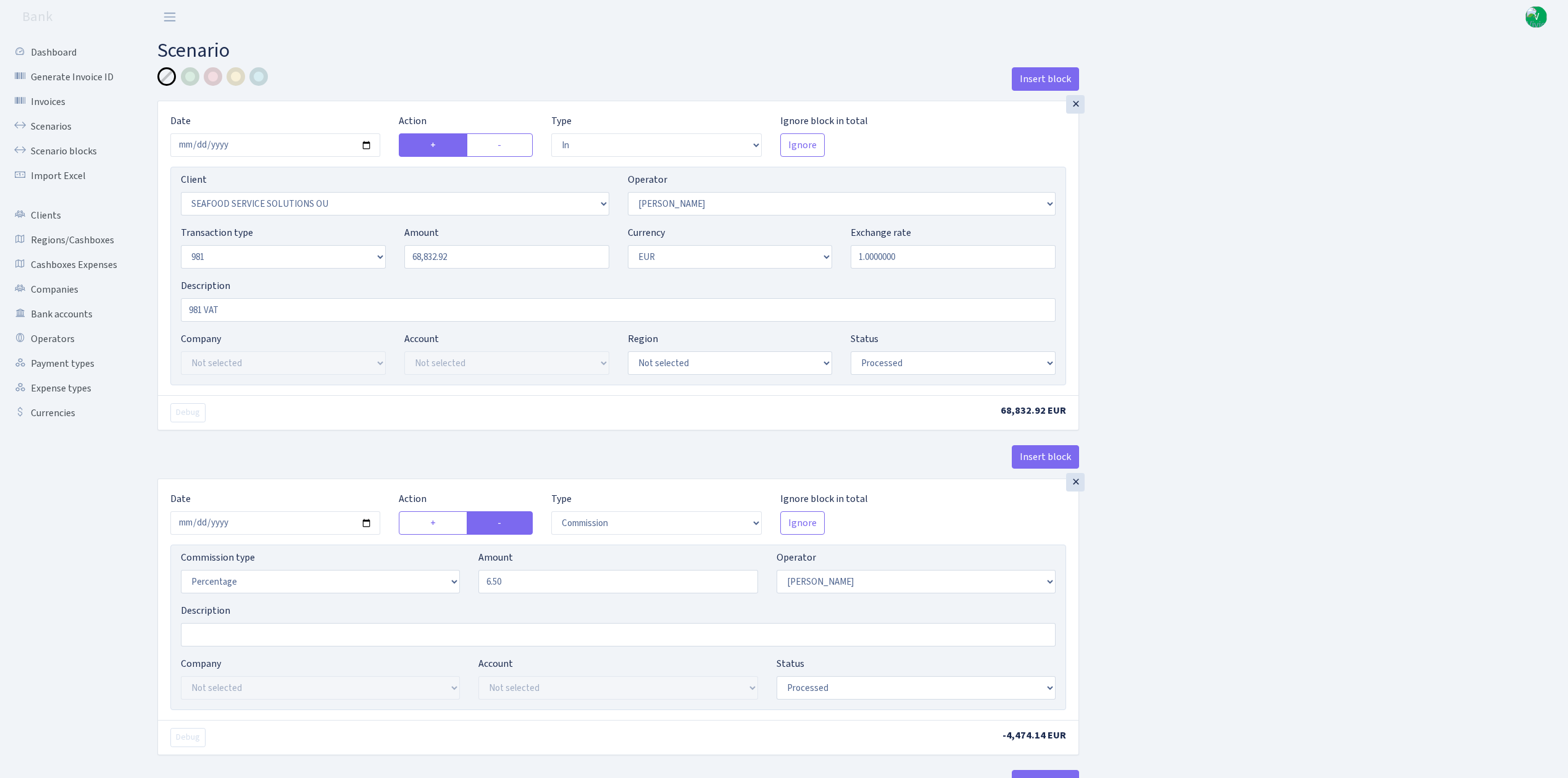
select select "processed"
select select "commission"
select select "396"
select select "processed"
select select "out"
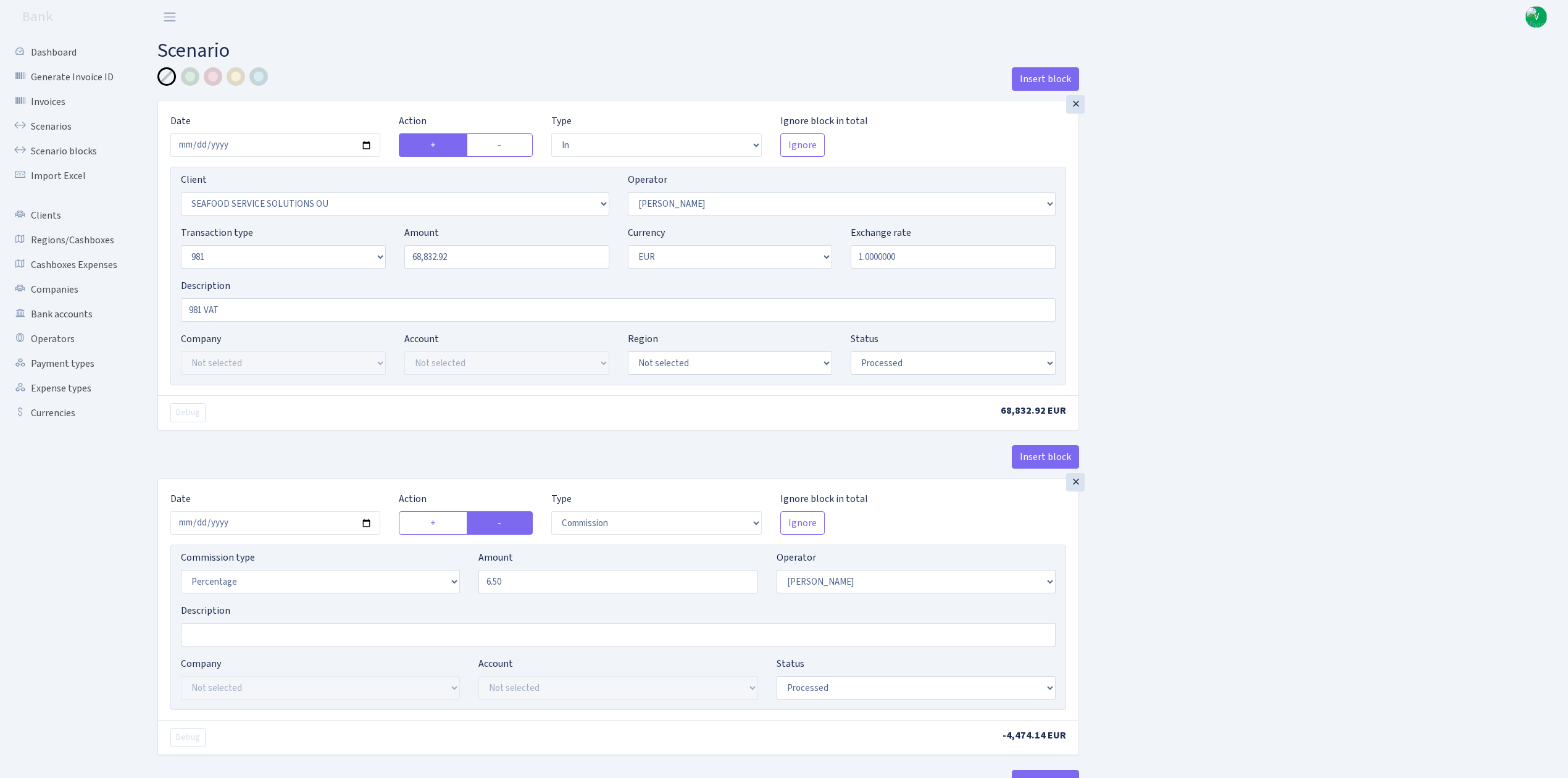
select select "2472"
select select "61"
select select "8"
select select "1"
select select "processed"
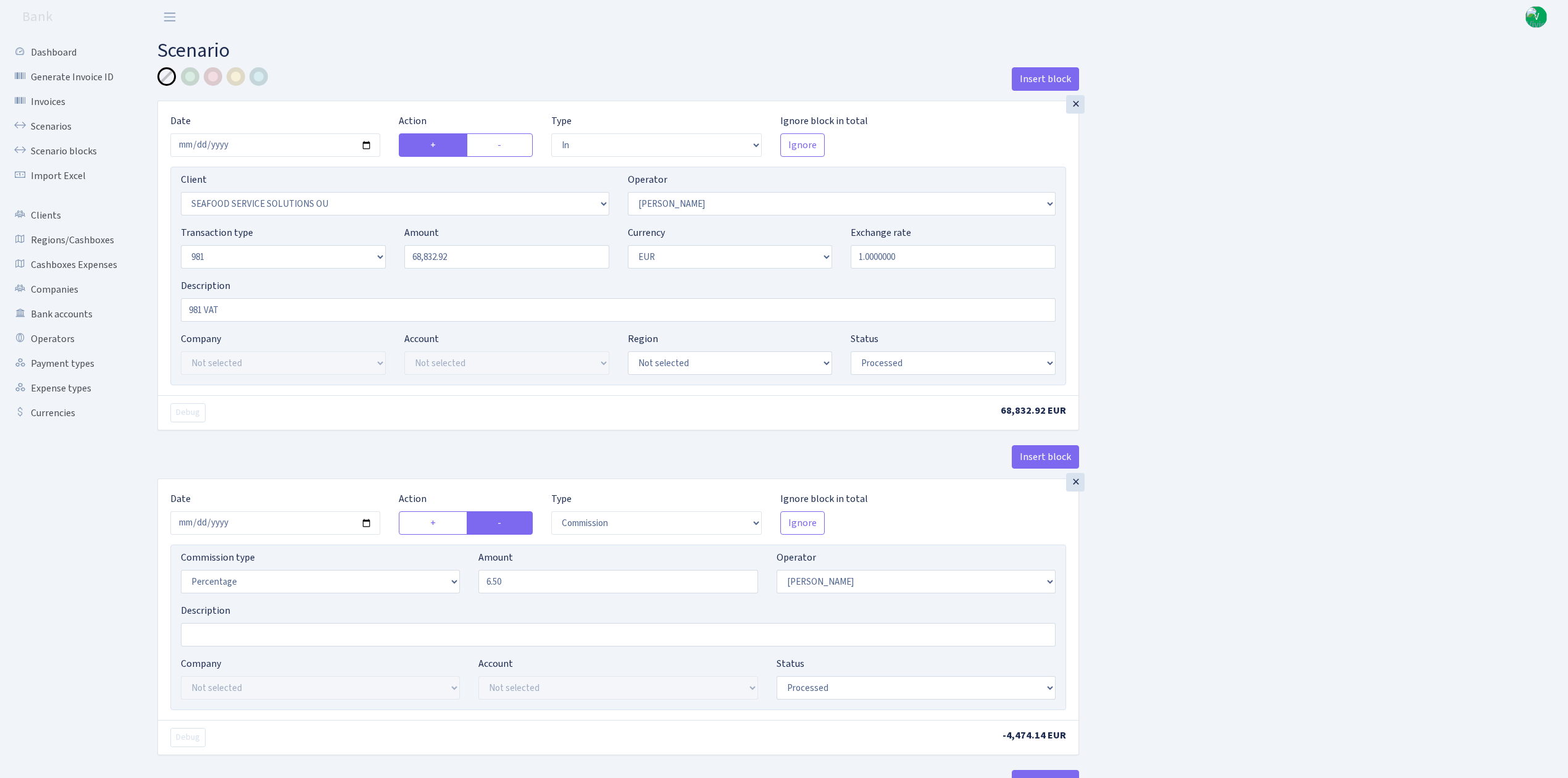
select select "commission"
select select "61"
select select "processed"
click at [368, 144] on input "2025-07-16" at bounding box center [275, 145] width 210 height 24
type input "[DATE]"
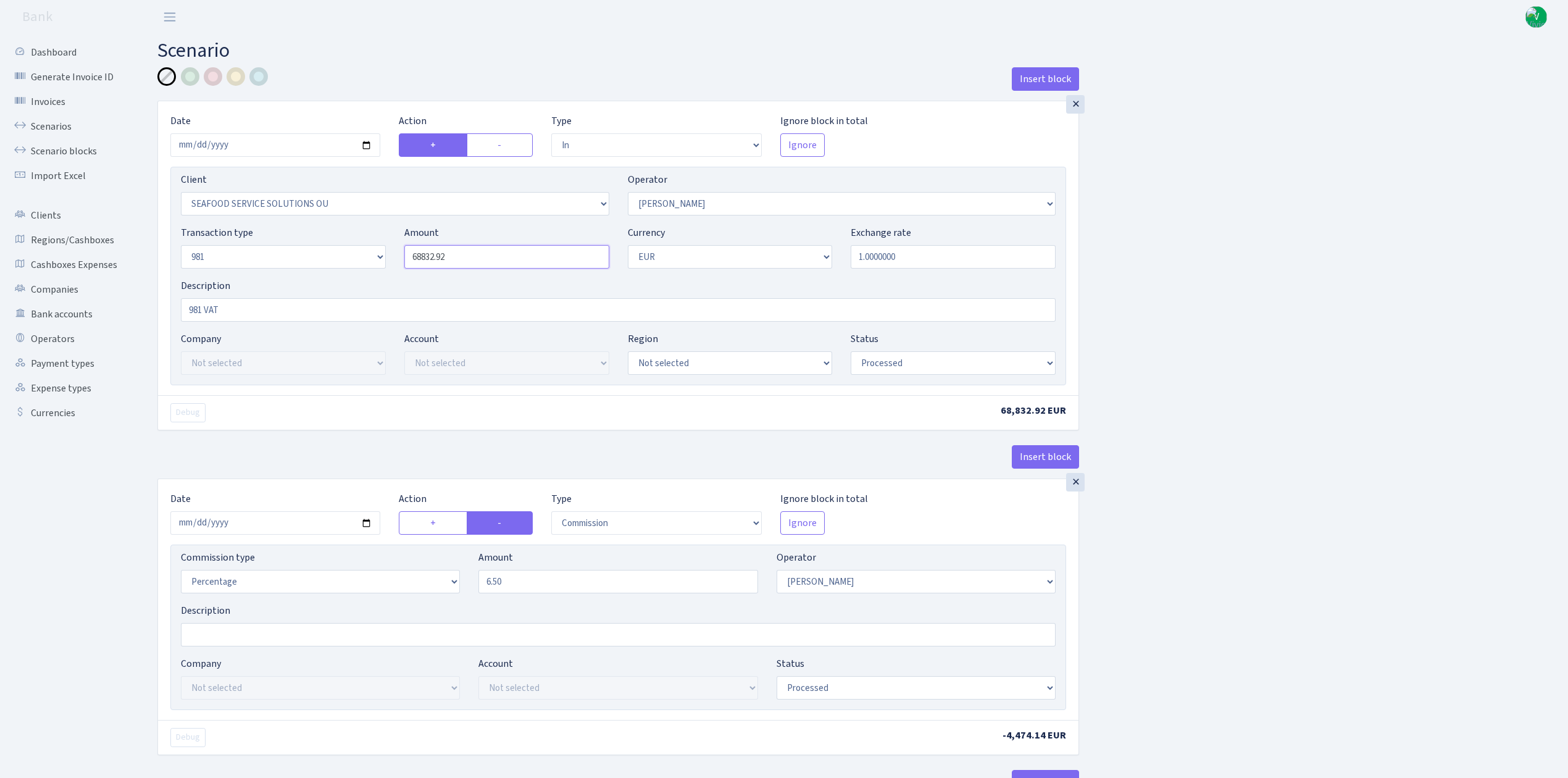
drag, startPoint x: 418, startPoint y: 243, endPoint x: 316, endPoint y: 240, distance: 102.0
click at [316, 240] on div "Transaction type Not selected 981 ELF FISH crypto GIRT IVO dekl MM-BALTIC eur U…" at bounding box center [618, 252] width 894 height 53
type input "110,000.00"
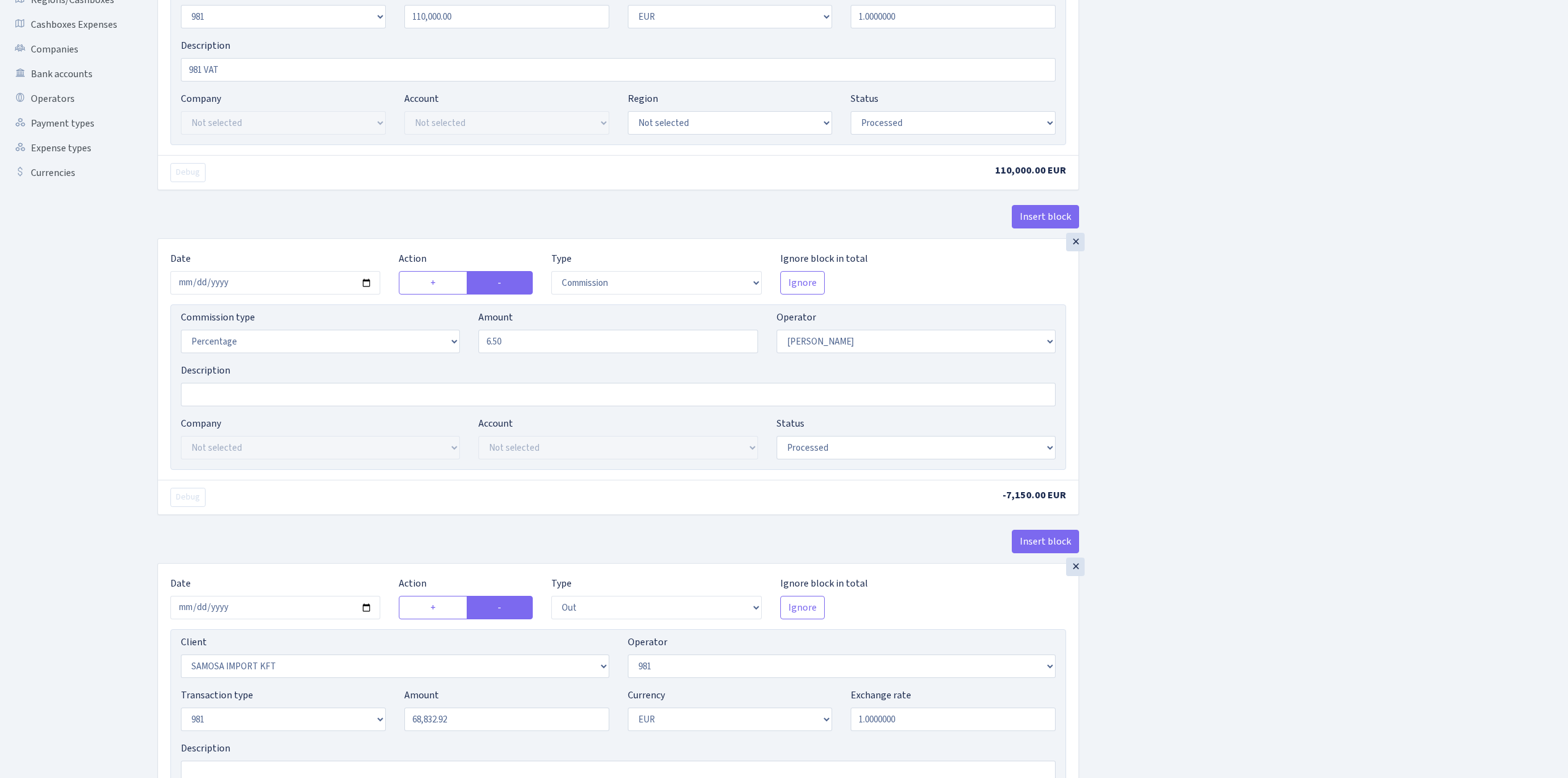
scroll to position [247, 0]
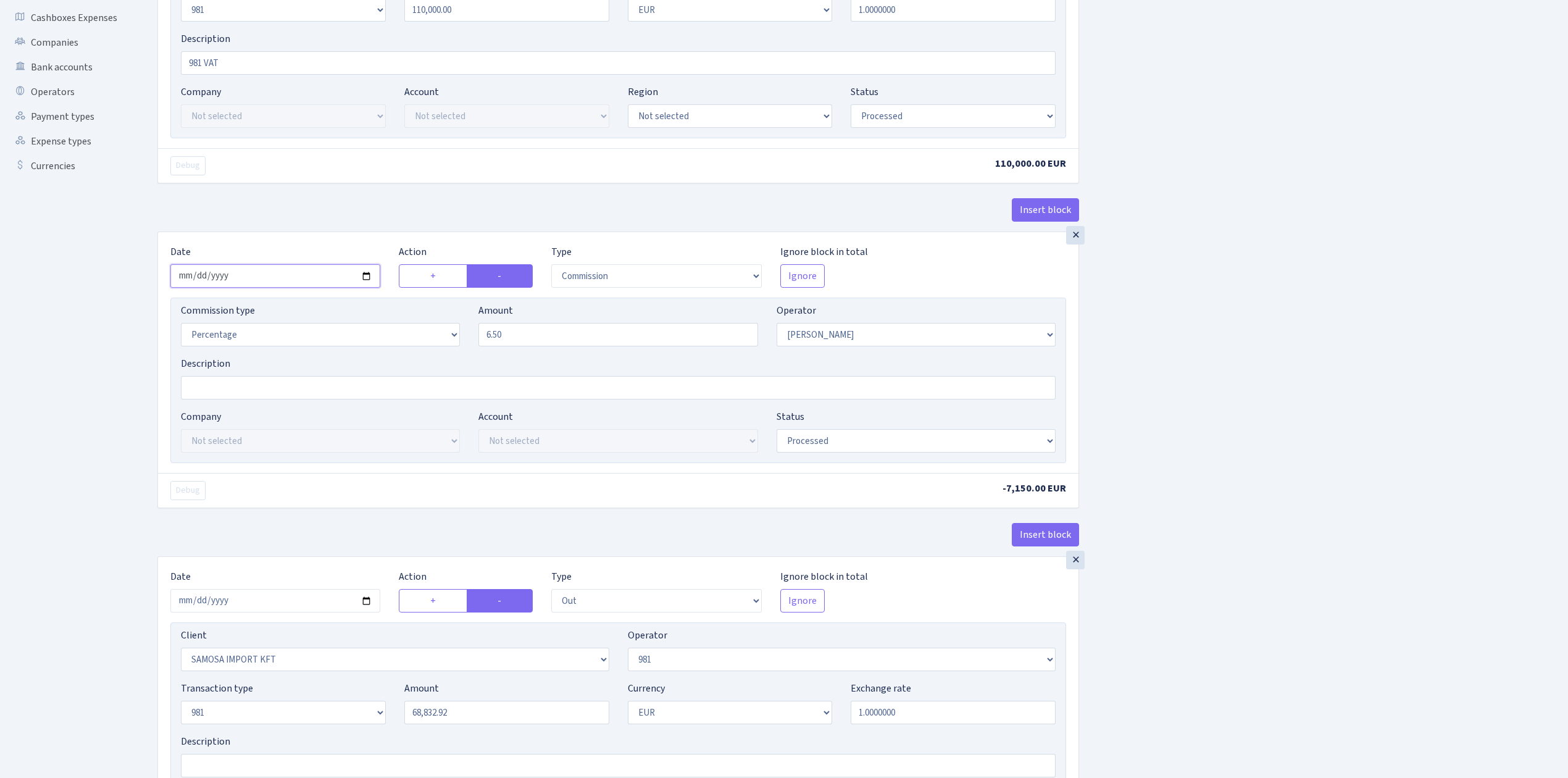
click at [366, 277] on input "2025-07-16" at bounding box center [275, 276] width 210 height 24
type input "[DATE]"
drag, startPoint x: 490, startPoint y: 339, endPoint x: 411, endPoint y: 326, distance: 80.1
click at [421, 329] on div "Commission type Percentage Fixed Bank Amount 6.50 Operator Not selected 981 981…" at bounding box center [618, 330] width 894 height 53
click at [1200, 418] on div "Insert block × Date 2025-08-27 Action + - Type --- In Out Commission Field requ…" at bounding box center [853, 567] width 1411 height 1494
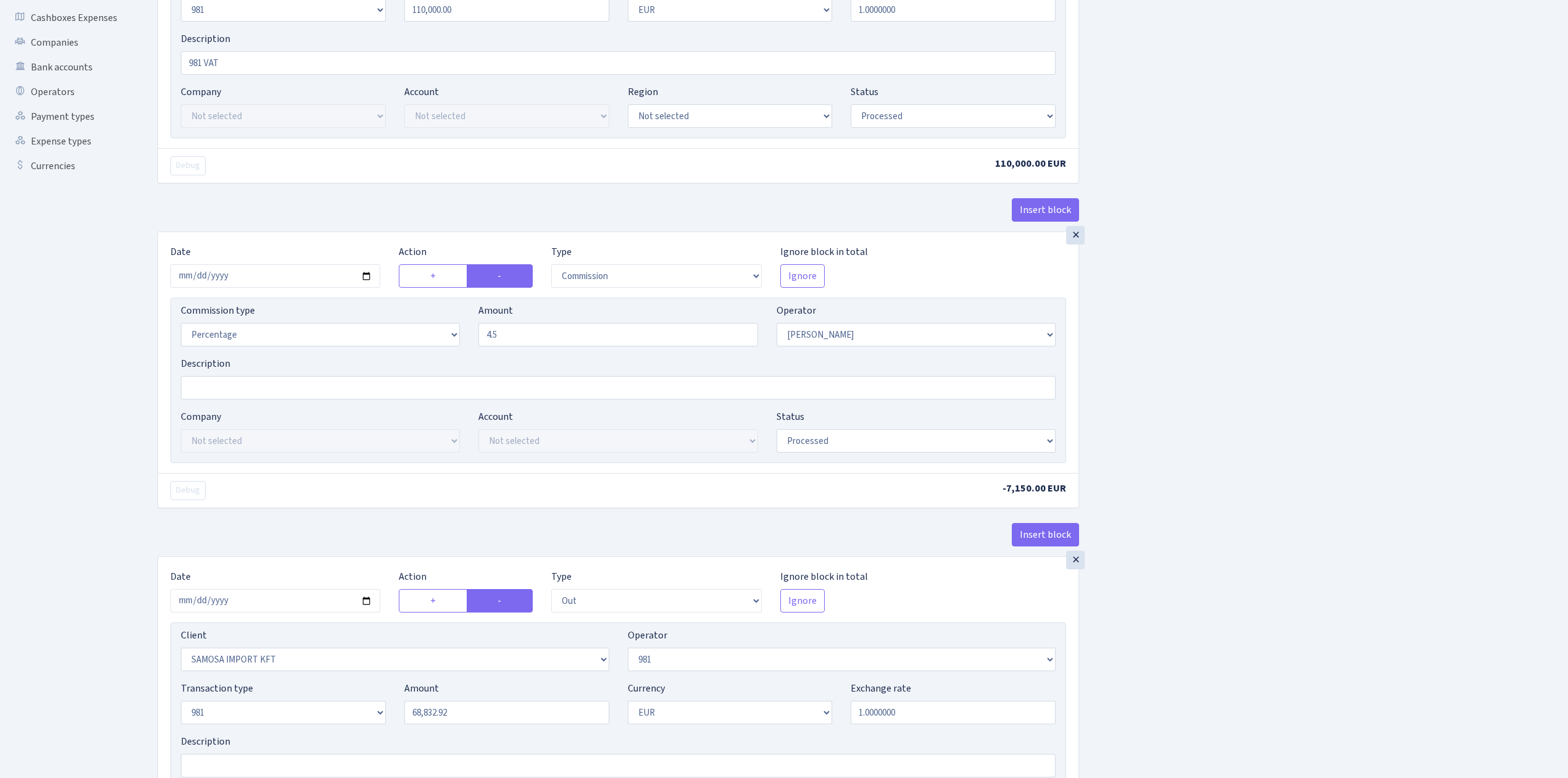
type input "4.50"
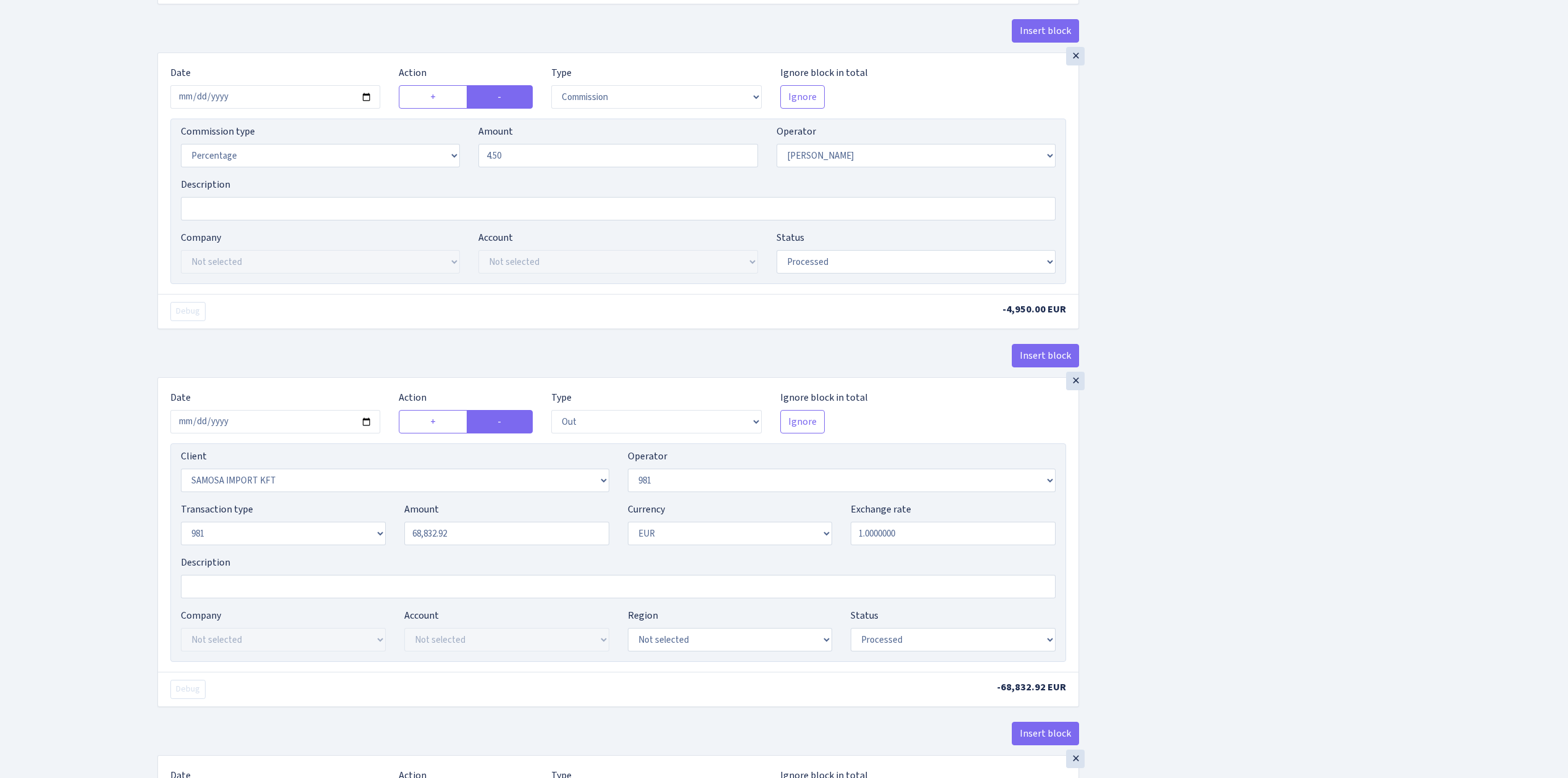
scroll to position [659, 0]
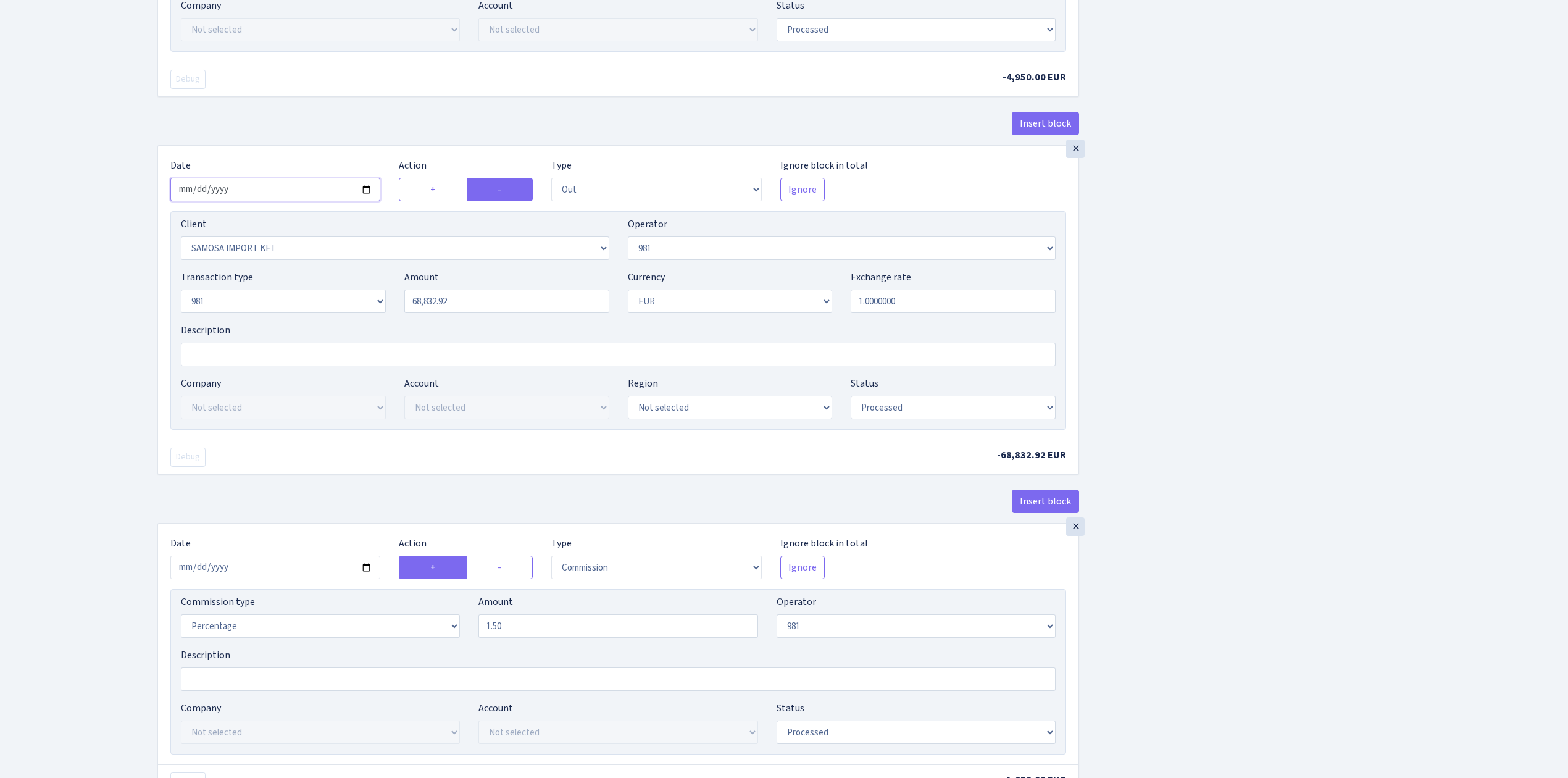
click at [366, 193] on input "2025-07-16" at bounding box center [275, 190] width 210 height 24
type input "2025-08-27"
drag, startPoint x: 380, startPoint y: 304, endPoint x: 311, endPoint y: 289, distance: 70.6
click at [317, 294] on div "Transaction type Not selected 981 ELF FISH crypto [PERSON_NAME] MM-BALTIC eur U…" at bounding box center [618, 296] width 894 height 53
click at [1234, 317] on div "Insert block × Date [DATE] Action + - Type --- In Out Commission Field required…" at bounding box center [853, 156] width 1411 height 1494
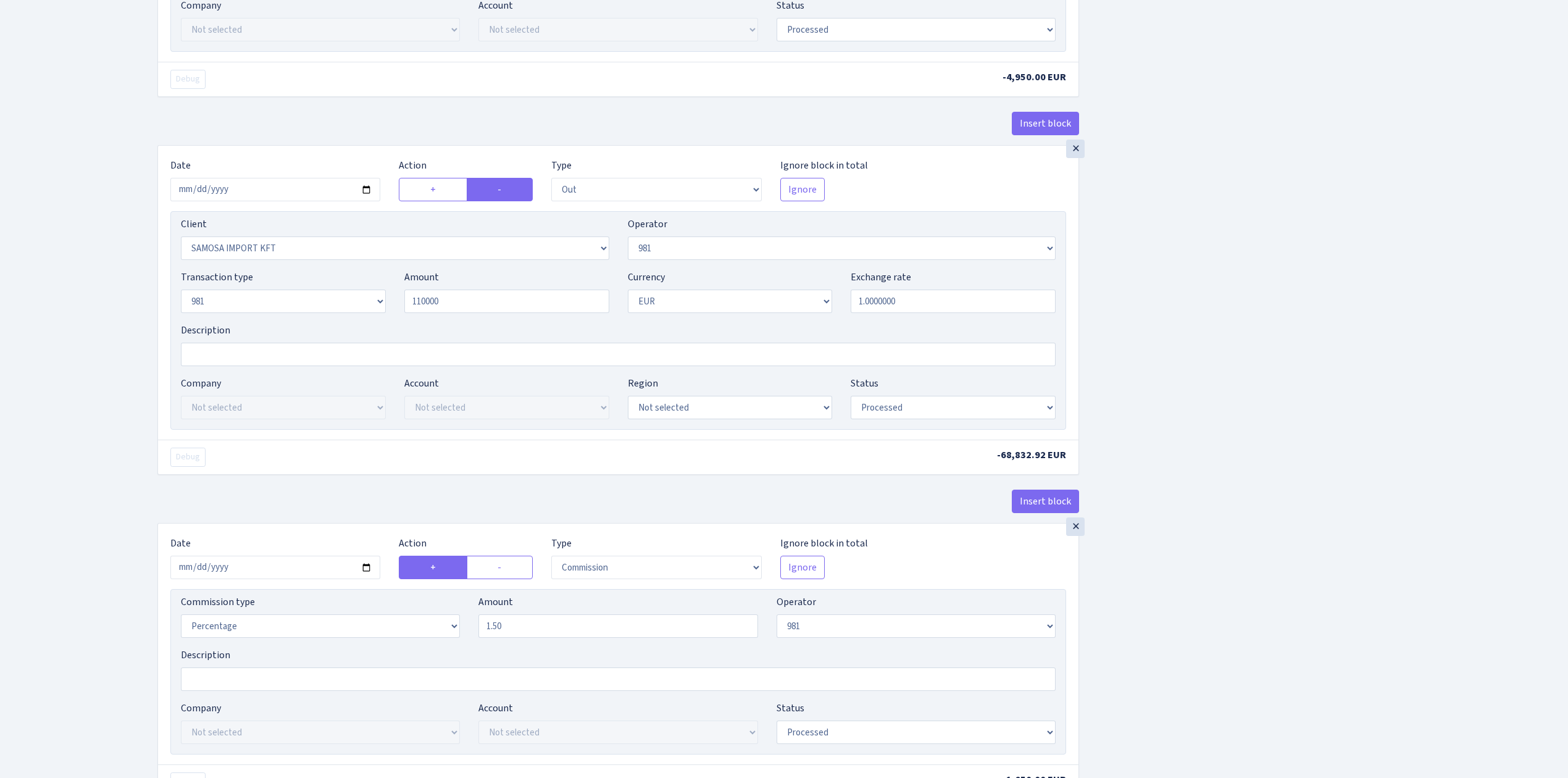
type input "110,000.00"
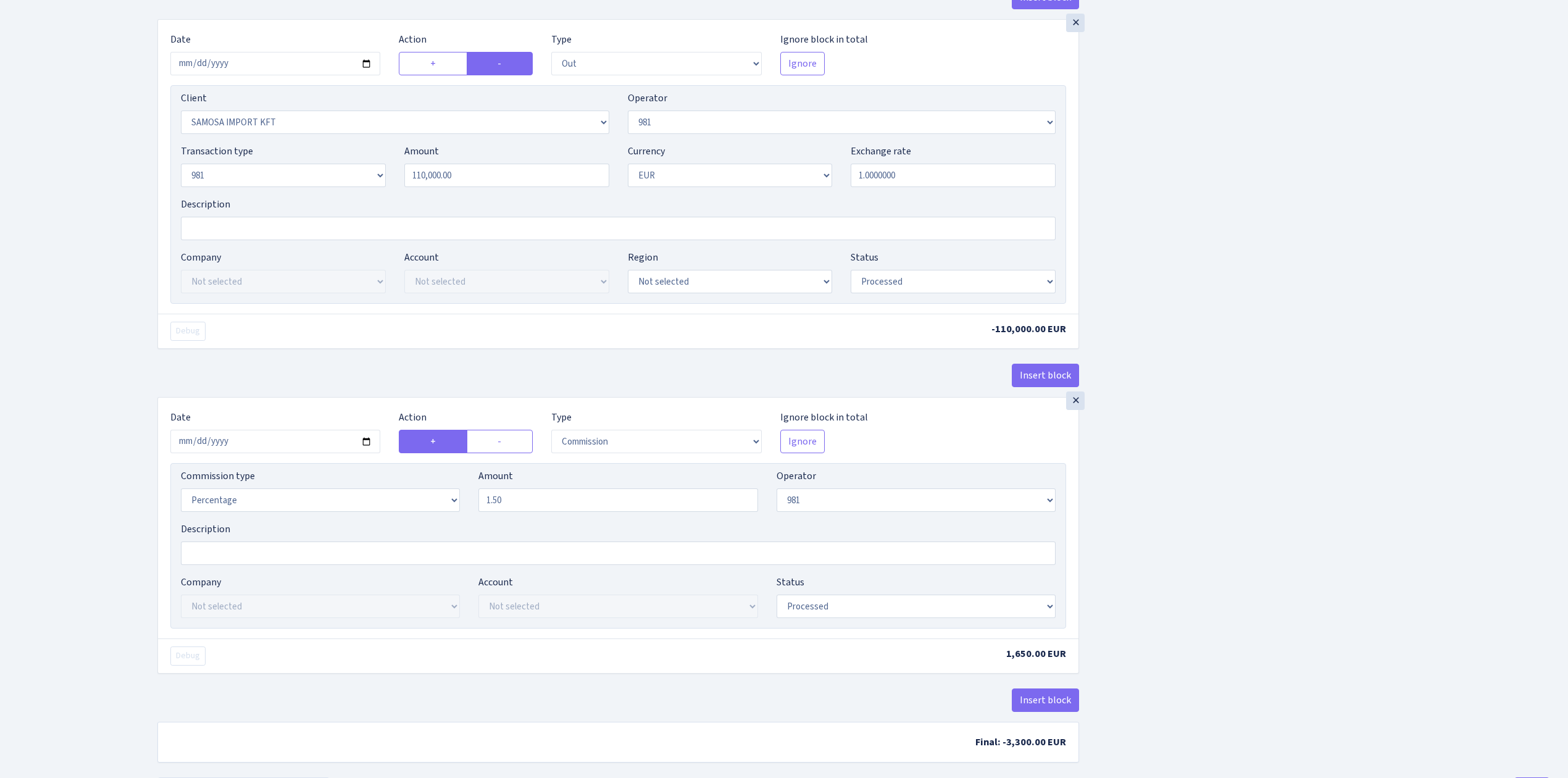
scroll to position [848, 0]
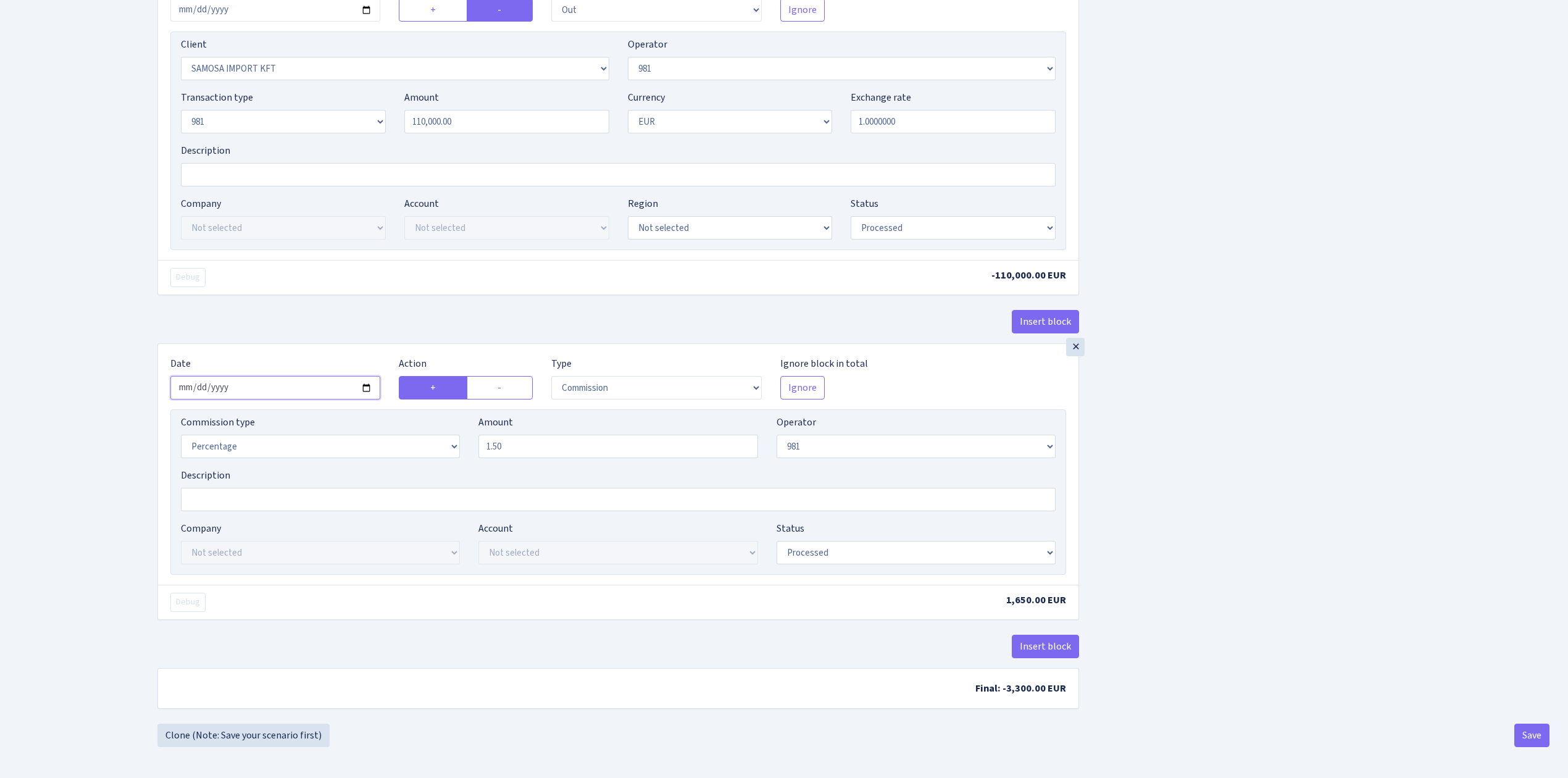
click at [365, 383] on input "[DATE]" at bounding box center [275, 388] width 210 height 24
type input "[DATE]"
click at [1525, 734] on button "Save" at bounding box center [1532, 736] width 36 height 24
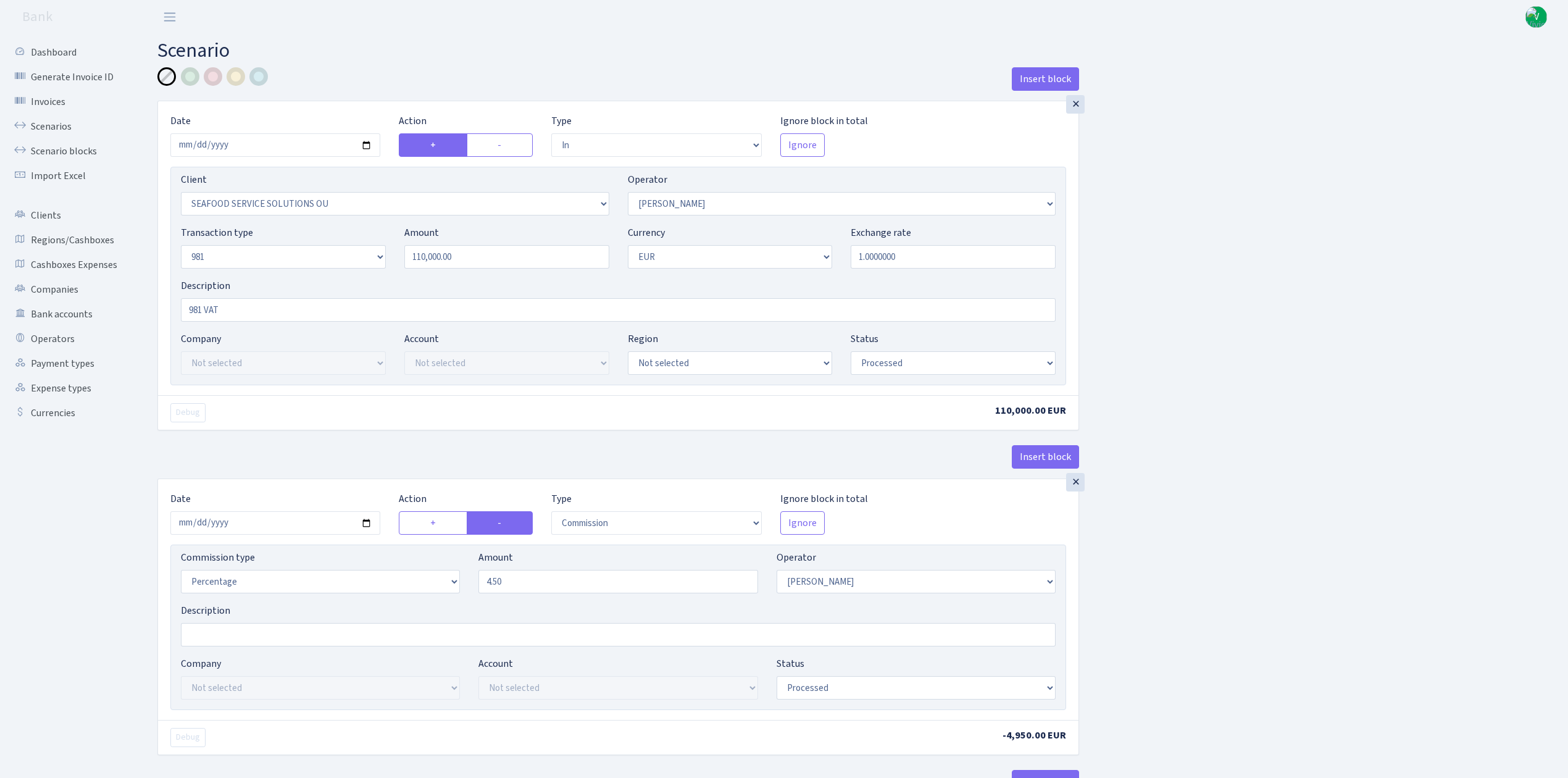
select select "in"
select select "3233"
select select "396"
select select "8"
select select "1"
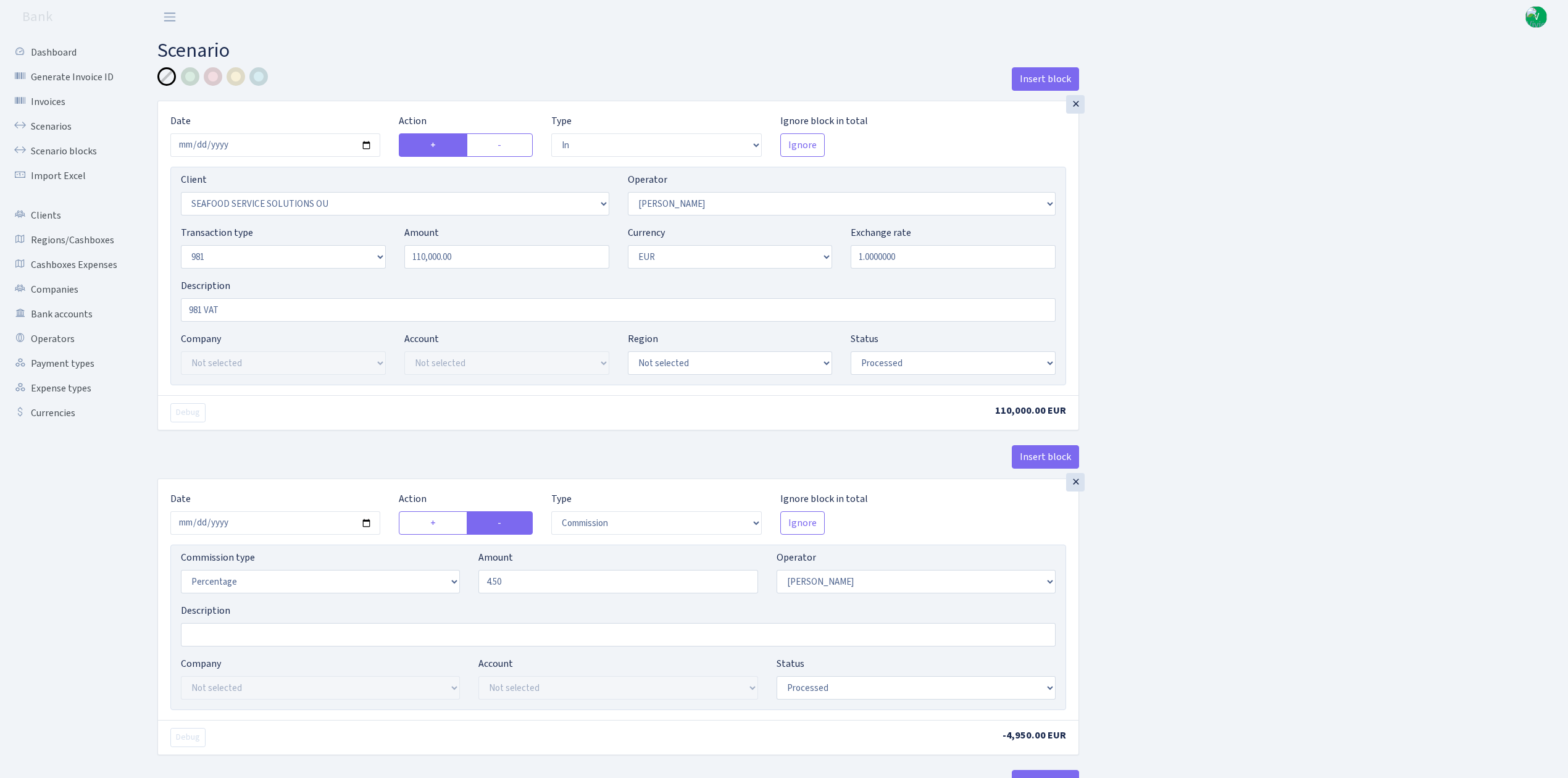
select select "processed"
select select "commission"
select select "396"
select select "processed"
select select "out"
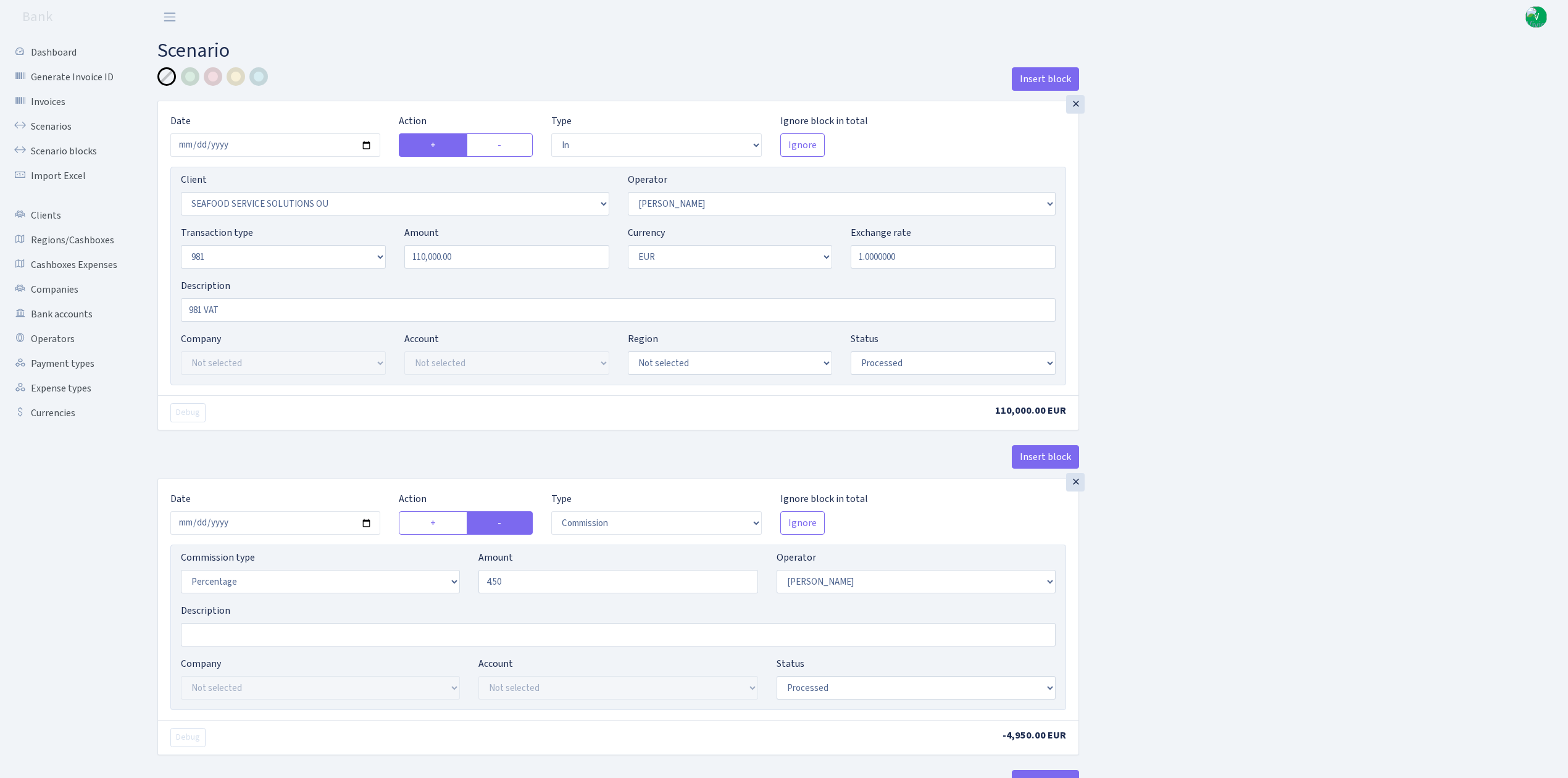
select select "2472"
select select "61"
select select "8"
select select "1"
select select "processed"
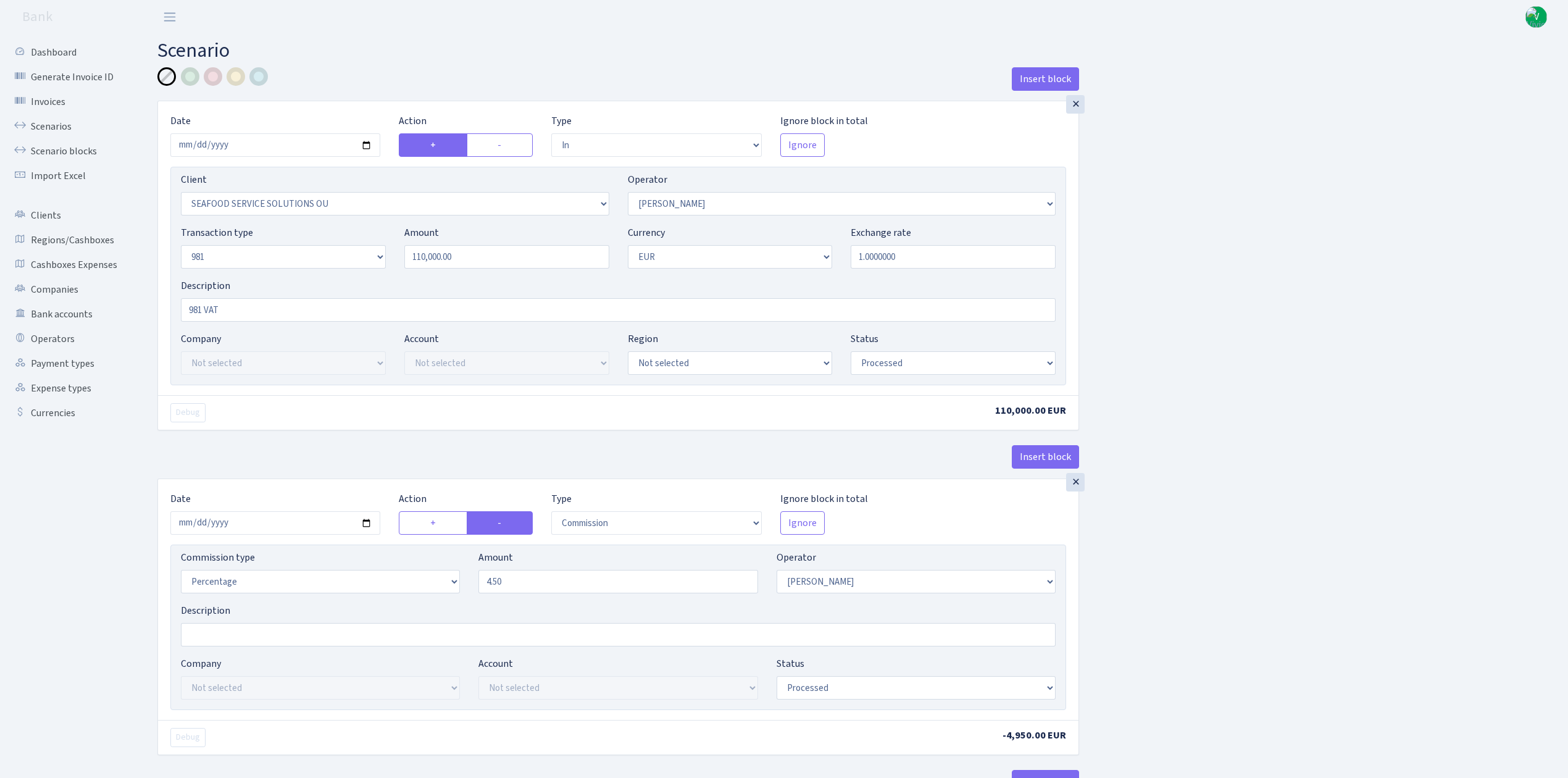
select select "commission"
select select "61"
select select "processed"
click at [50, 124] on link "Scenarios" at bounding box center [67, 126] width 123 height 25
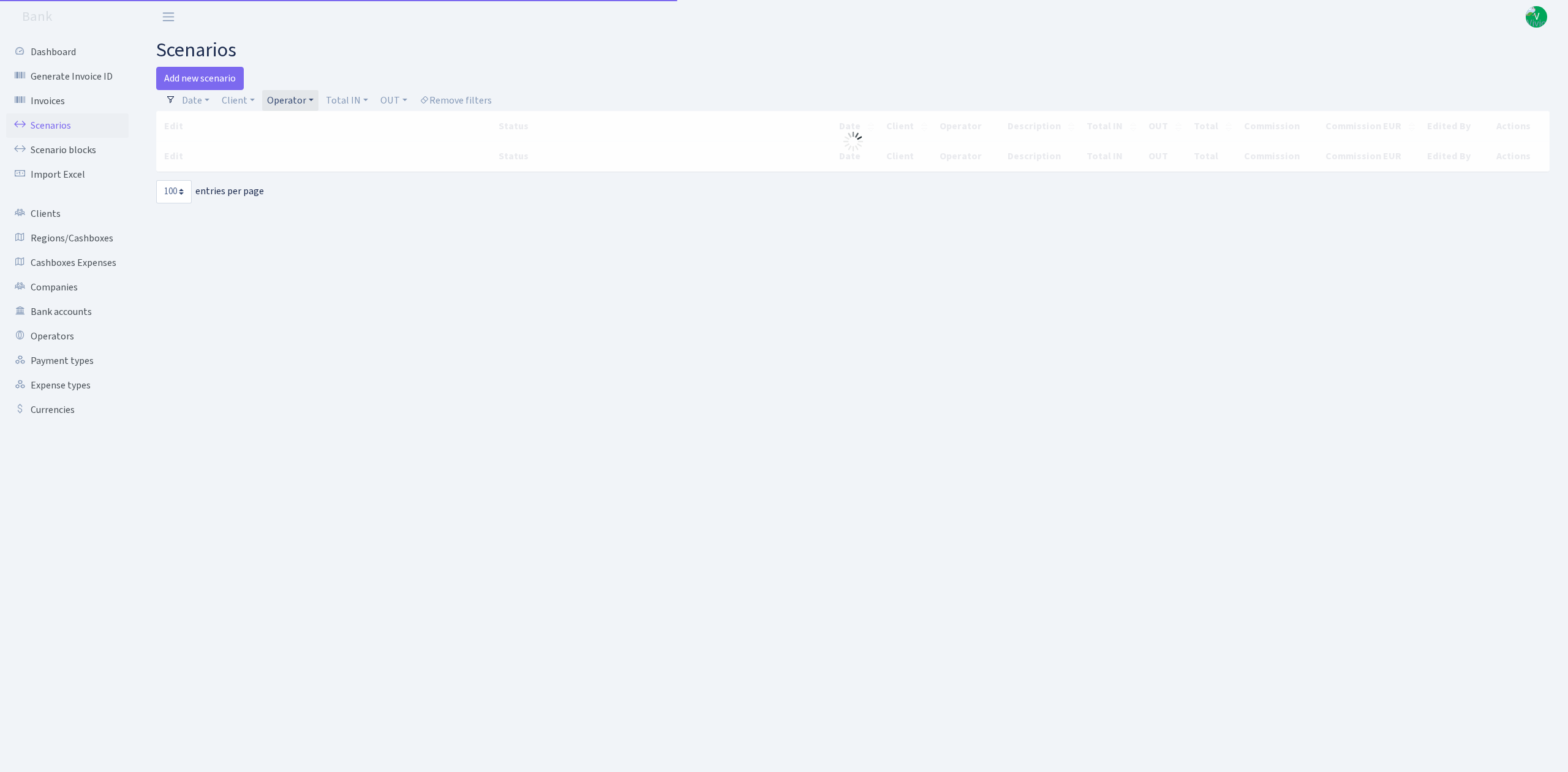
select select "100"
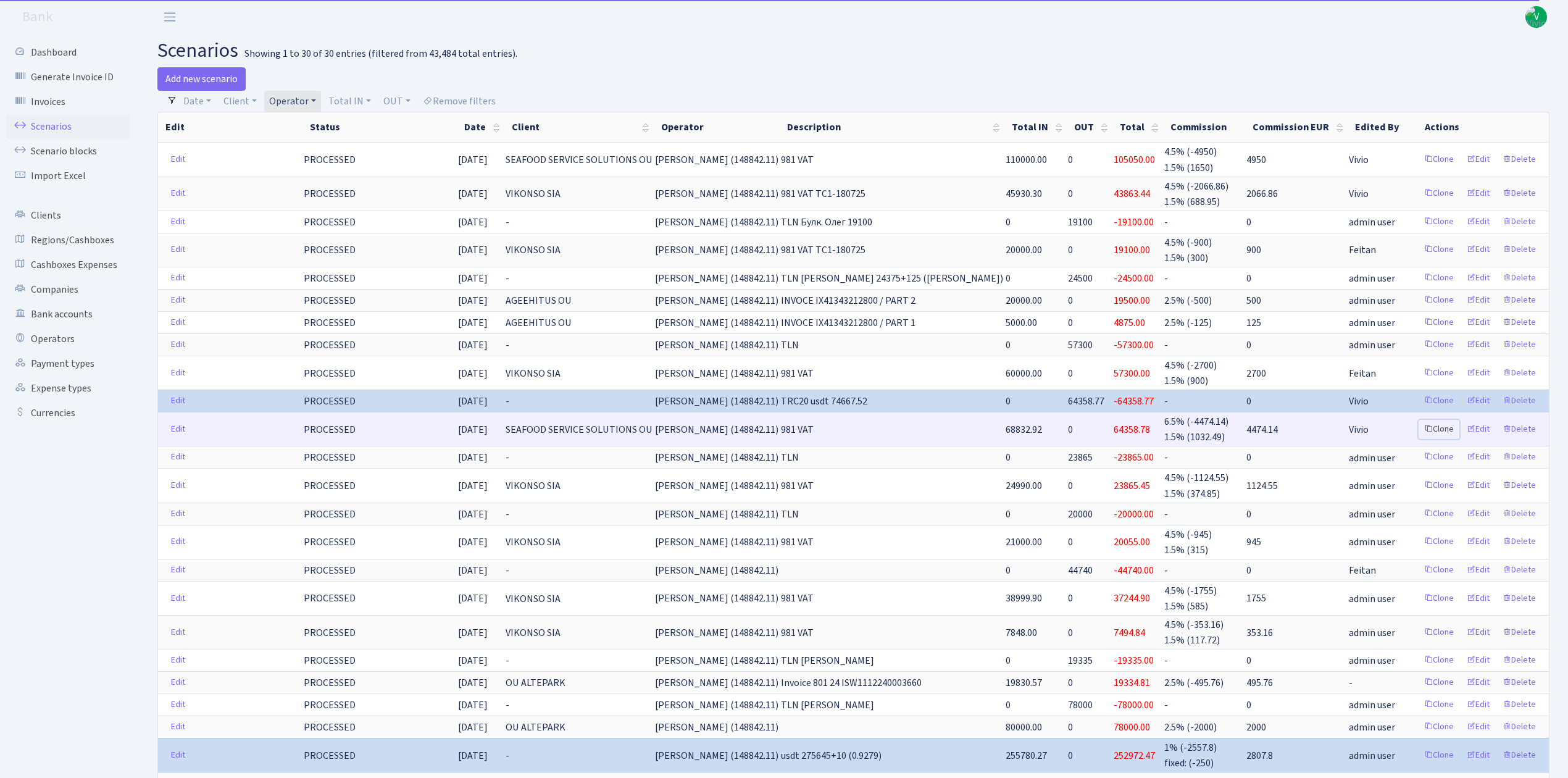
click at [1440, 428] on link "Clone" at bounding box center [1439, 428] width 40 height 19
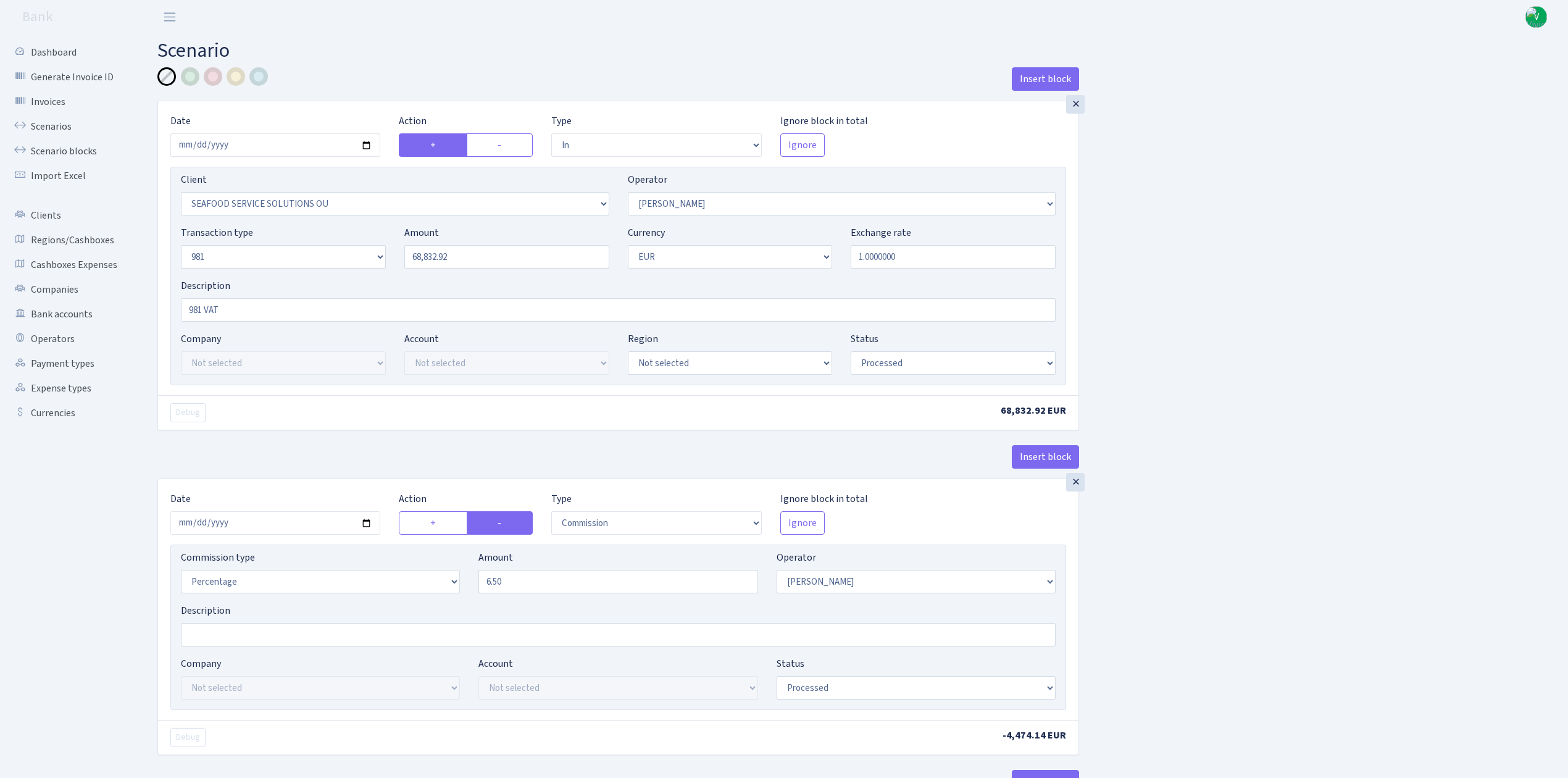
select select "in"
select select "3233"
select select "396"
select select "8"
select select "1"
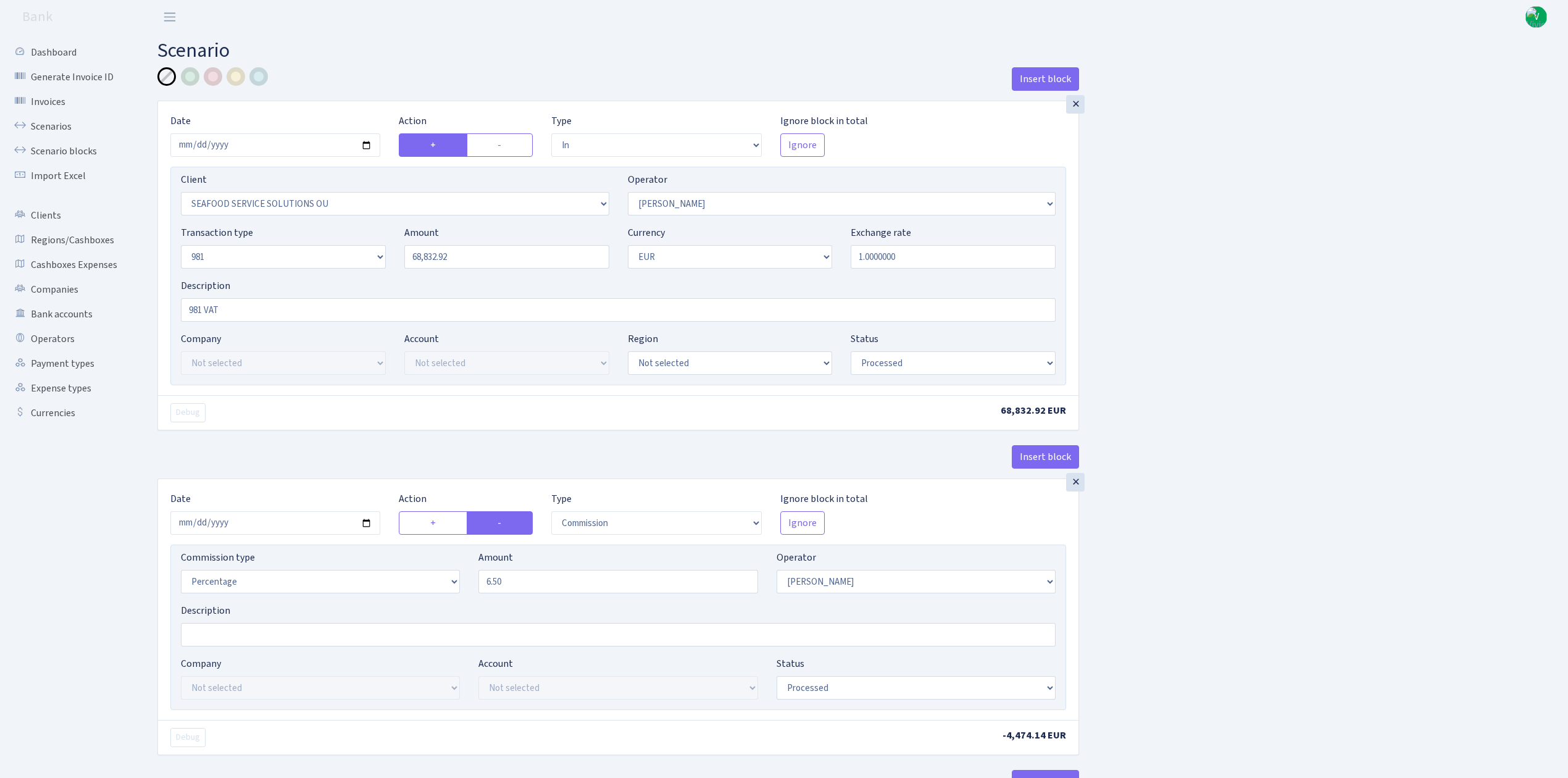
select select "processed"
select select "commission"
select select "396"
select select "processed"
select select "out"
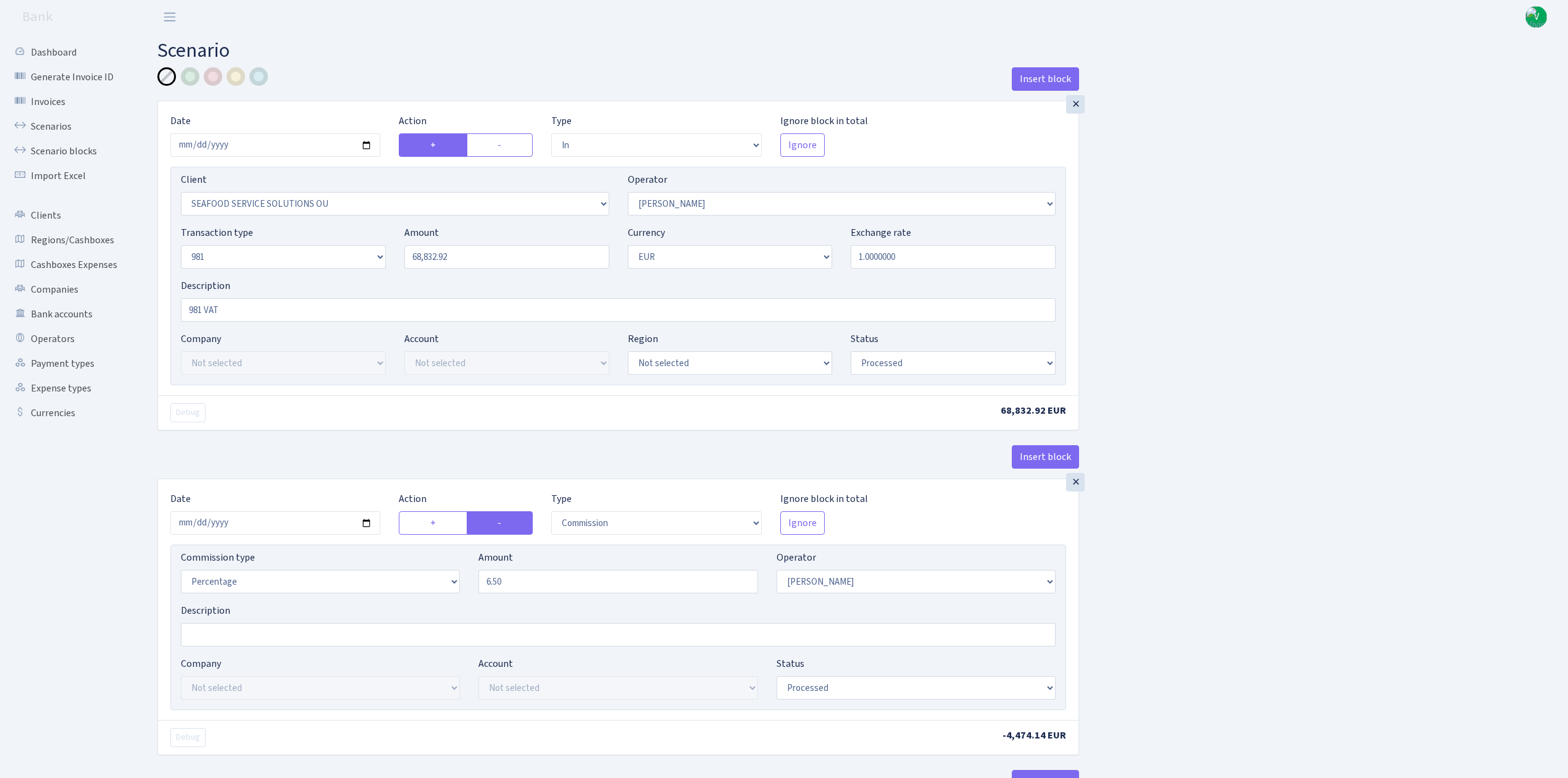
select select "2472"
select select "61"
select select "8"
select select "1"
select select "processed"
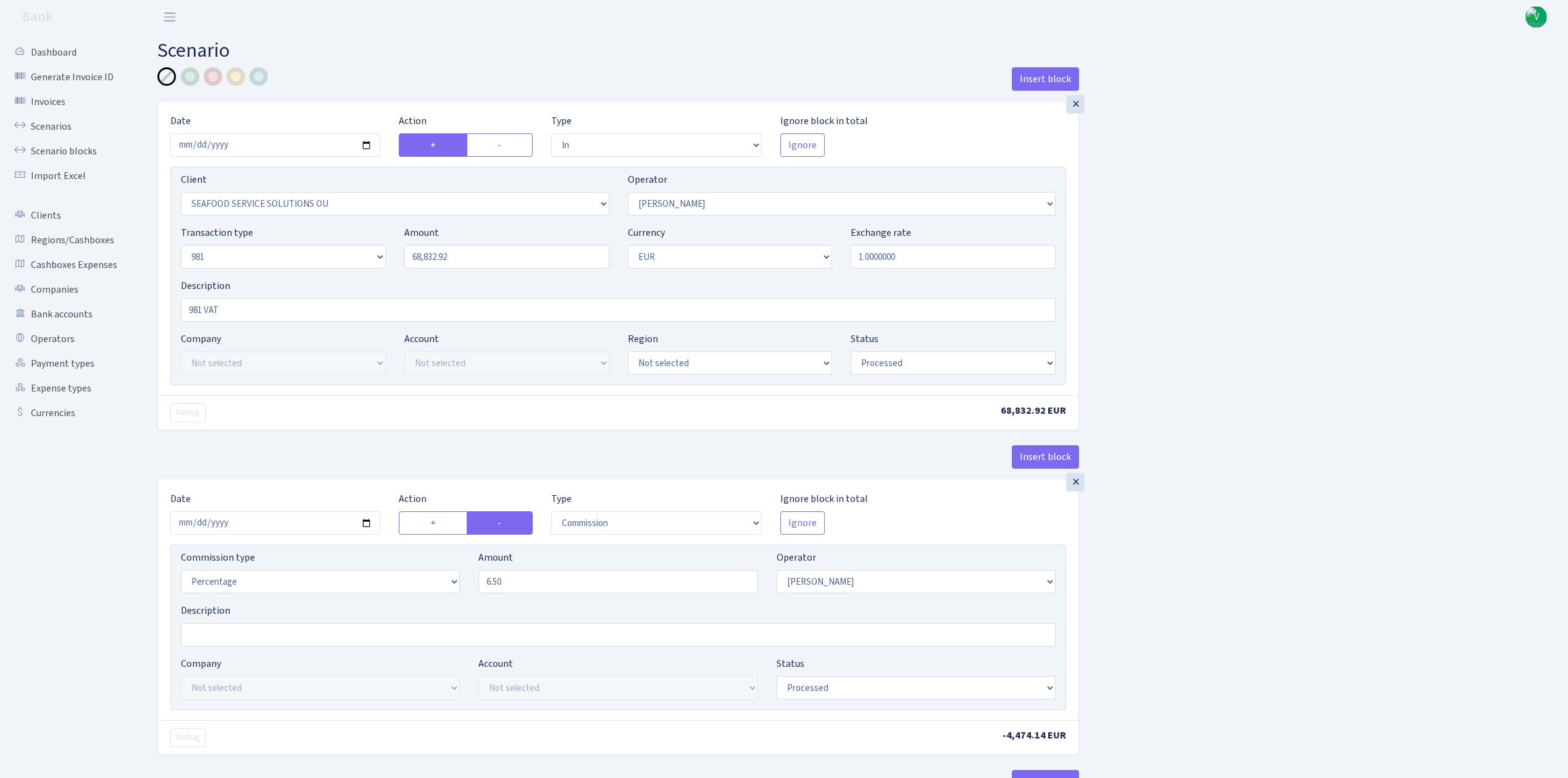
select select "commission"
select select "61"
select select "processed"
click at [369, 139] on input "[DATE]" at bounding box center [275, 145] width 210 height 24
type input "[DATE]"
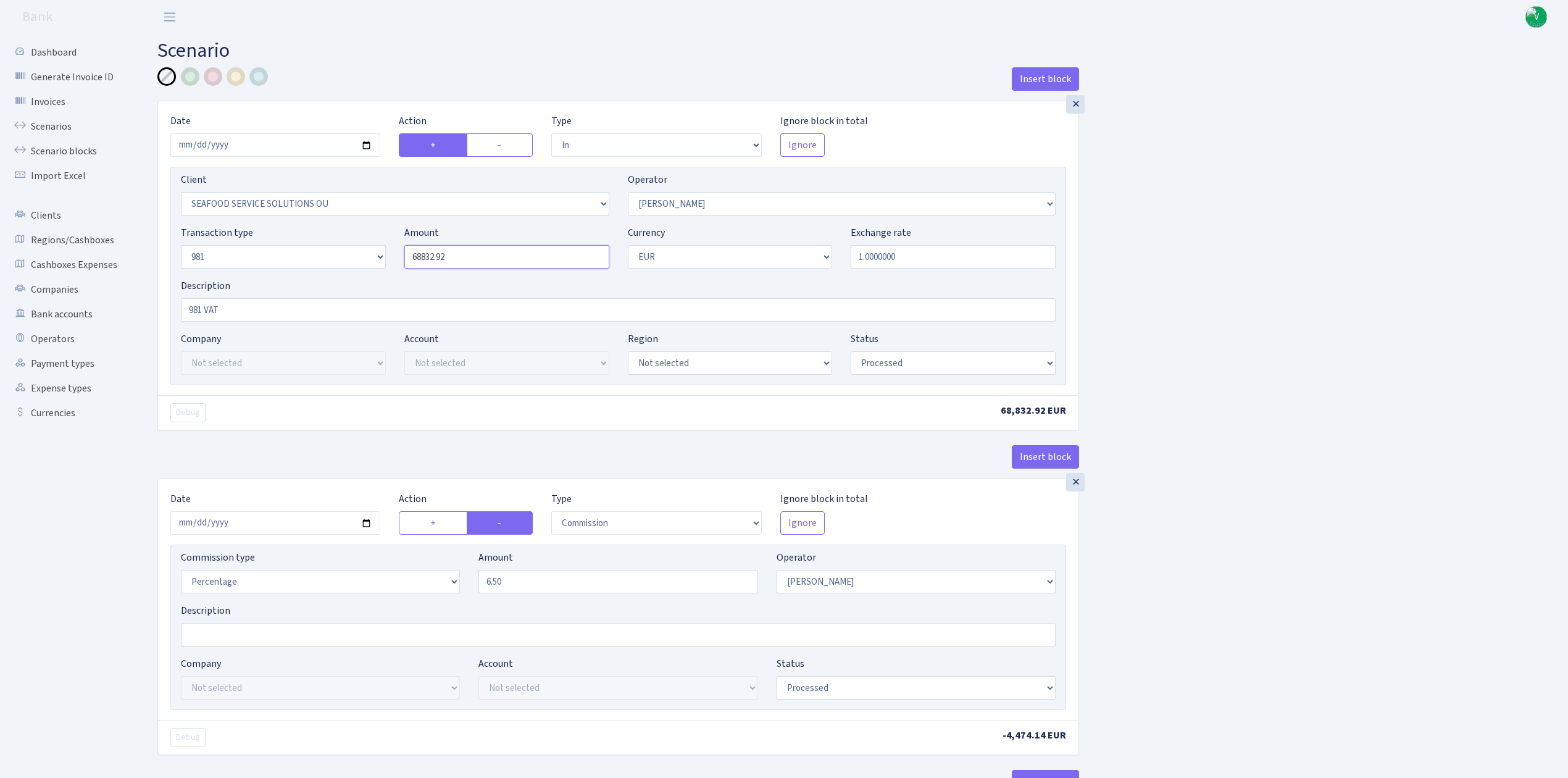
drag, startPoint x: 450, startPoint y: 255, endPoint x: 295, endPoint y: 248, distance: 155.2
click at [295, 248] on div "Transaction type Not selected 981 ELF FISH crypto GIRT IVO dekl MM-BALTIC eur U…" at bounding box center [618, 252] width 894 height 53
type input "41,341.00"
click at [368, 524] on input "2025-07-16" at bounding box center [275, 523] width 210 height 24
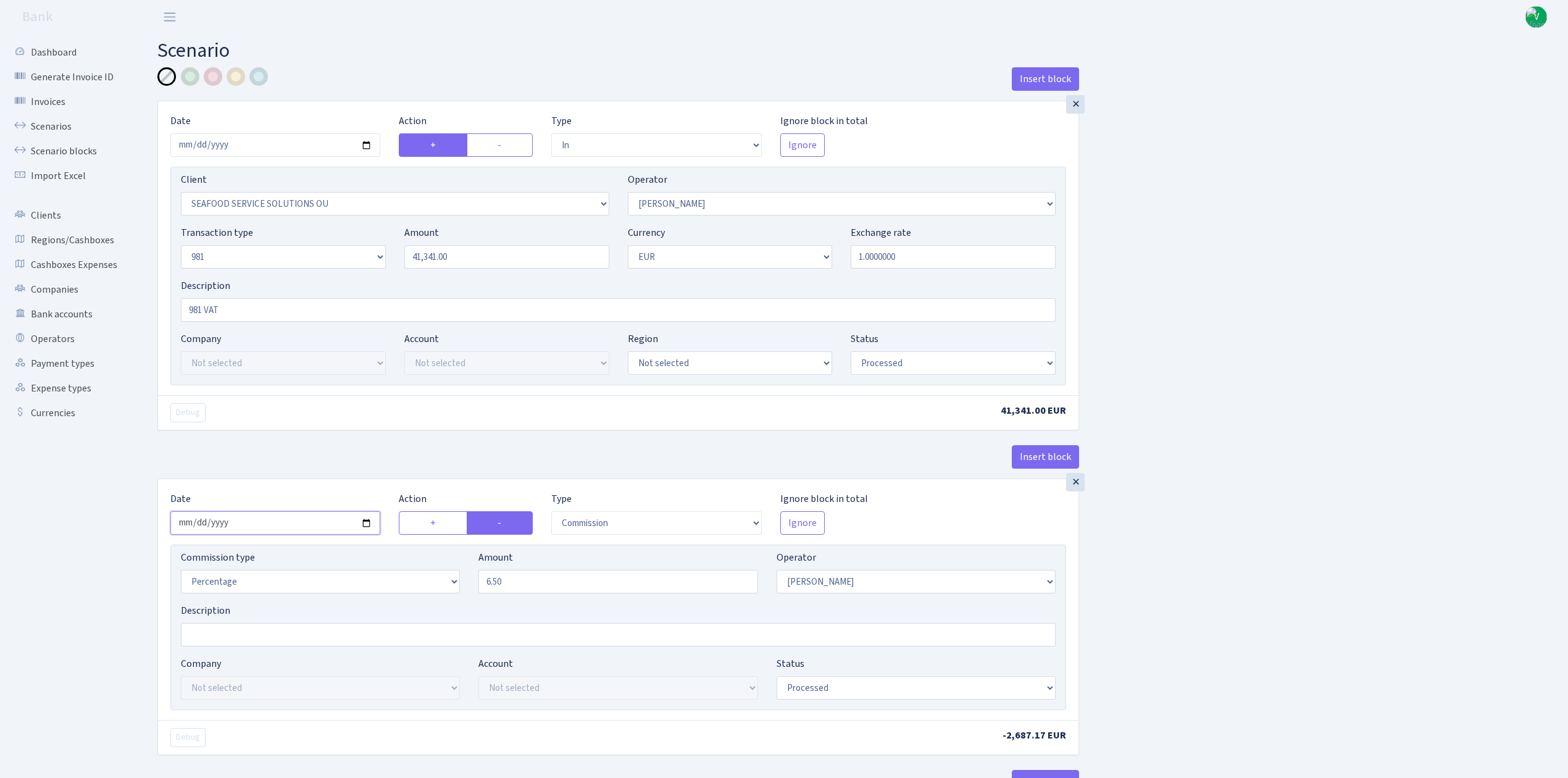
type input "[DATE]"
drag, startPoint x: 509, startPoint y: 593, endPoint x: 462, endPoint y: 586, distance: 47.5
click at [462, 586] on div "Commission type Percentage Fixed Bank Amount 6.50 Operator Not selected 981 981…" at bounding box center [618, 577] width 894 height 53
type input "4.50"
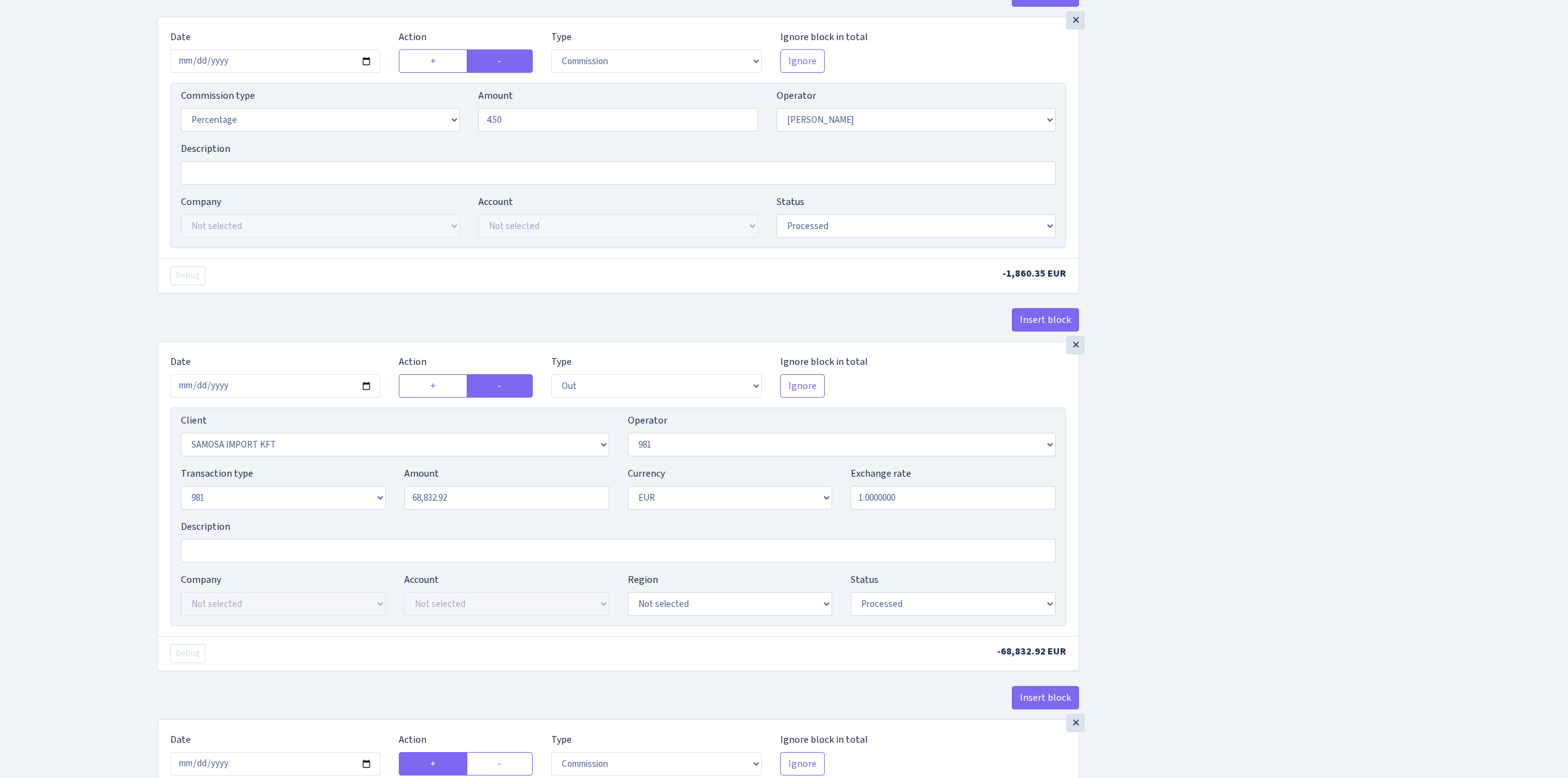
scroll to position [494, 0]
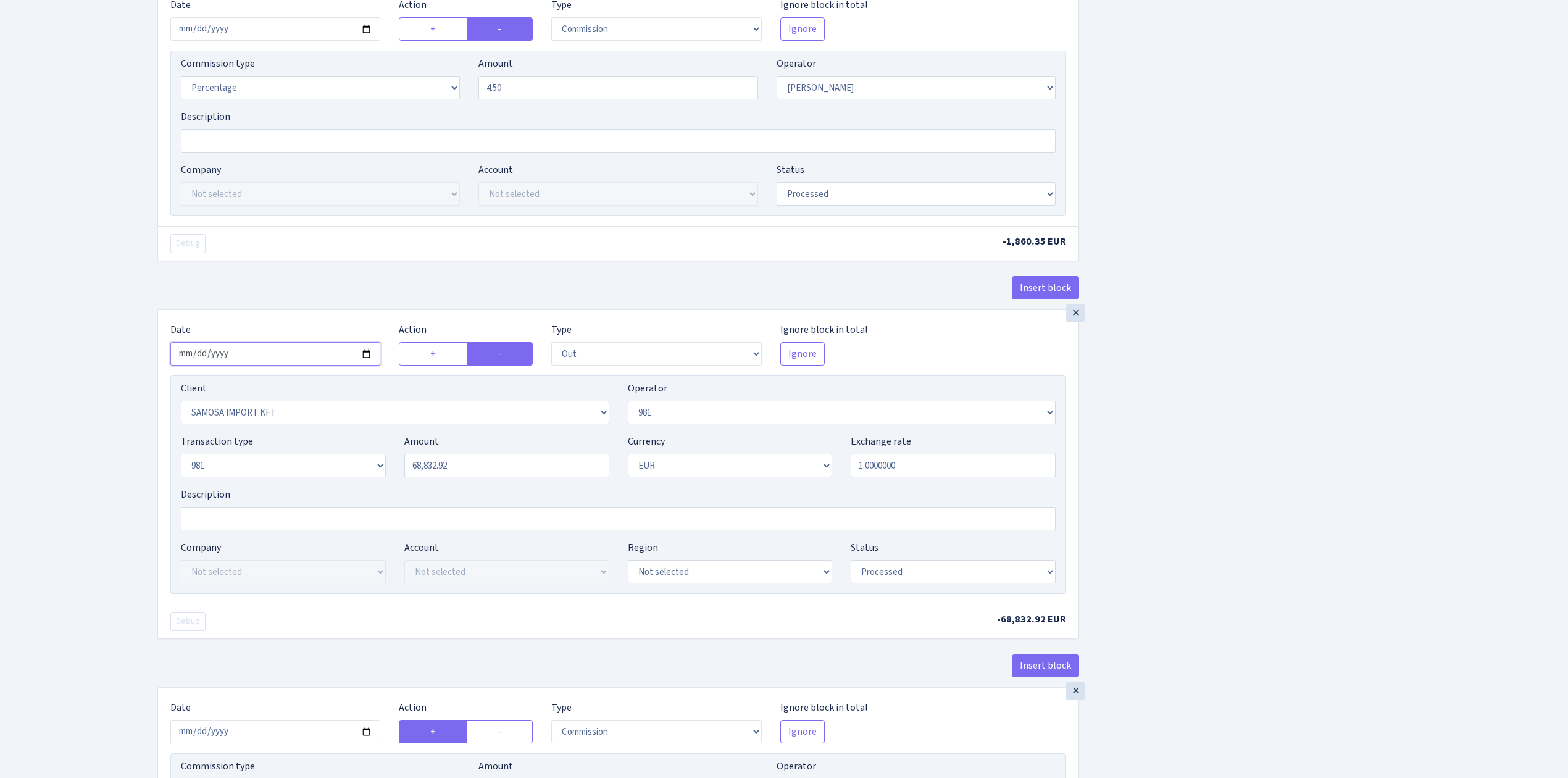
click at [369, 356] on input "2025-07-16" at bounding box center [275, 353] width 210 height 24
type input "2025-08-27"
drag, startPoint x: 499, startPoint y: 473, endPoint x: 326, endPoint y: 464, distance: 173.2
click at [326, 464] on div "Transaction type Not selected 981 ELF FISH crypto GIRT IVO dekl MM-BALTIC eur U…" at bounding box center [618, 461] width 894 height 53
click at [1454, 470] on div "Insert block × Date 2025-08-27 Action + - Type --- In Out Commission Field requ…" at bounding box center [853, 320] width 1411 height 1494
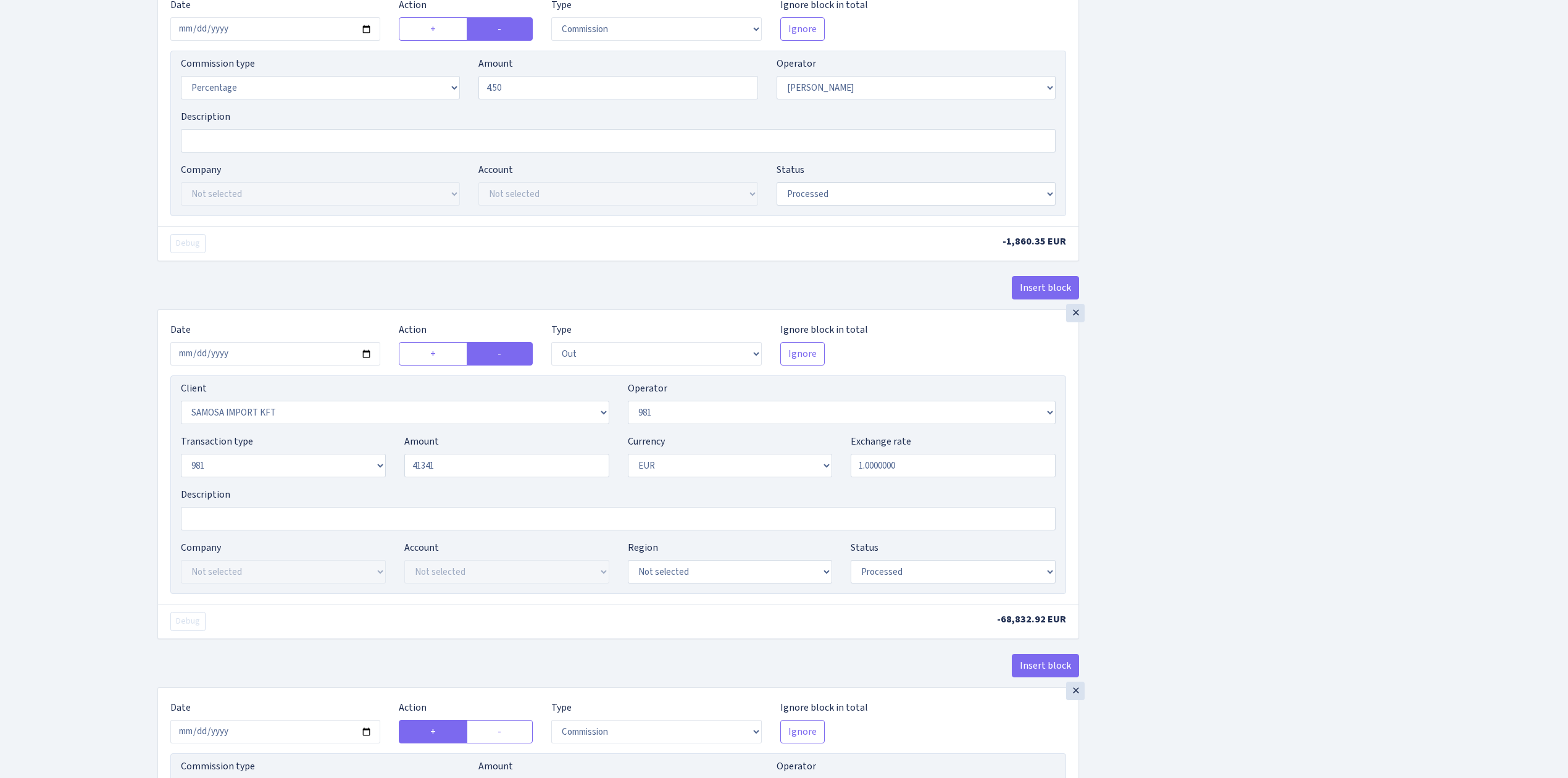
type input "41,341.00"
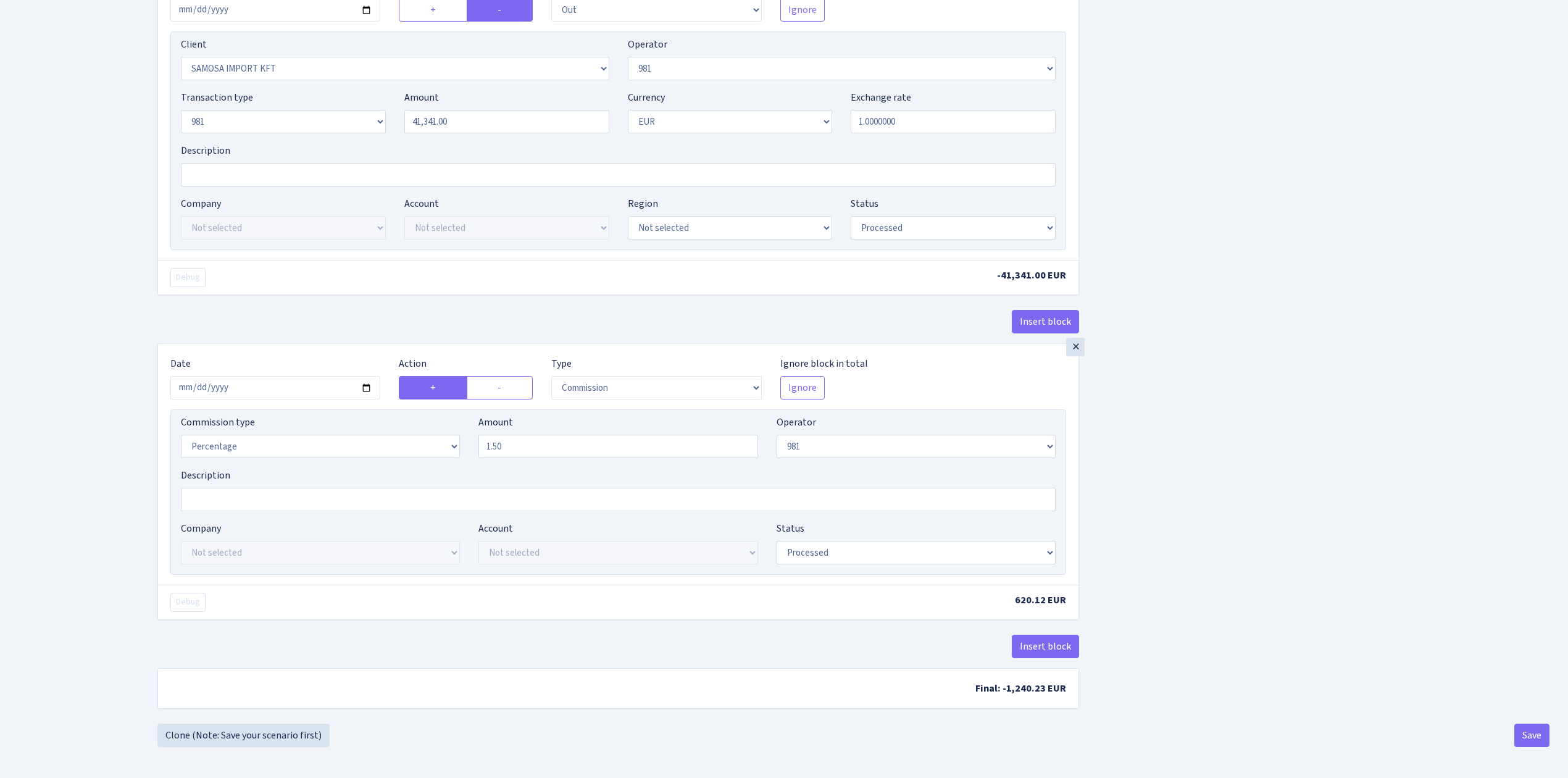
scroll to position [848, 0]
click at [364, 383] on input "2025-07-16" at bounding box center [275, 388] width 210 height 24
type input "2025-08-27"
click at [1529, 731] on button "Save" at bounding box center [1532, 736] width 36 height 24
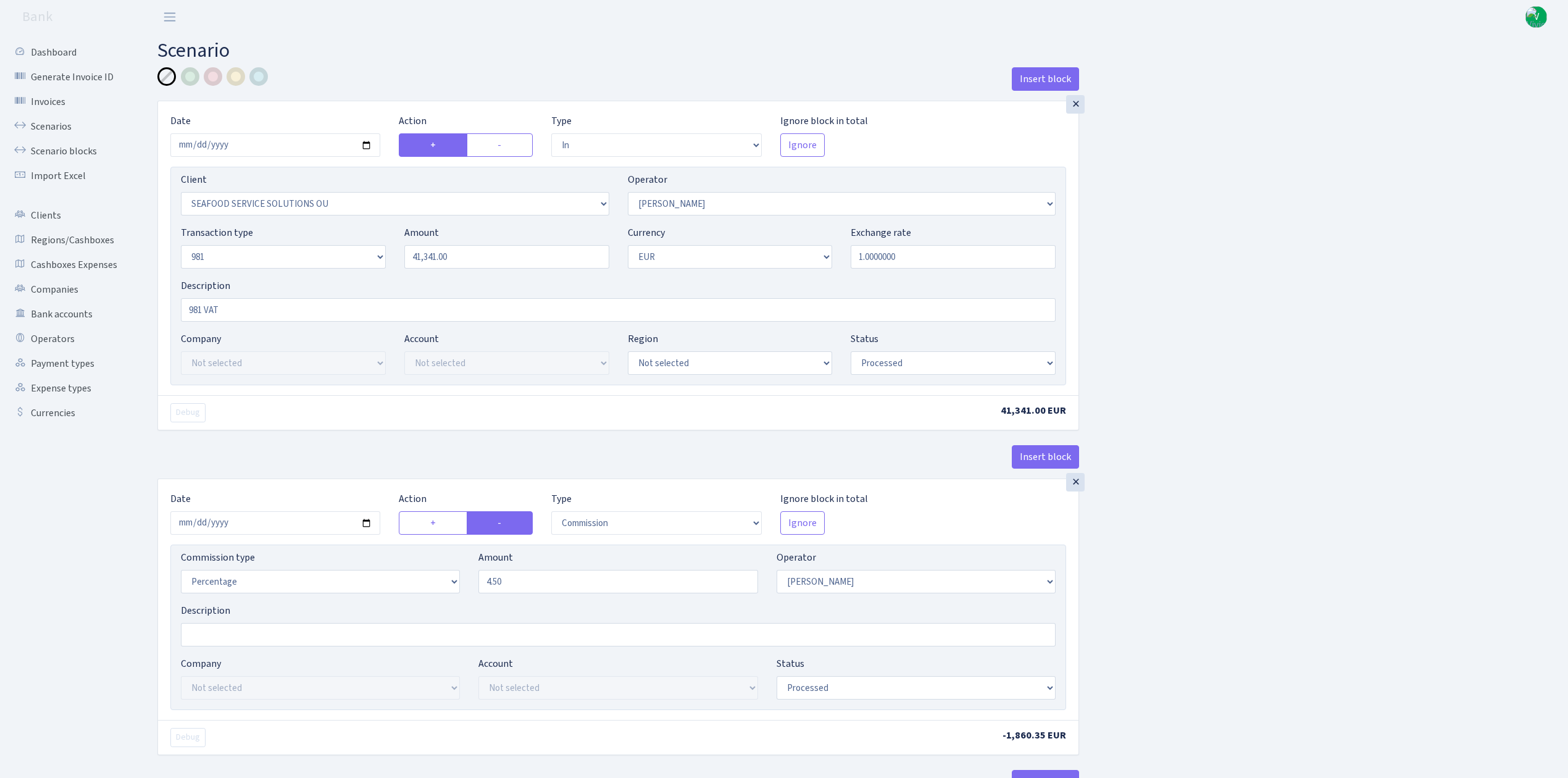
select select "in"
select select "3233"
select select "396"
select select "8"
select select "1"
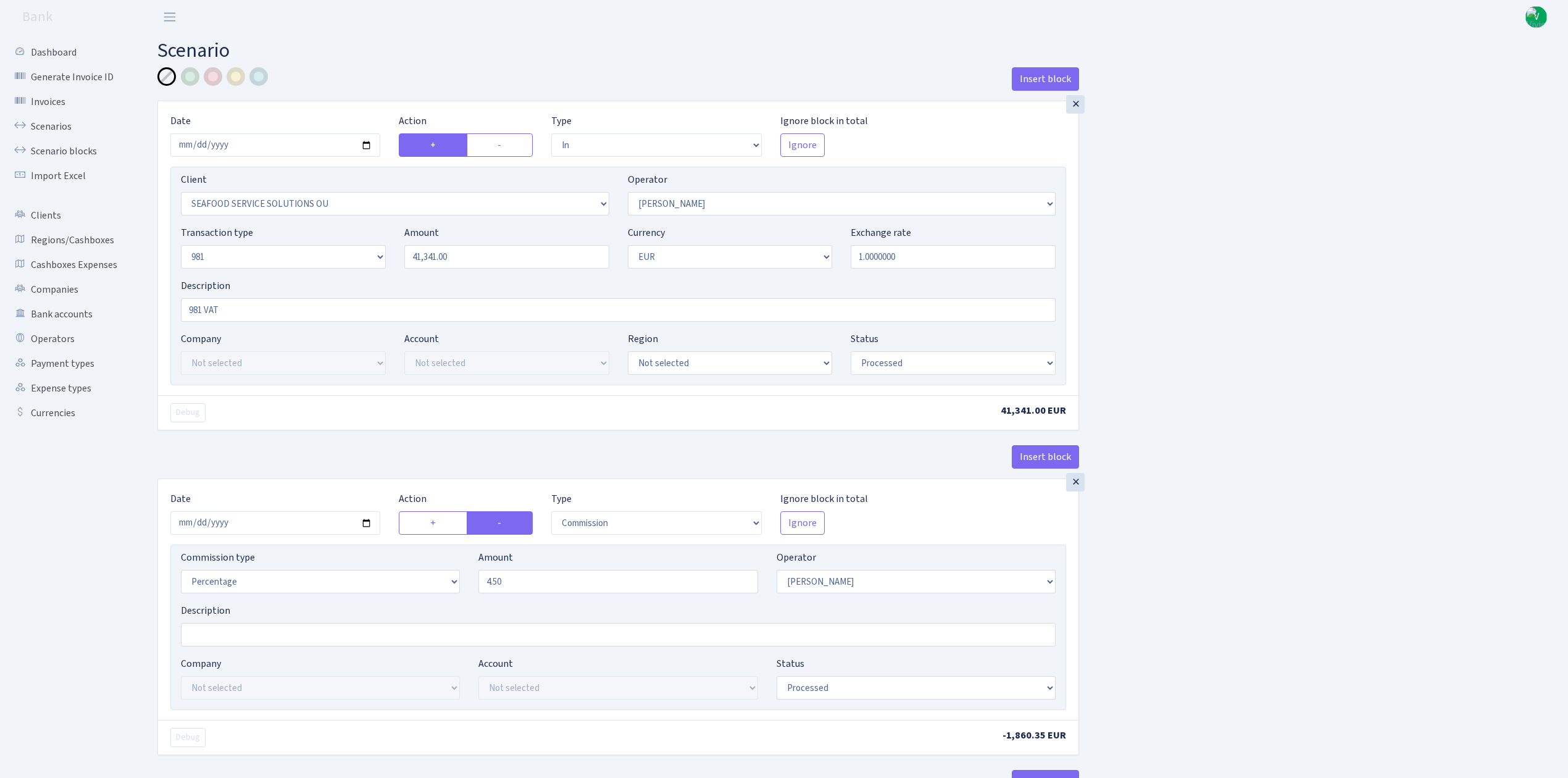
select select "processed"
select select "commission"
select select "396"
select select "processed"
select select "out"
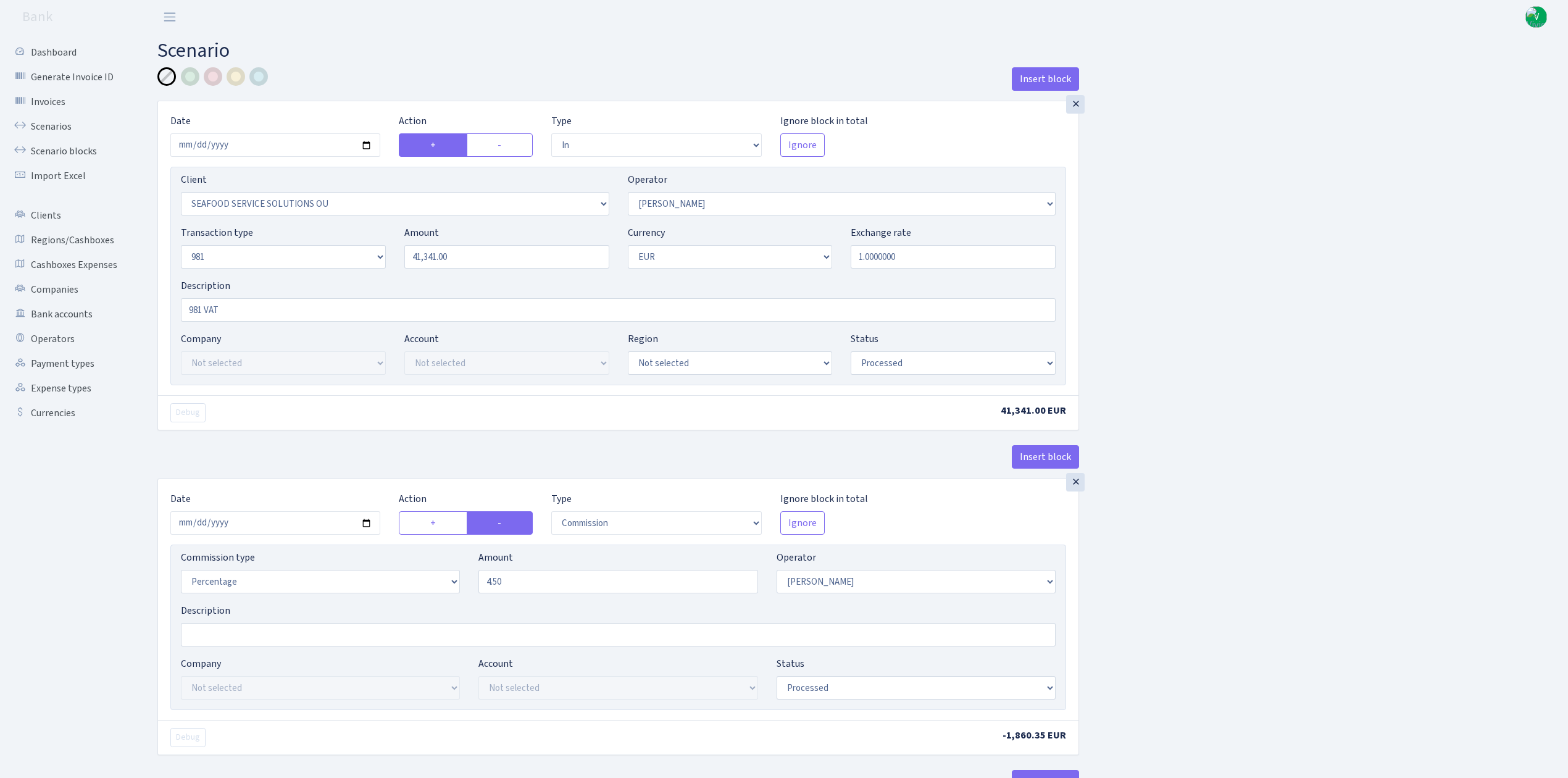
select select "2472"
select select "61"
select select "8"
select select "1"
select select "processed"
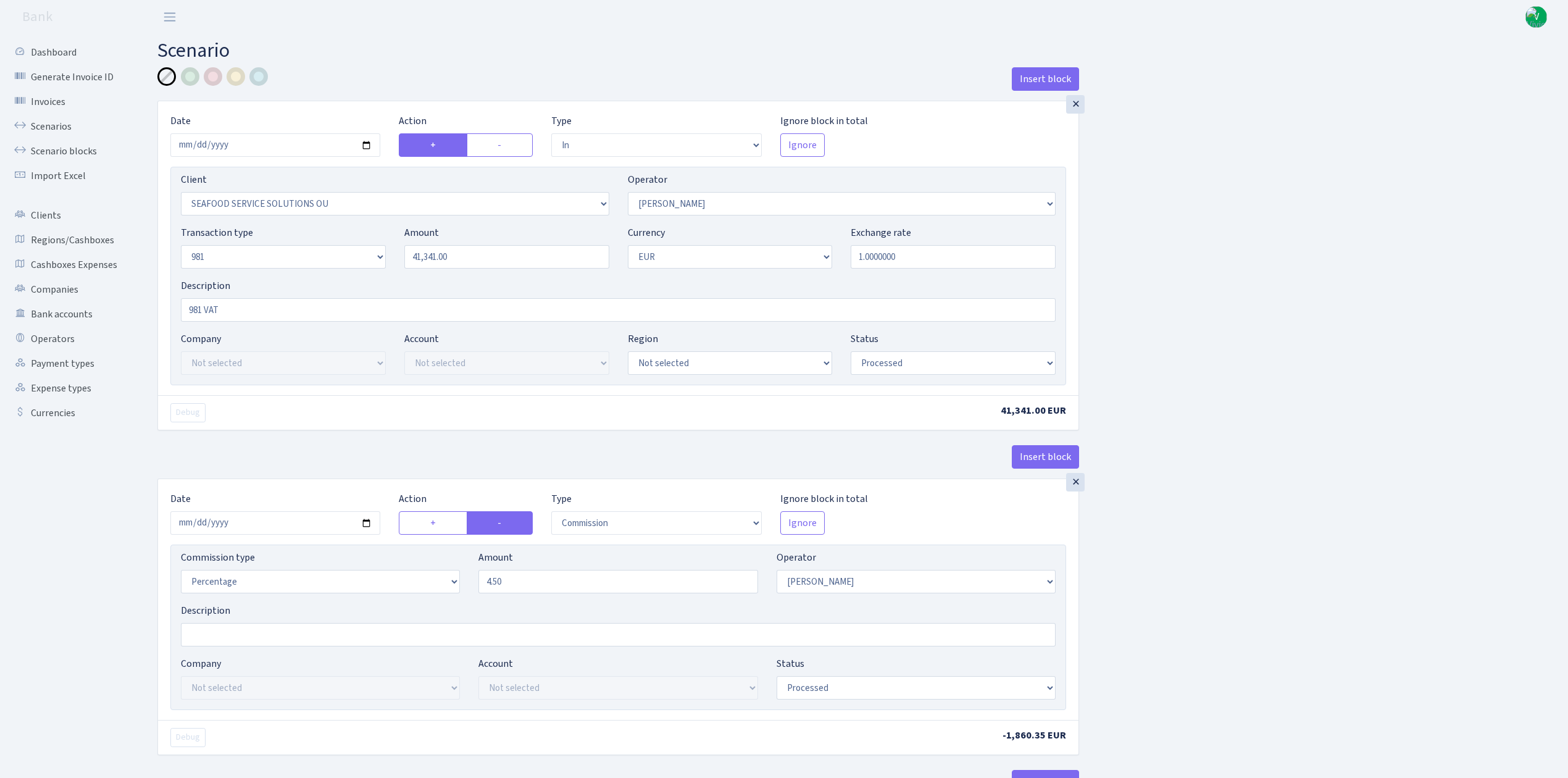
select select "commission"
select select "61"
select select "processed"
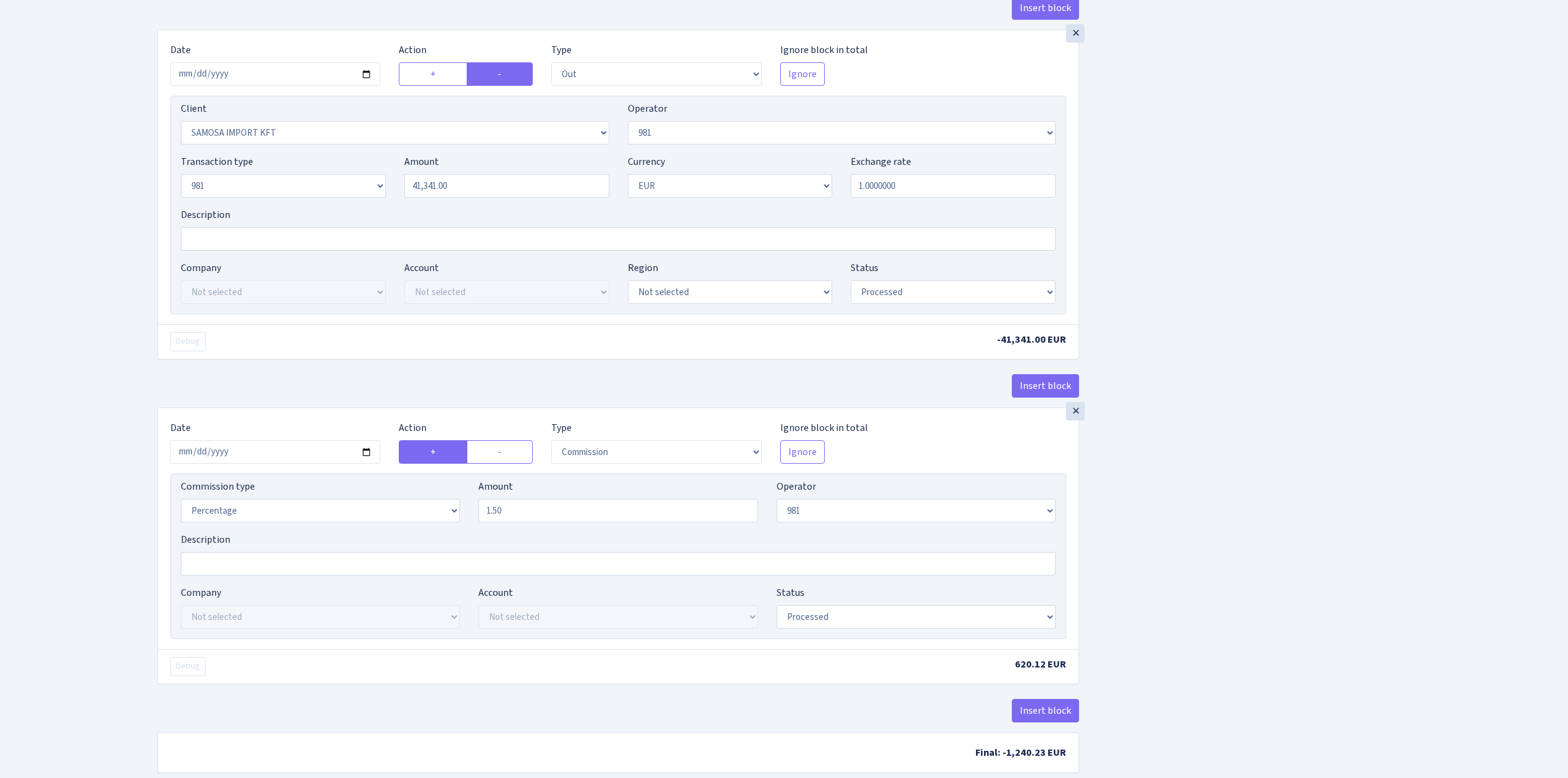
scroll to position [848, 0]
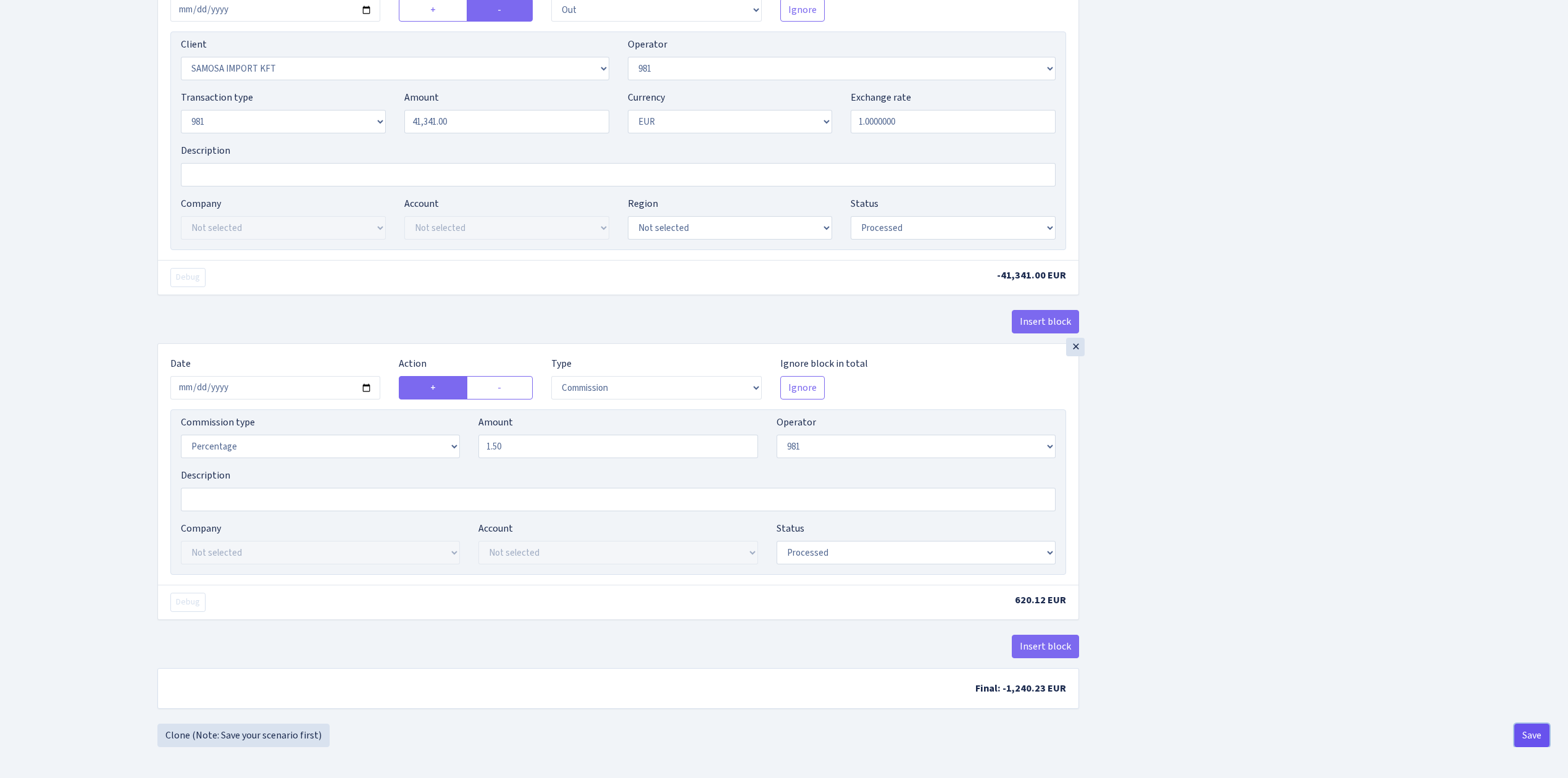
click at [1531, 732] on button "Save" at bounding box center [1532, 736] width 36 height 24
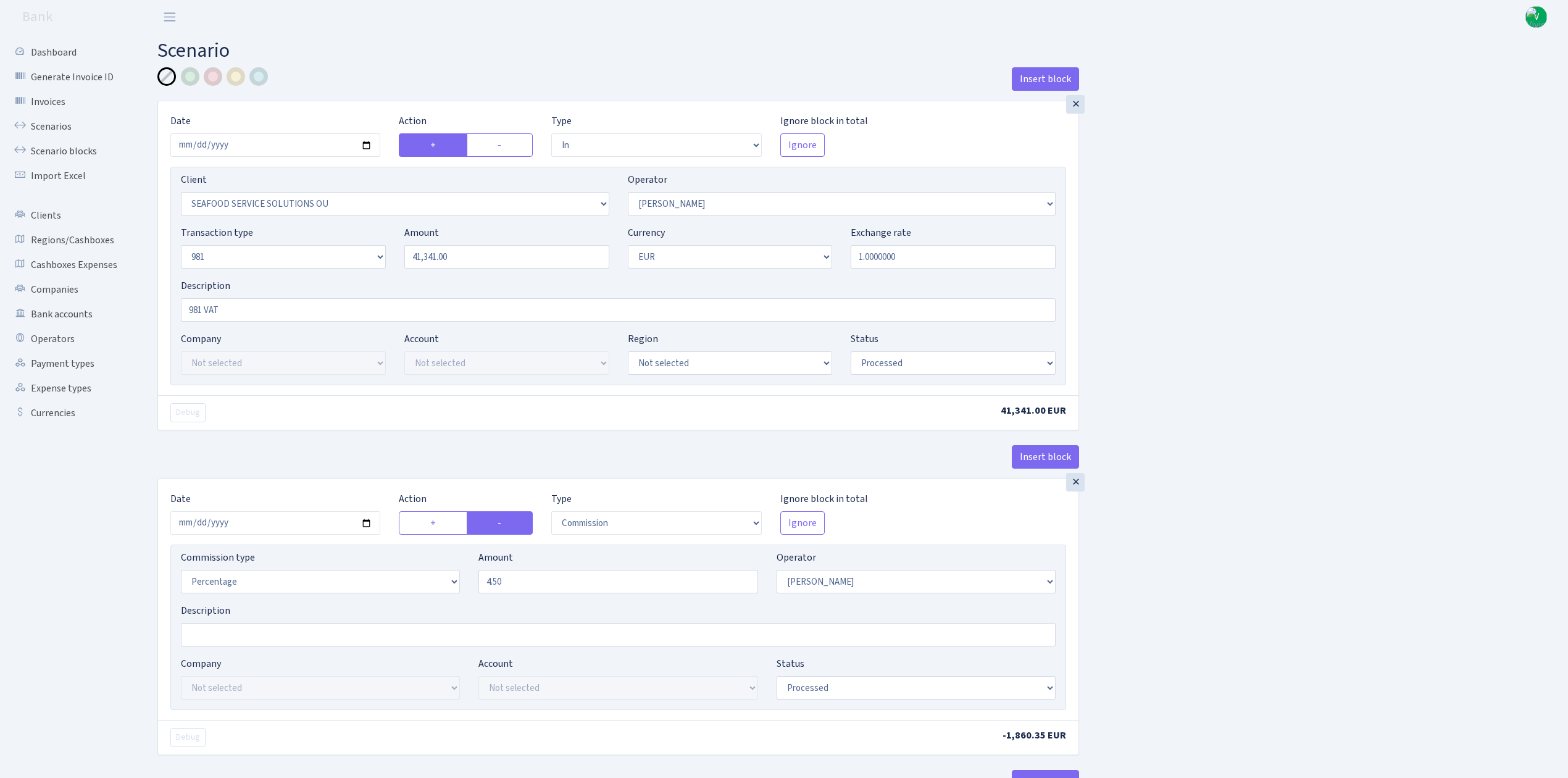
select select "in"
select select "3233"
select select "396"
select select "8"
select select "1"
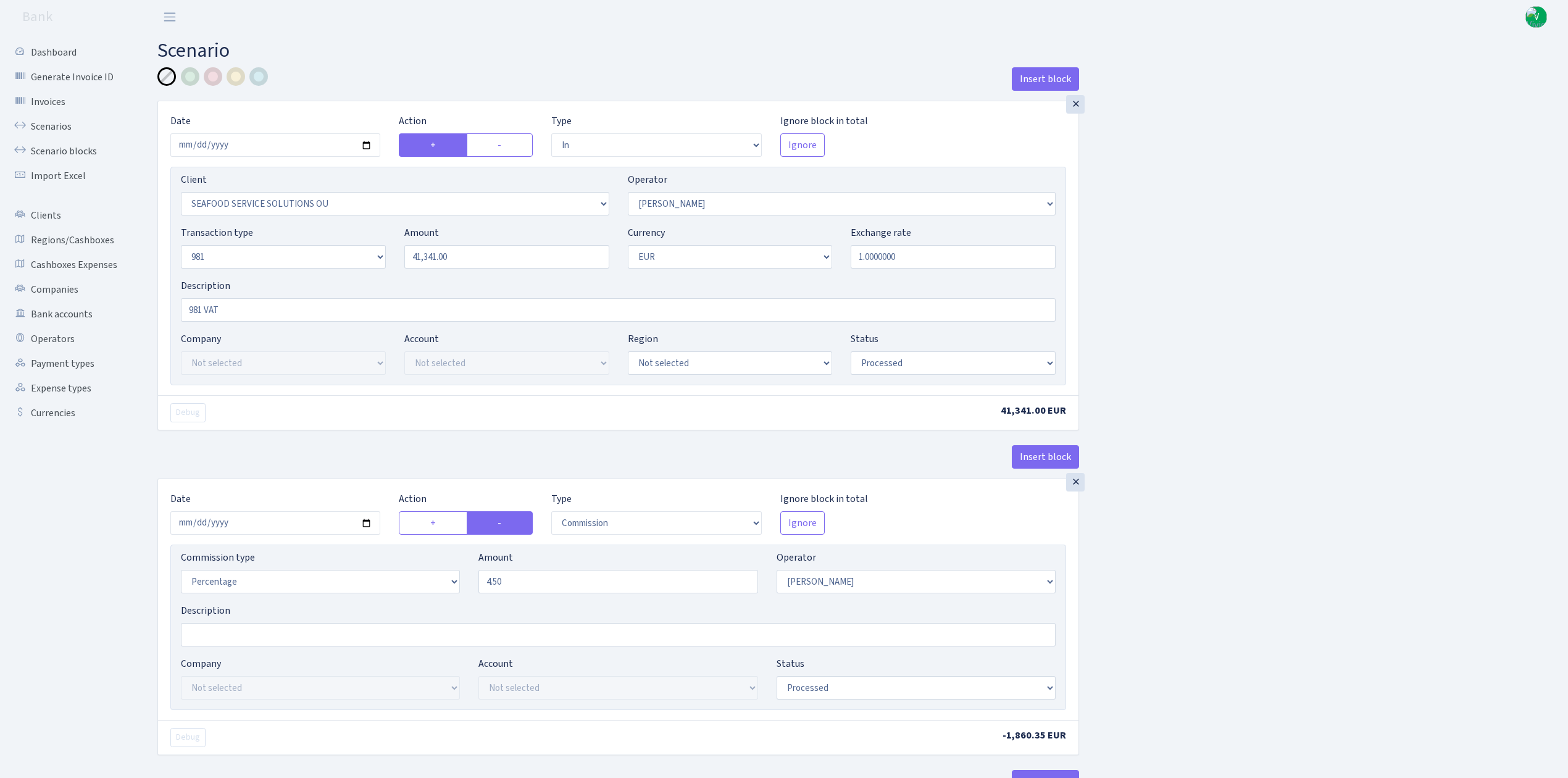
select select "processed"
select select "commission"
select select "396"
select select "processed"
select select "out"
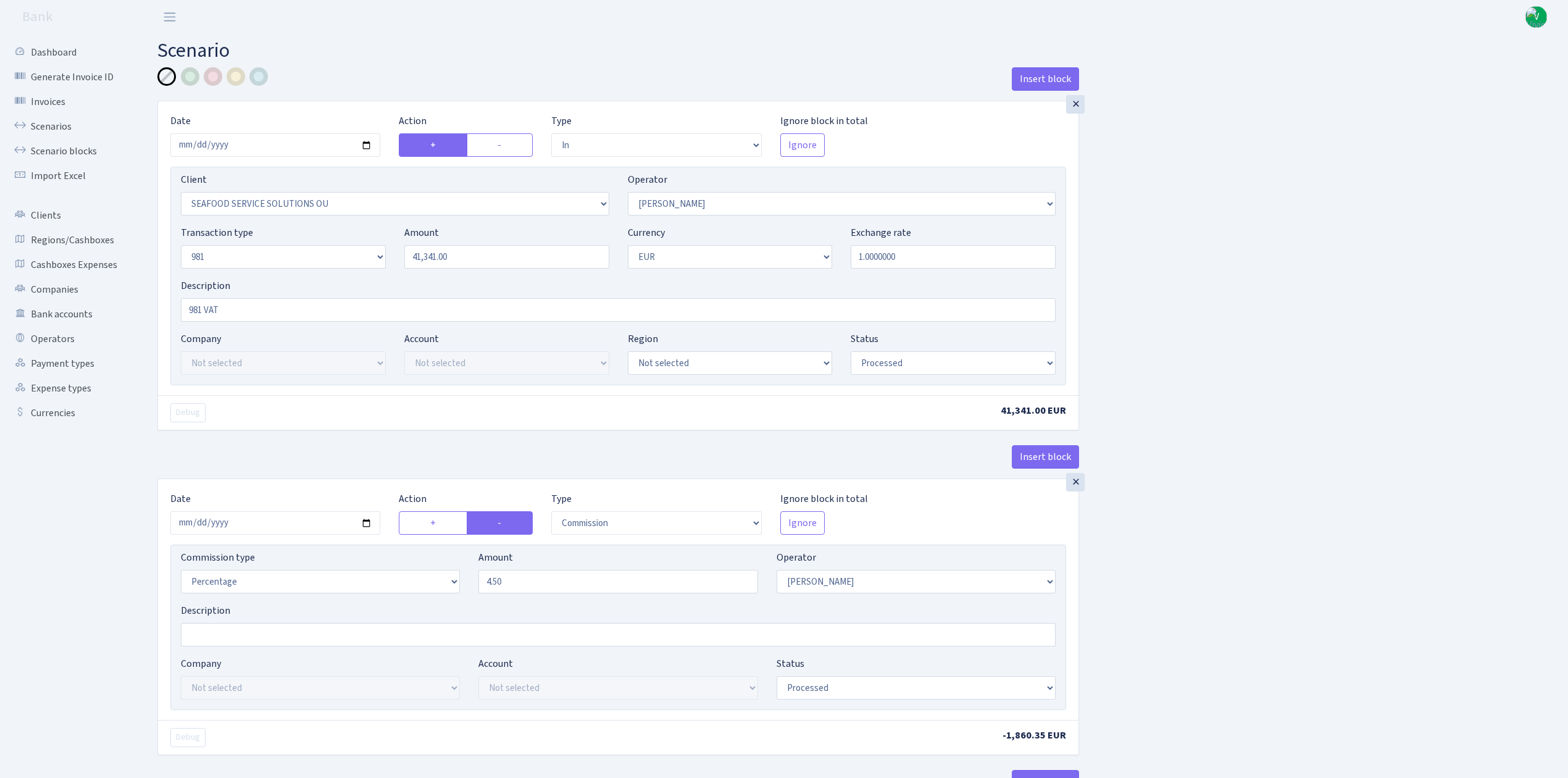
select select "2472"
select select "61"
select select "8"
select select "1"
select select "processed"
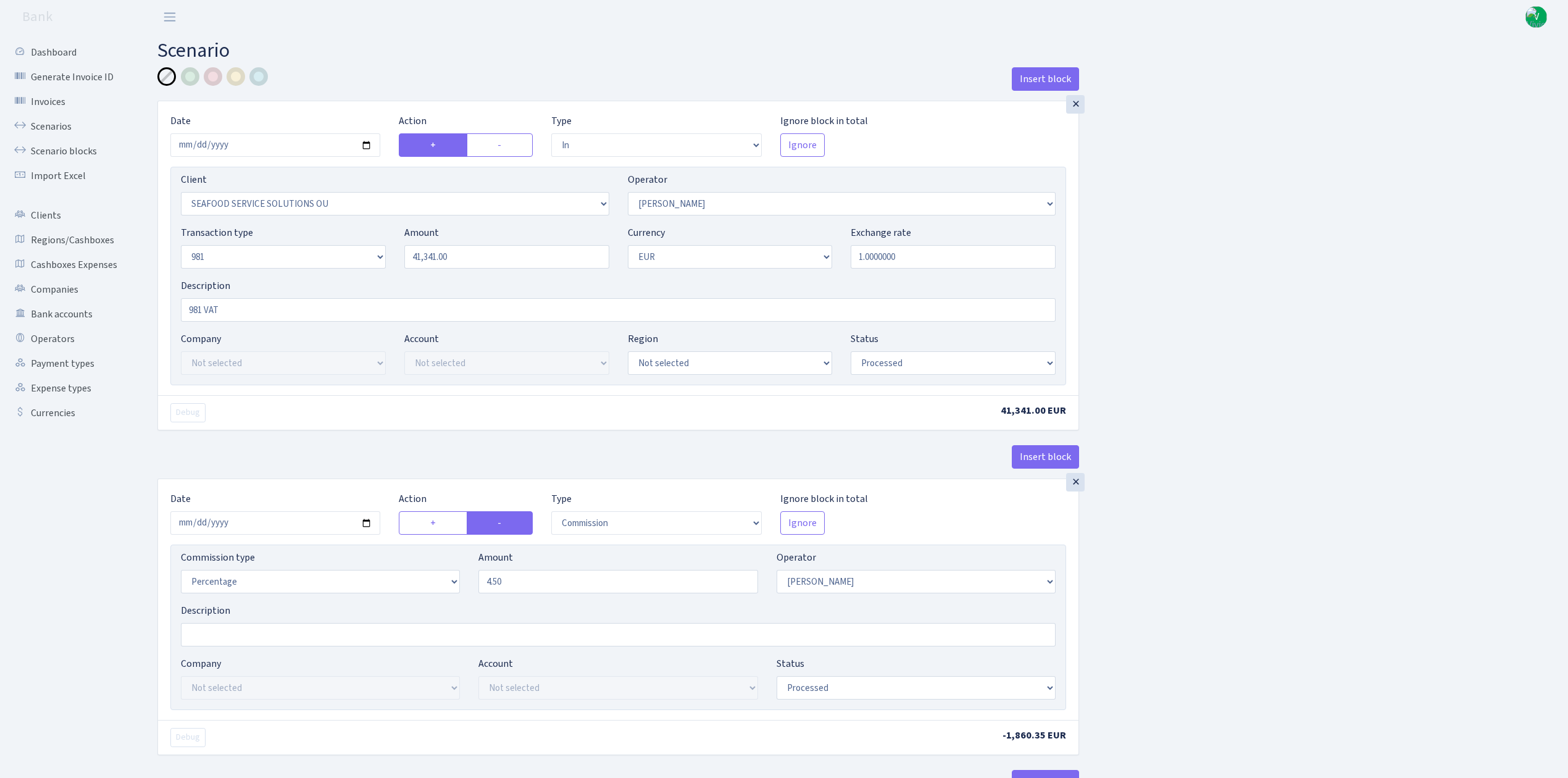
select select "commission"
select select "61"
select select "processed"
click at [44, 124] on link "Scenarios" at bounding box center [67, 126] width 123 height 25
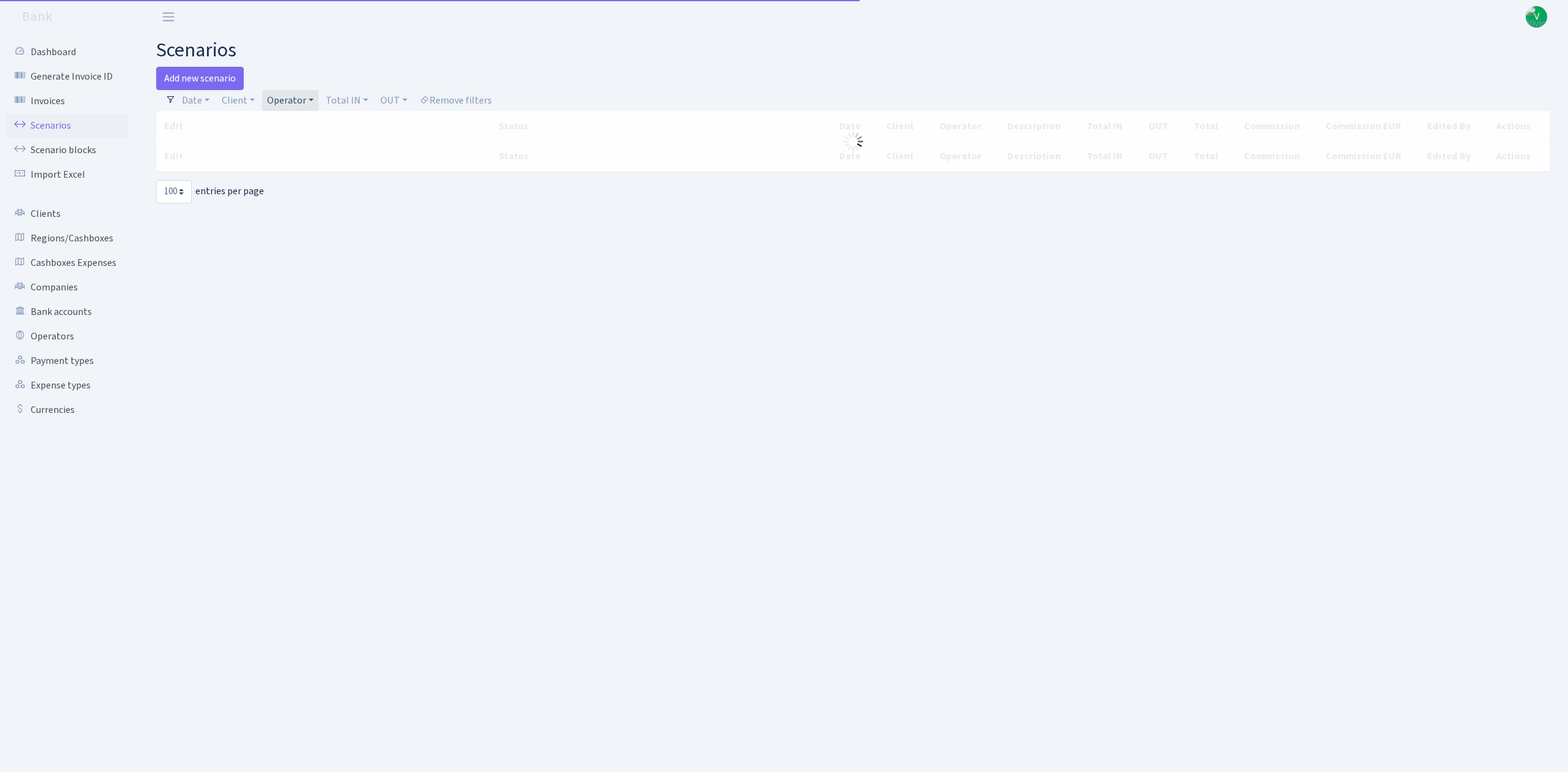
select select "100"
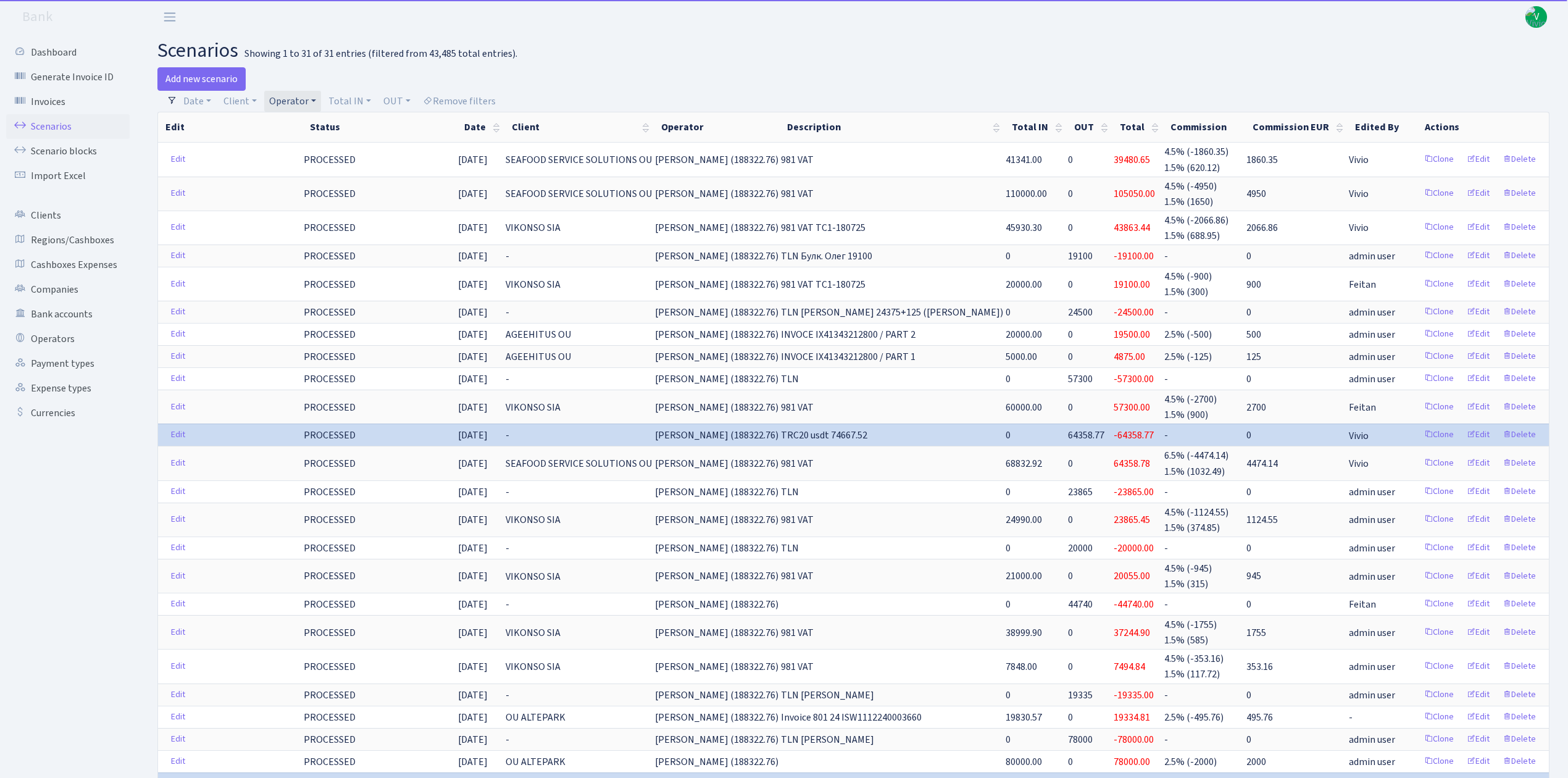
click at [292, 102] on link "Operator" at bounding box center [293, 101] width 57 height 21
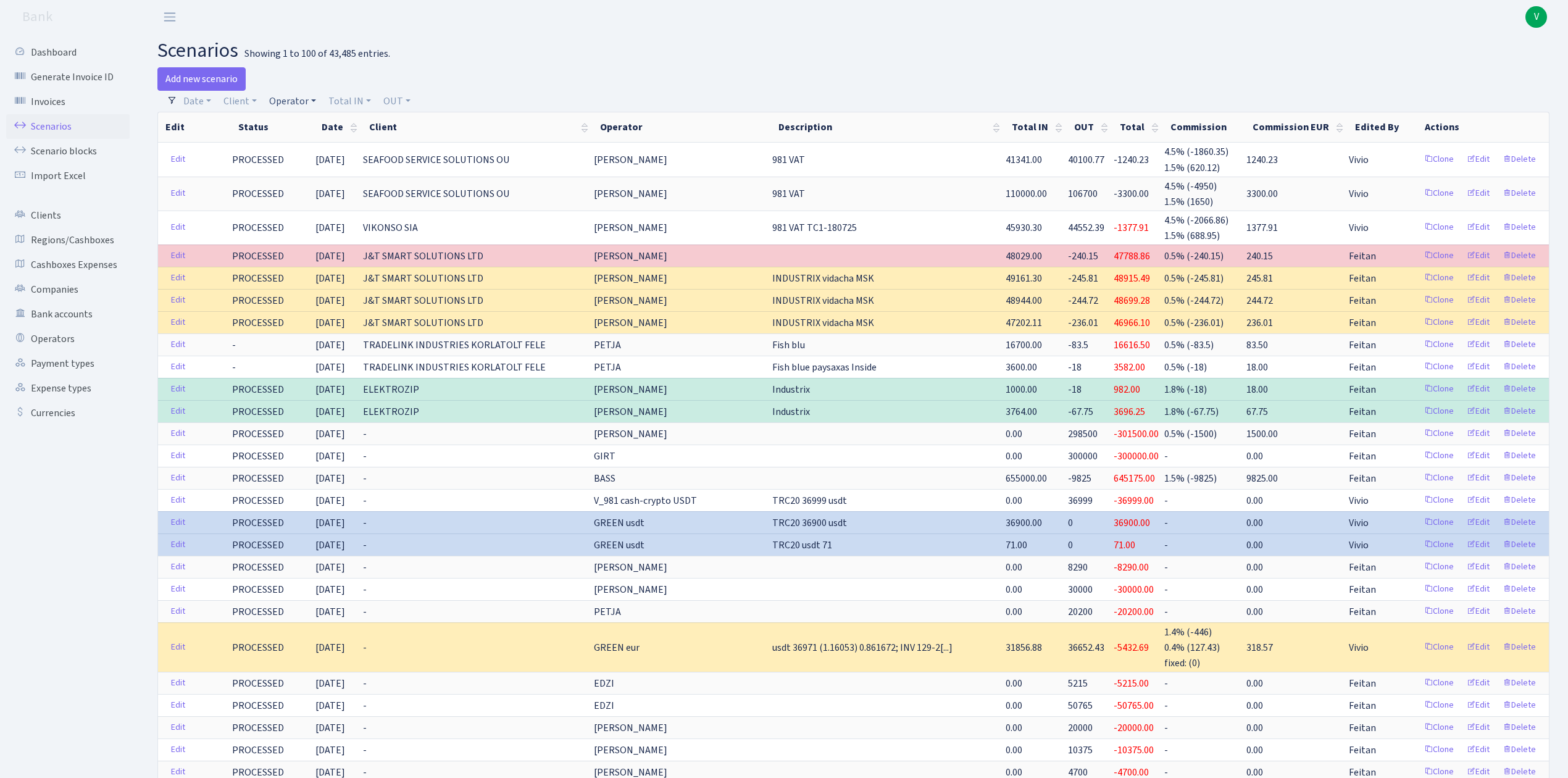
click at [277, 100] on link "Operator" at bounding box center [293, 101] width 57 height 21
click at [297, 141] on input "search" at bounding box center [313, 145] width 91 height 19
type input "kostj"
click at [335, 164] on li "[PERSON_NAME]" at bounding box center [313, 168] width 93 height 22
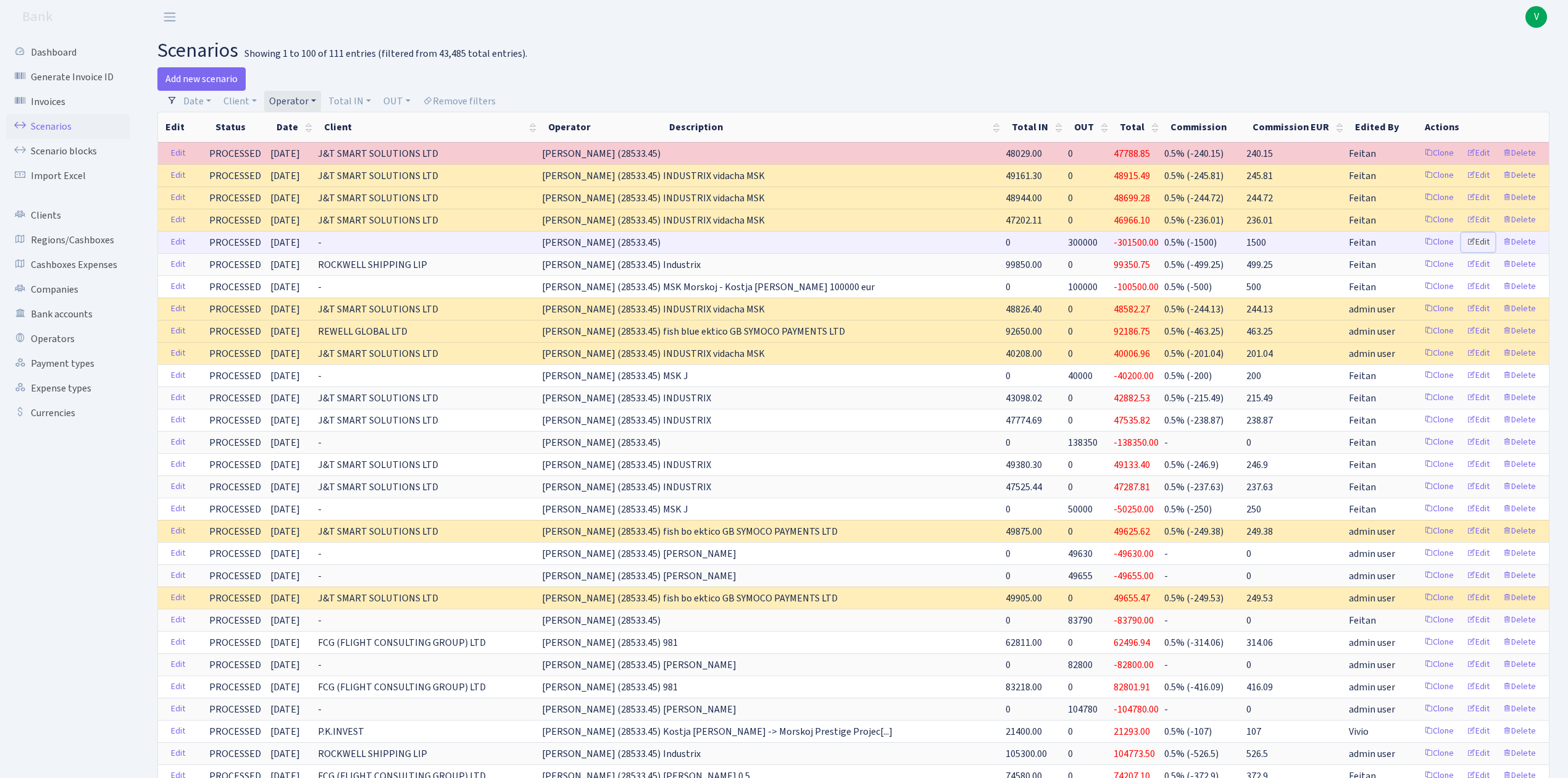
click at [1479, 242] on link "Edit" at bounding box center [1478, 242] width 34 height 19
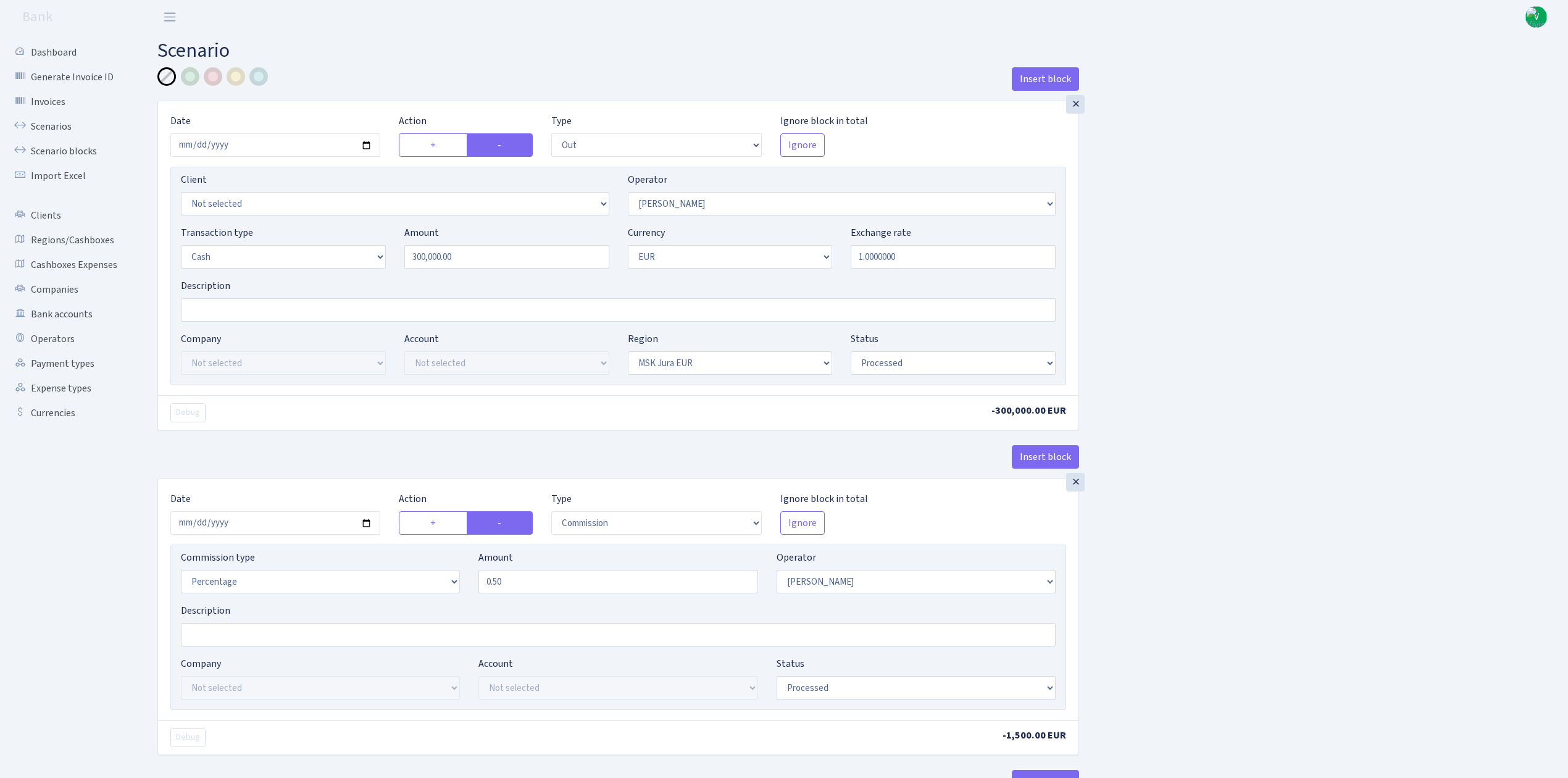
select select "out"
select select "439"
select select "1"
select select "16"
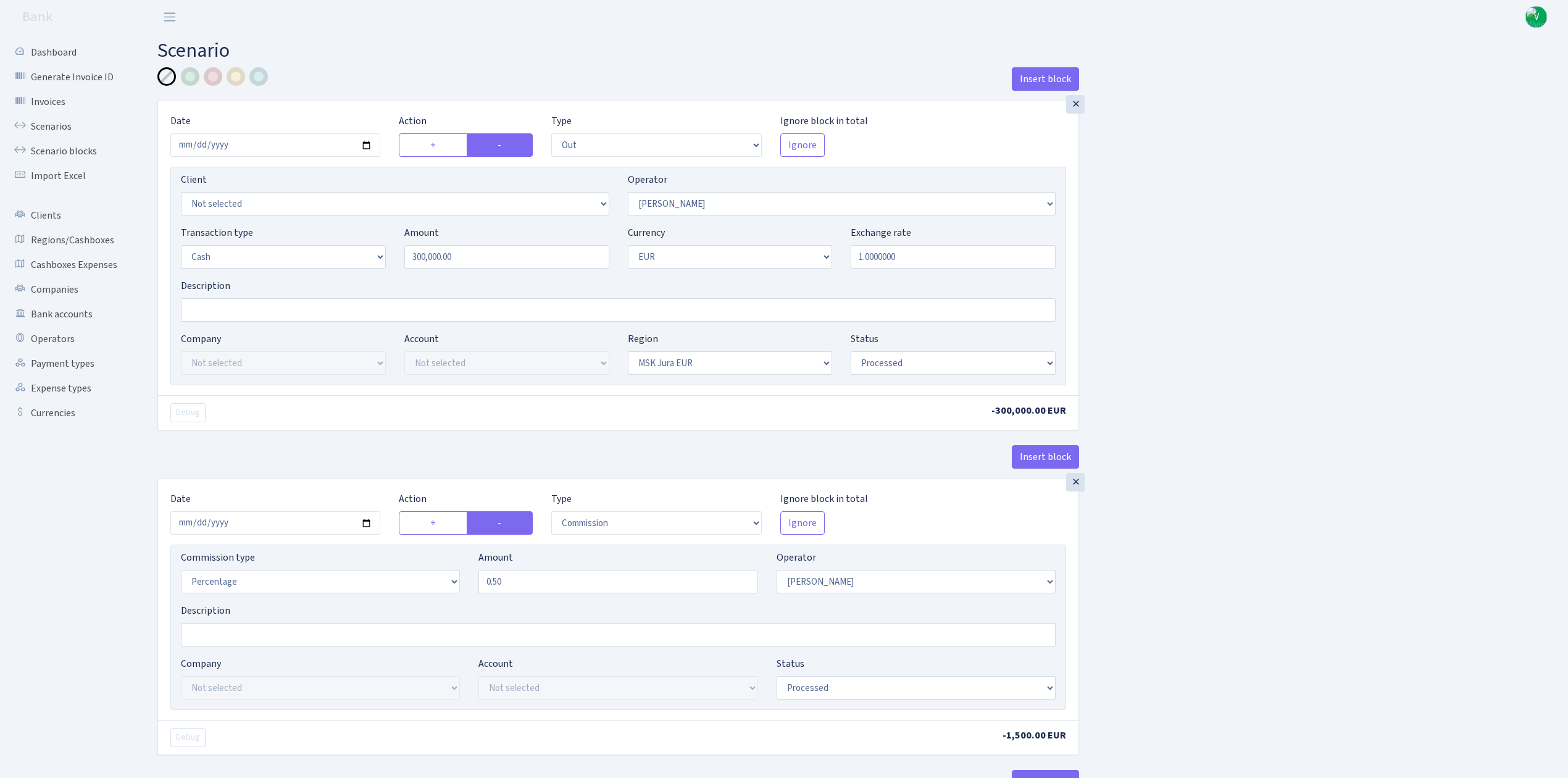
select select "processed"
select select "commission"
select select "439"
select select "processed"
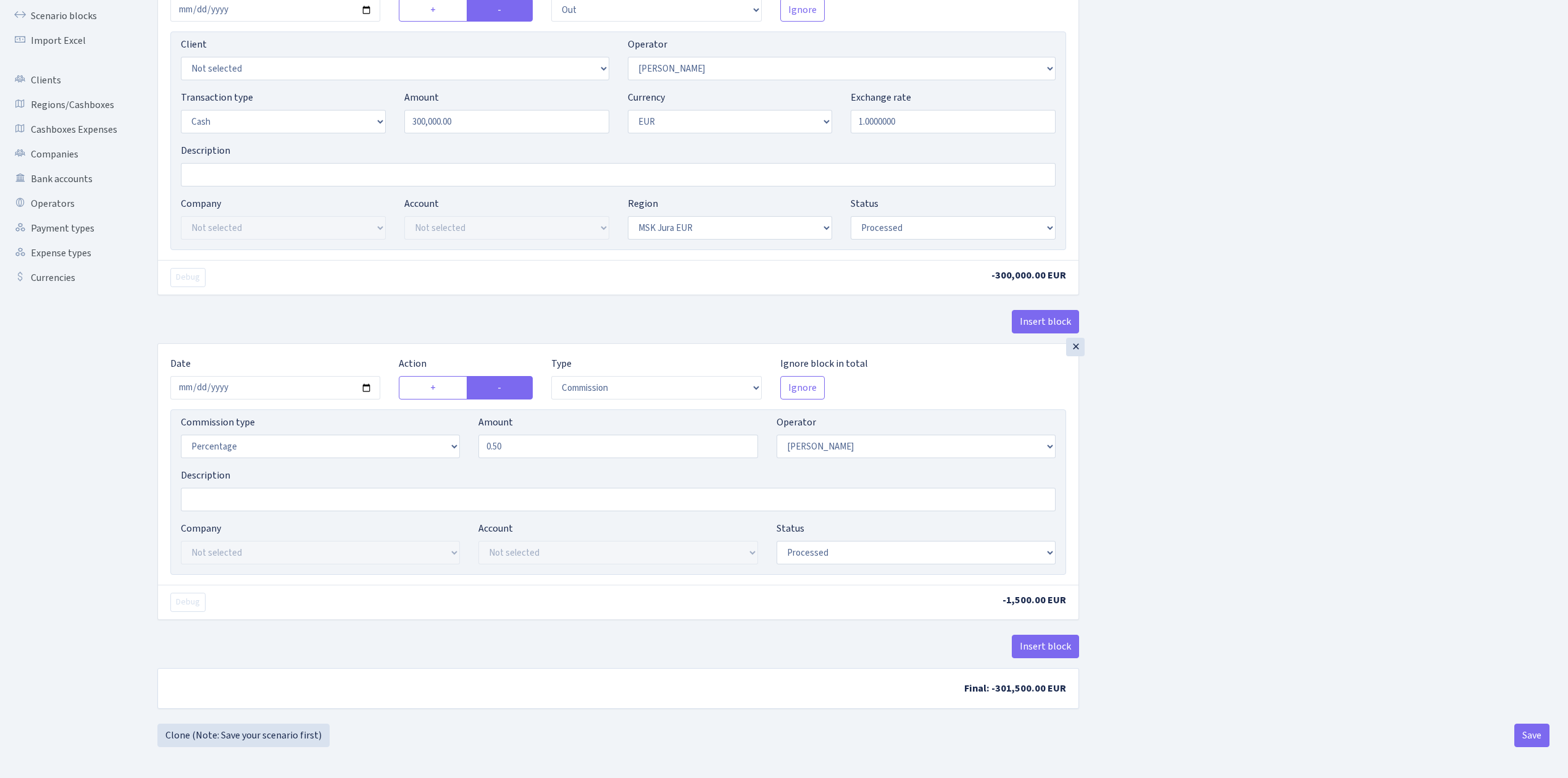
scroll to position [141, 0]
click at [1537, 737] on button "Save" at bounding box center [1532, 736] width 36 height 24
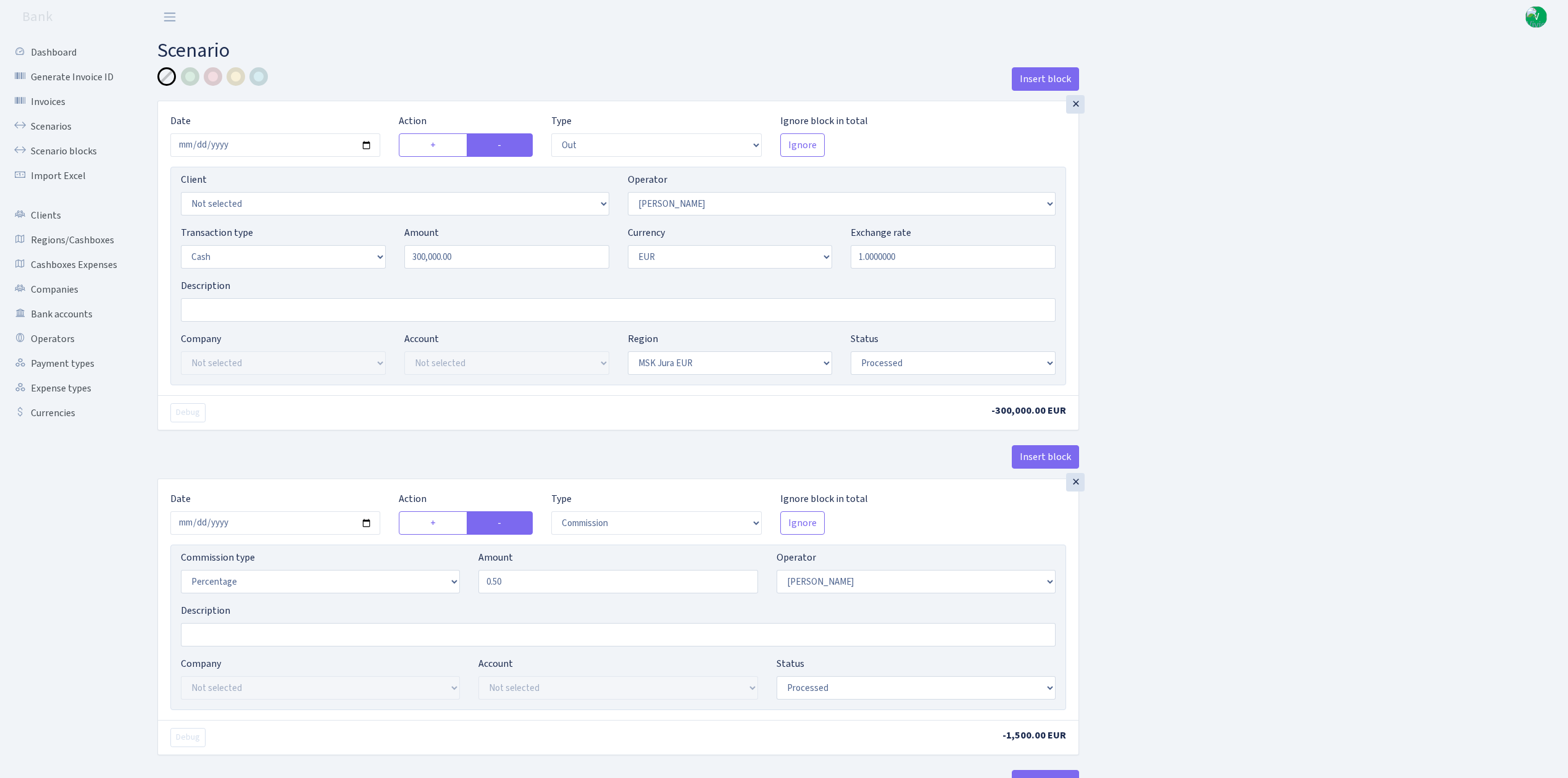
select select "out"
select select "439"
select select "1"
select select "16"
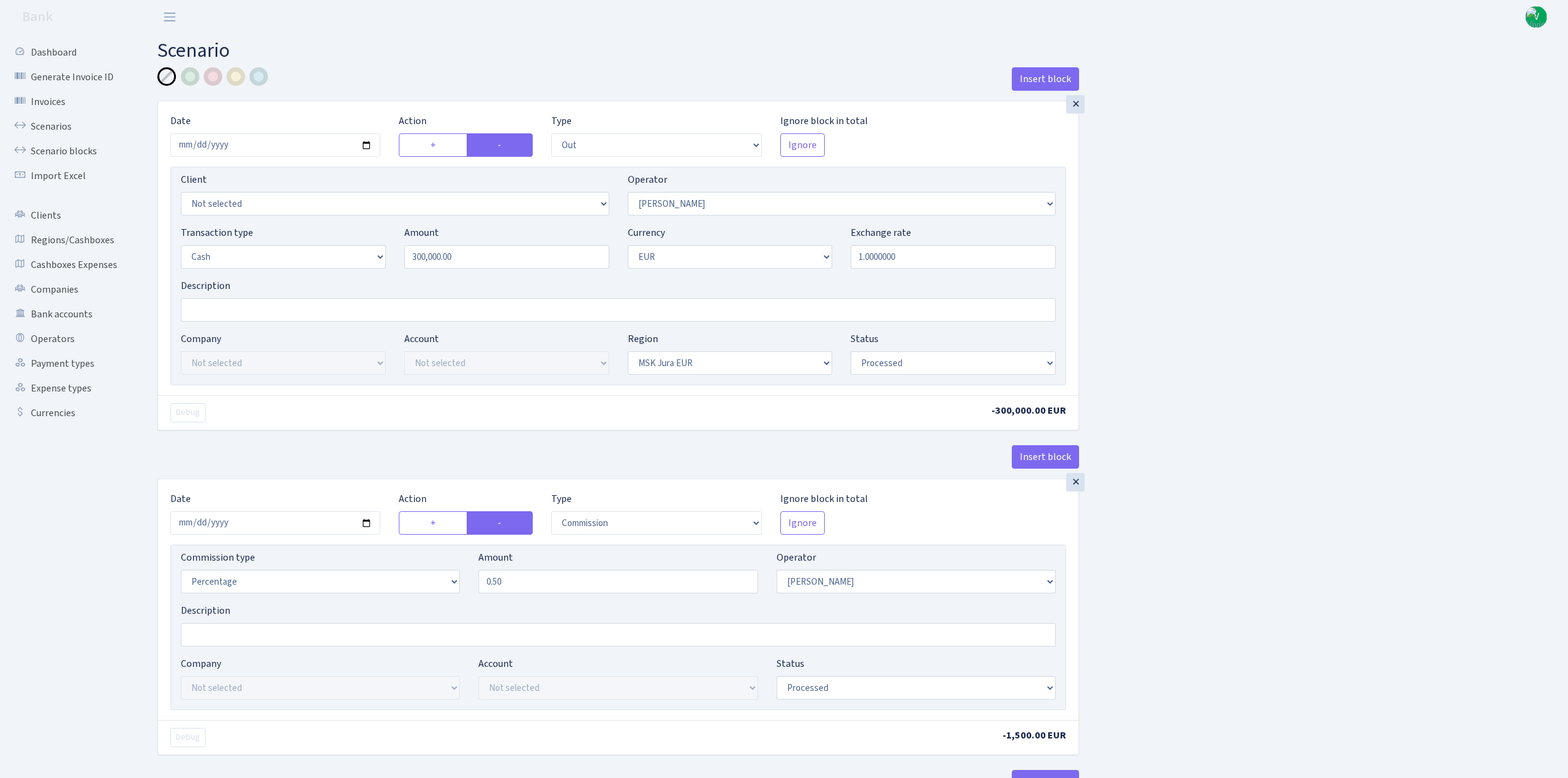
select select "processed"
select select "commission"
select select "439"
select select "processed"
click at [42, 121] on link "Scenarios" at bounding box center [67, 126] width 123 height 25
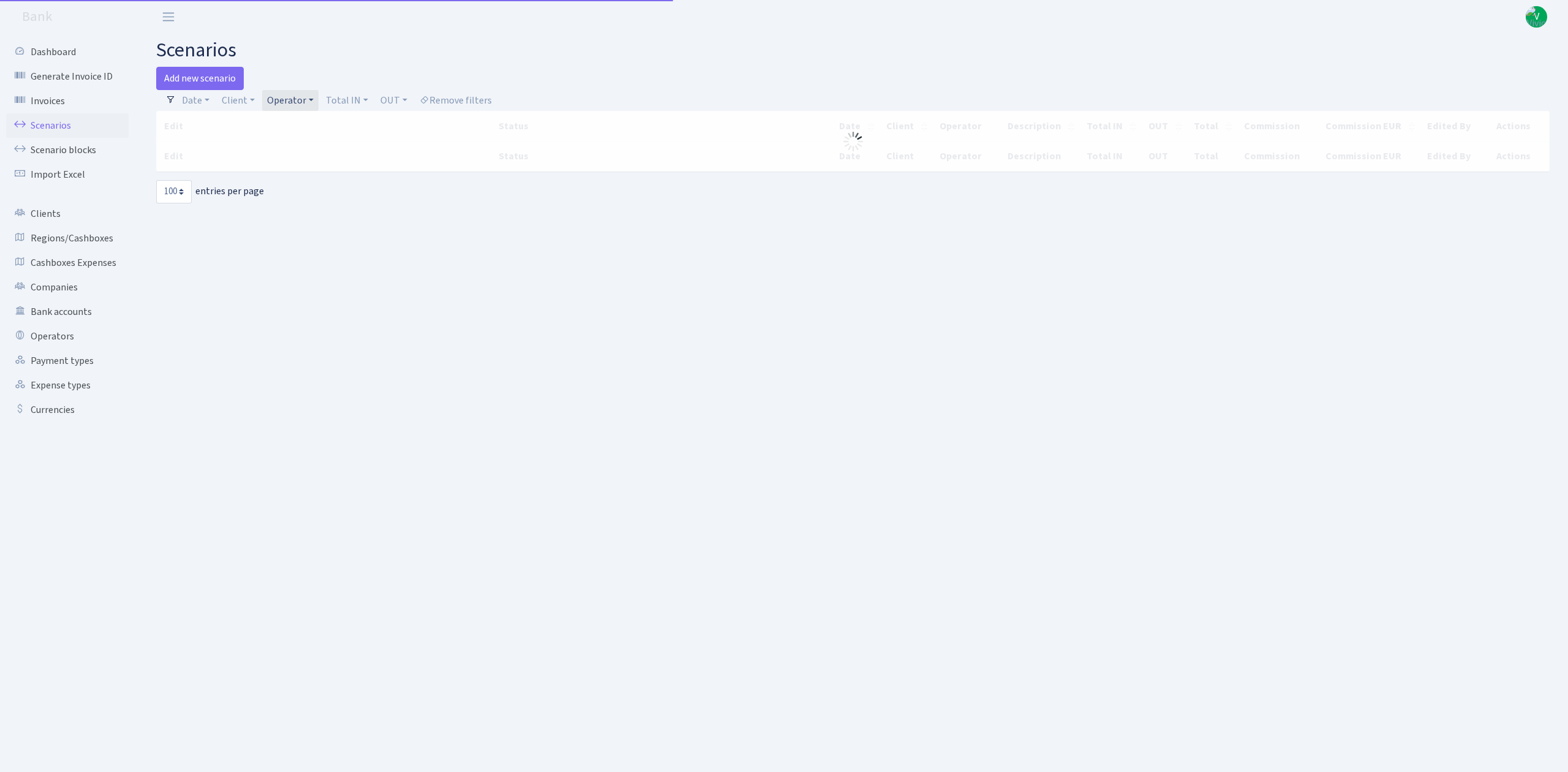
select select "100"
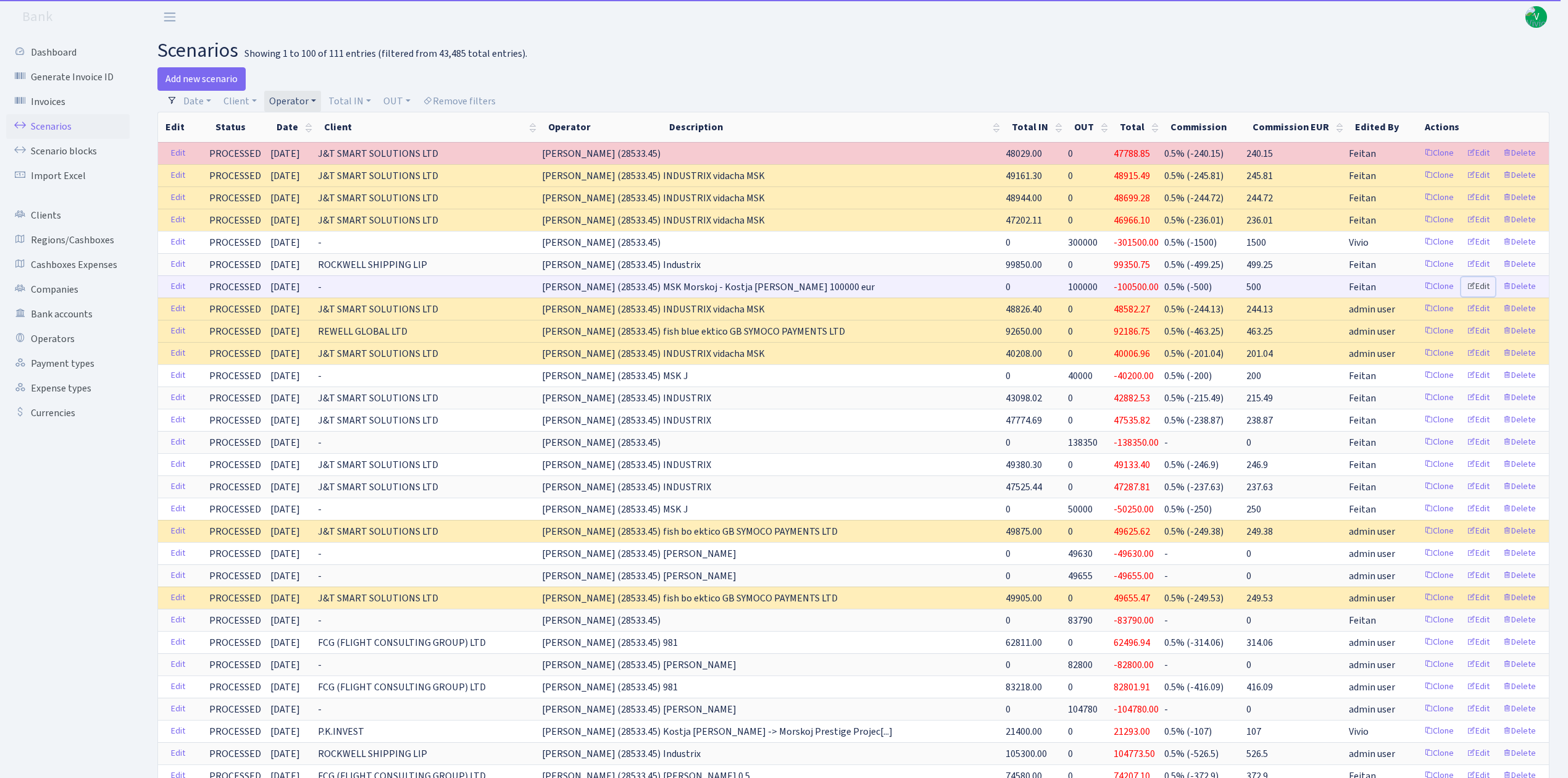
click at [1487, 287] on link "Edit" at bounding box center [1478, 286] width 34 height 19
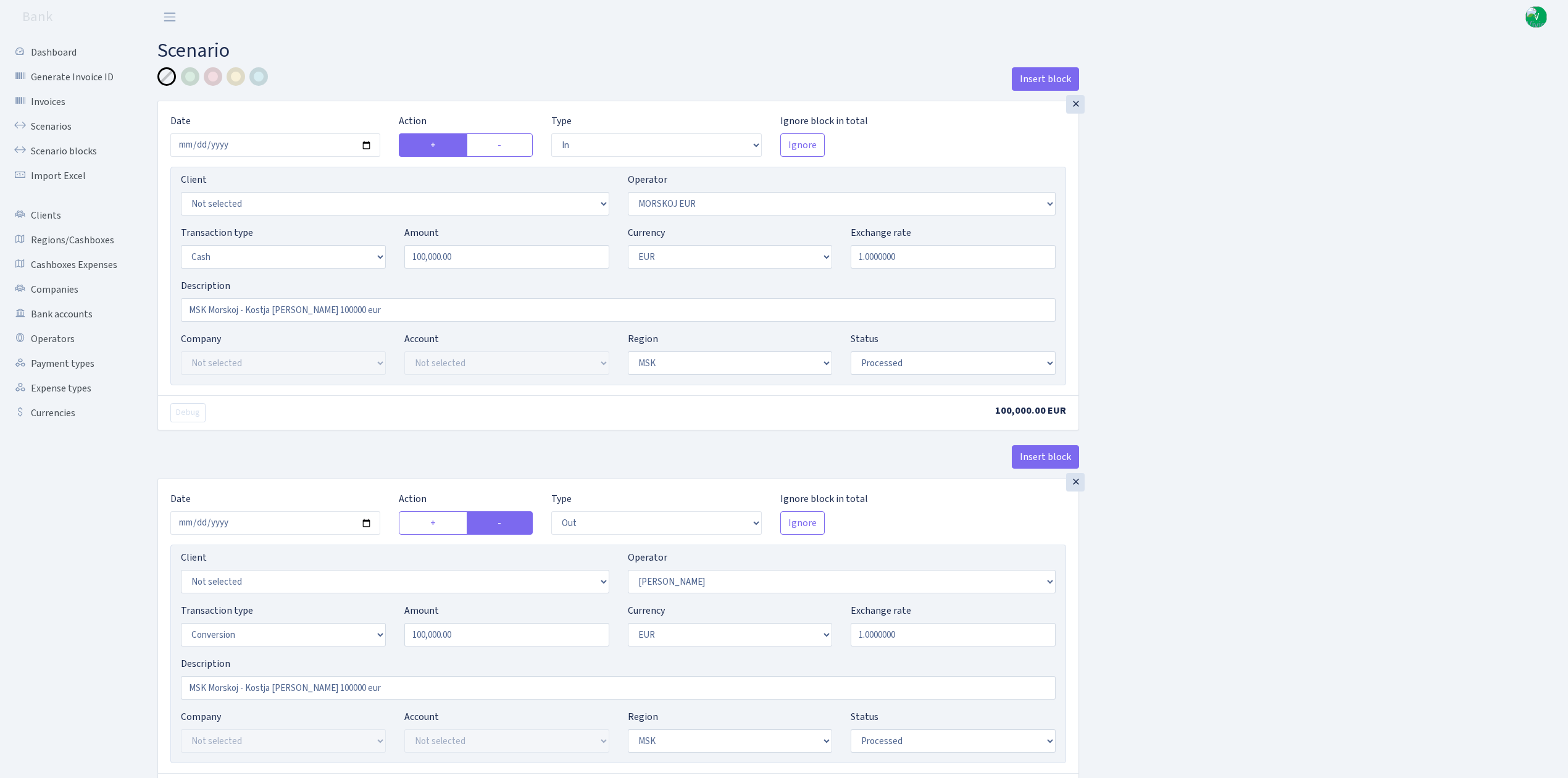
select select "in"
select select "323"
select select "1"
select select "3"
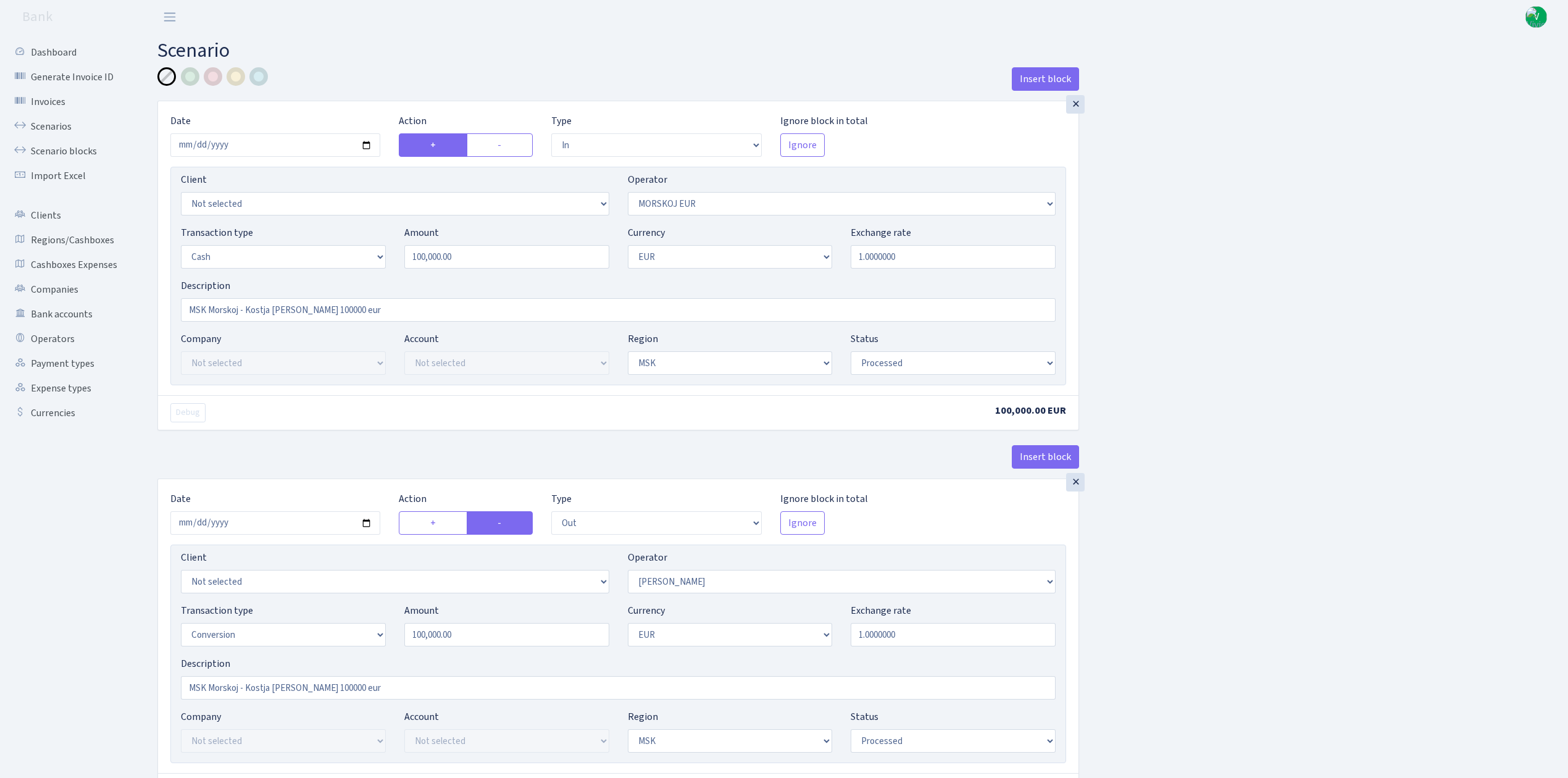
select select "processed"
select select "out"
select select "439"
select select "15"
select select "1"
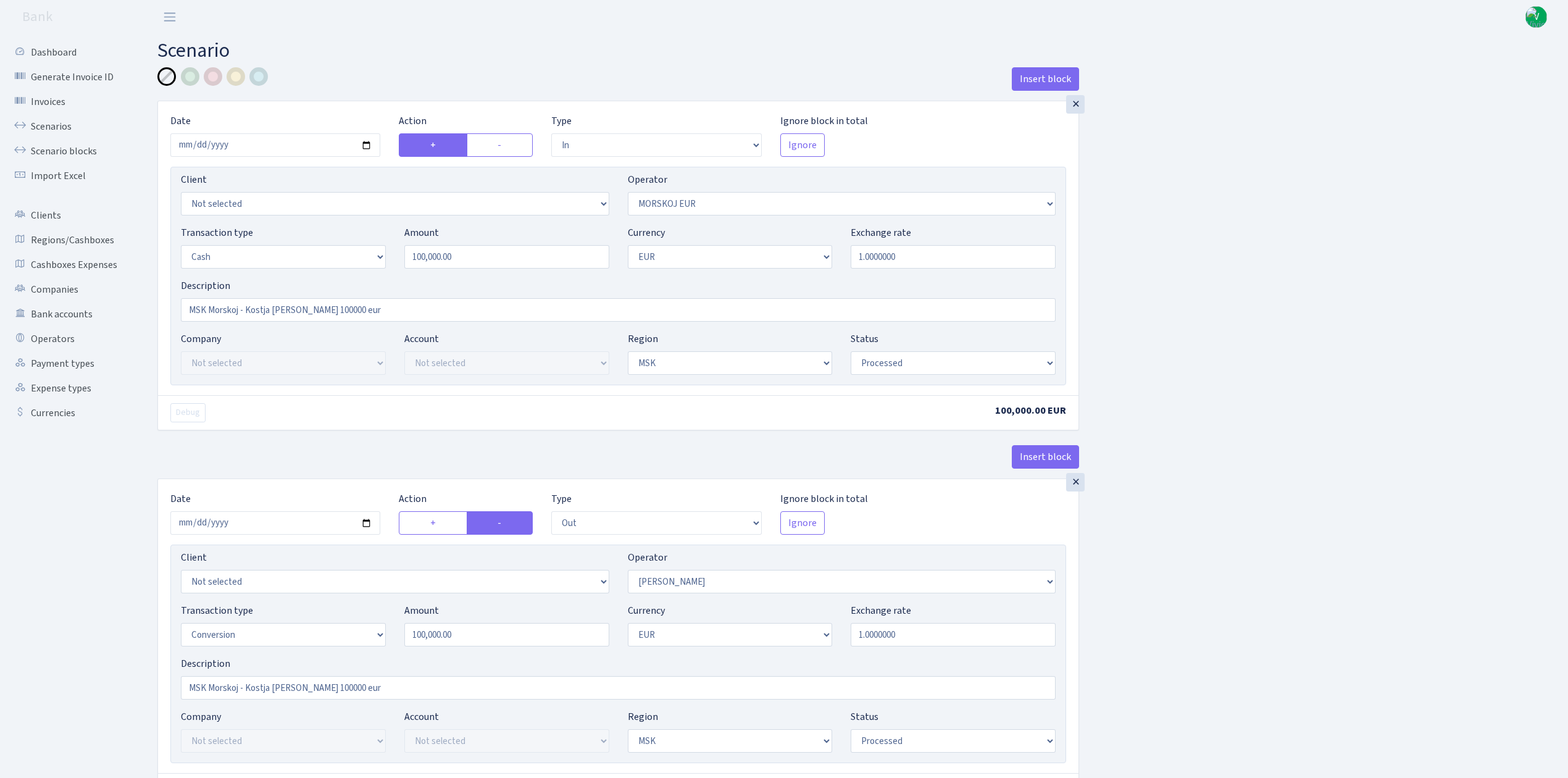
select select "3"
select select "processed"
select select "commission"
select select "439"
select select "processed"
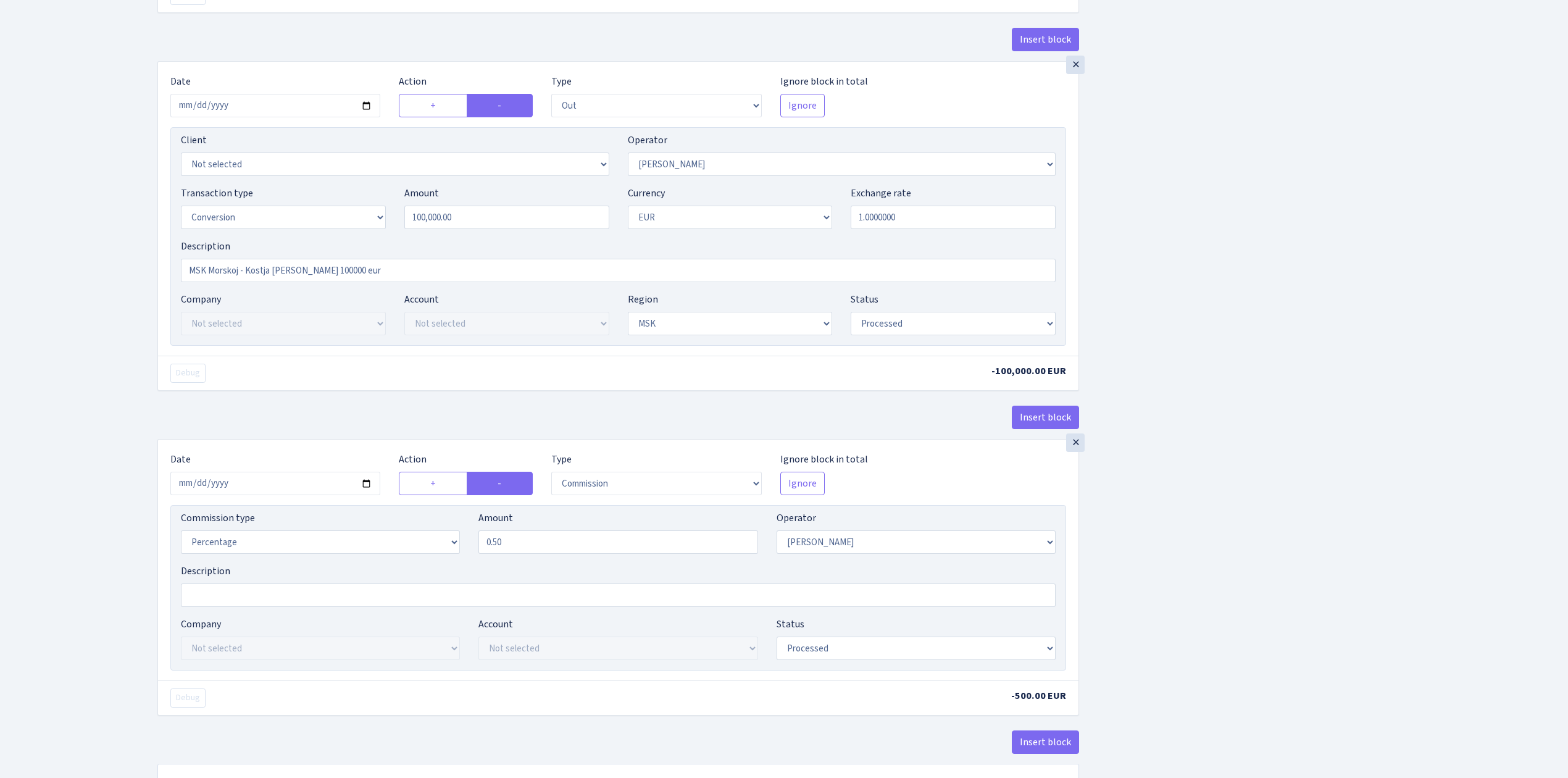
scroll to position [494, 0]
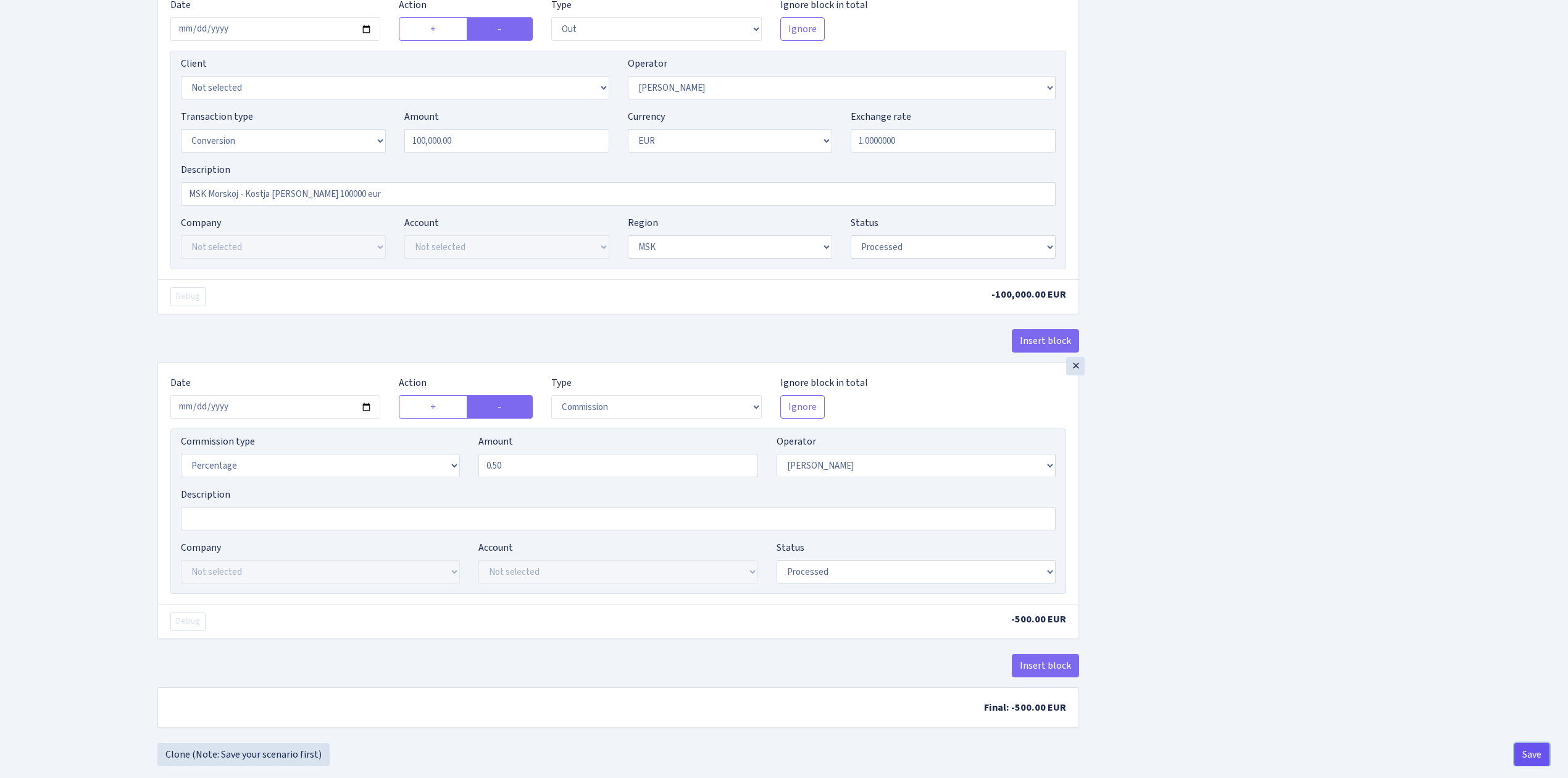
click at [1542, 765] on button "Save" at bounding box center [1532, 754] width 36 height 24
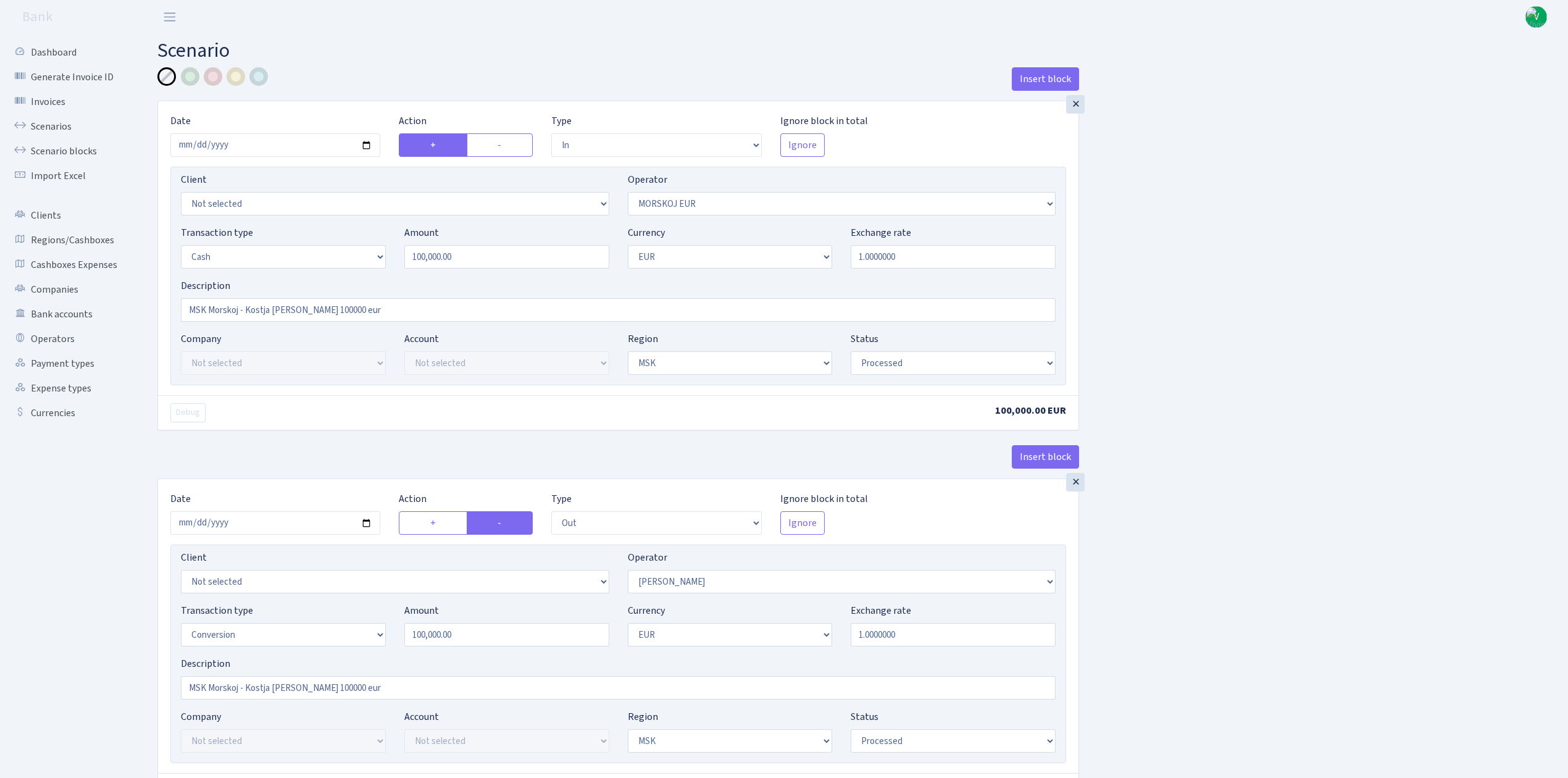
select select "in"
select select "323"
select select "1"
select select "3"
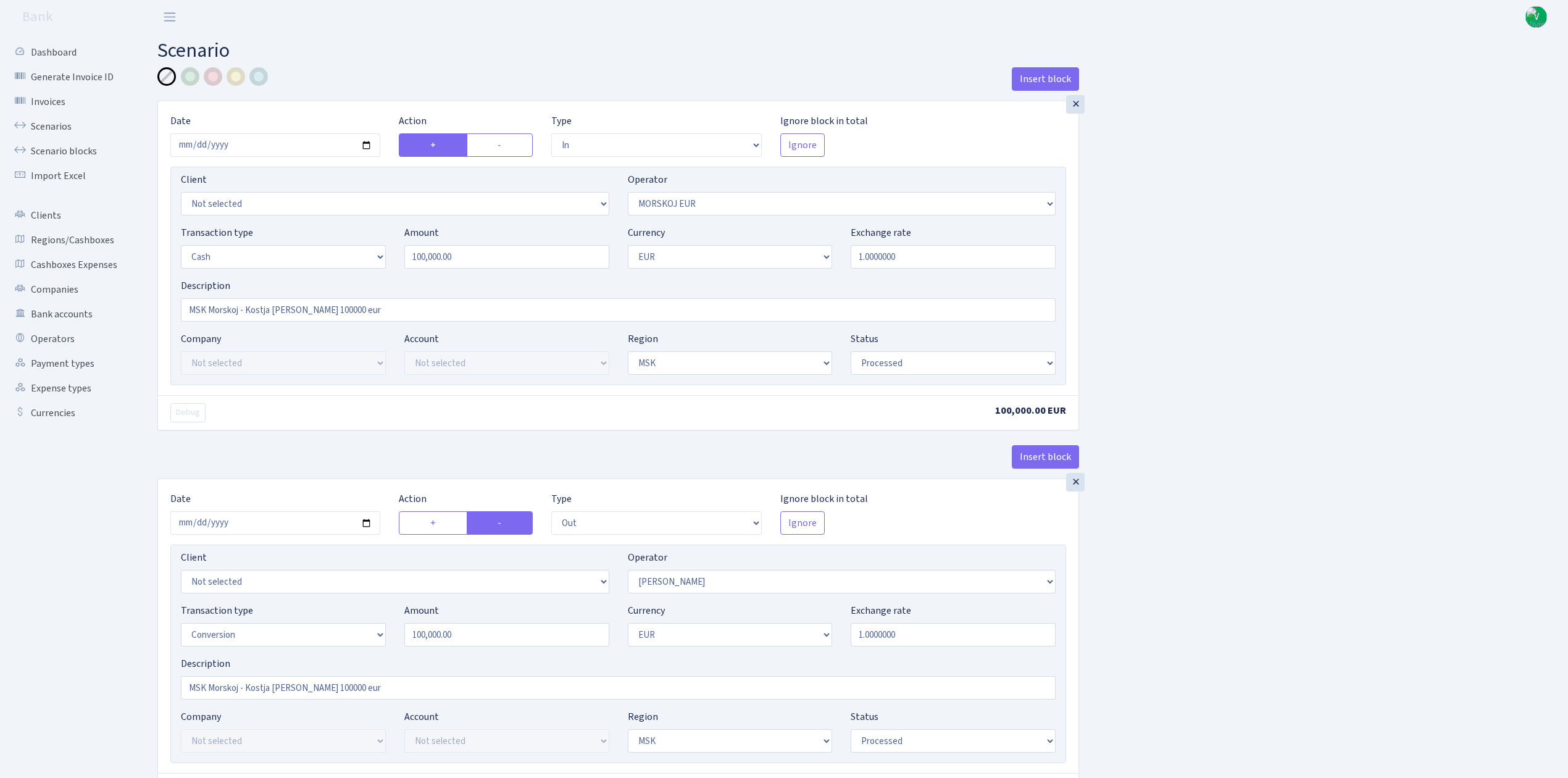
select select "processed"
select select "out"
select select "439"
select select "15"
select select "1"
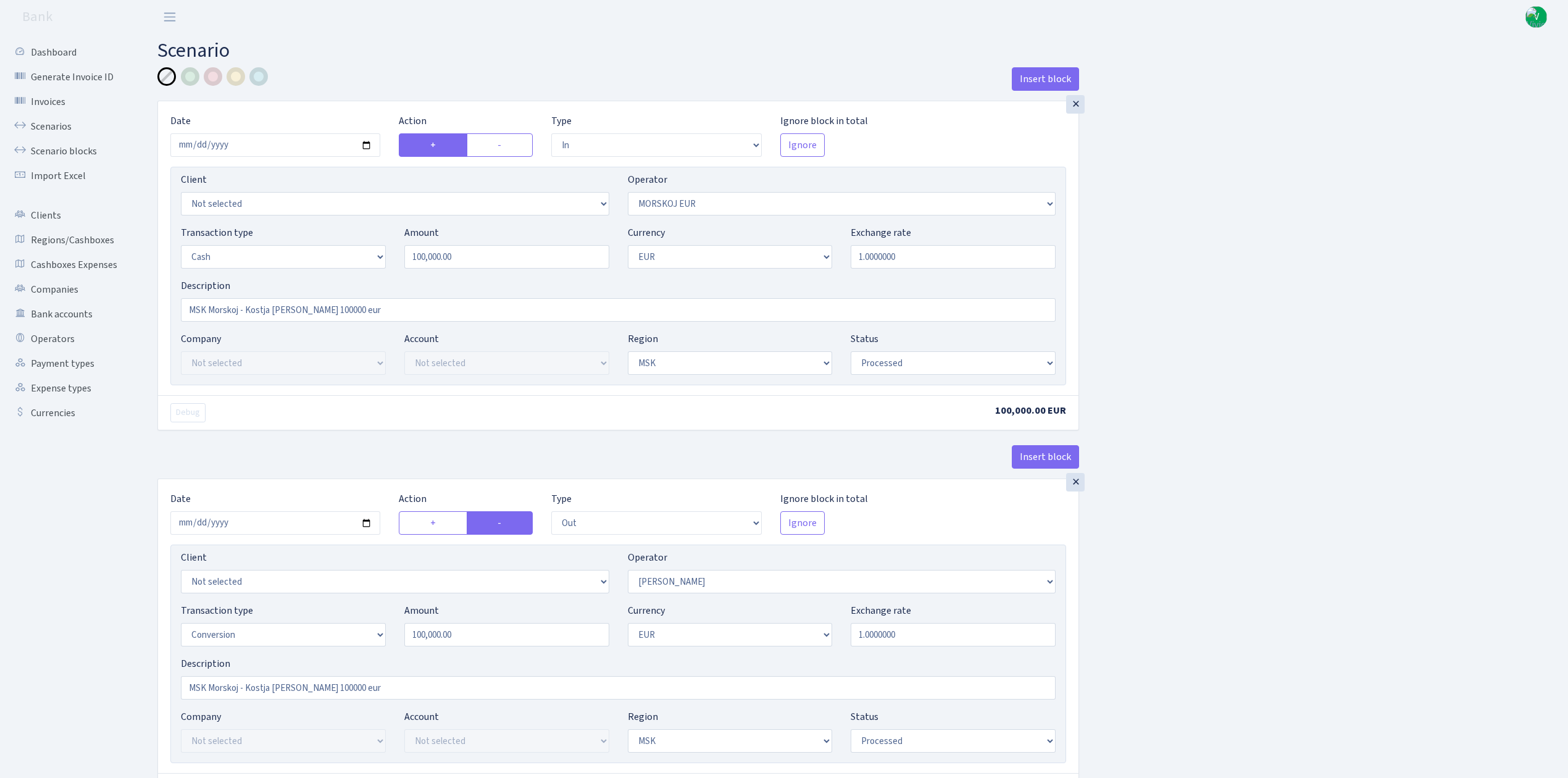
select select "3"
select select "processed"
select select "commission"
select select "439"
select select "processed"
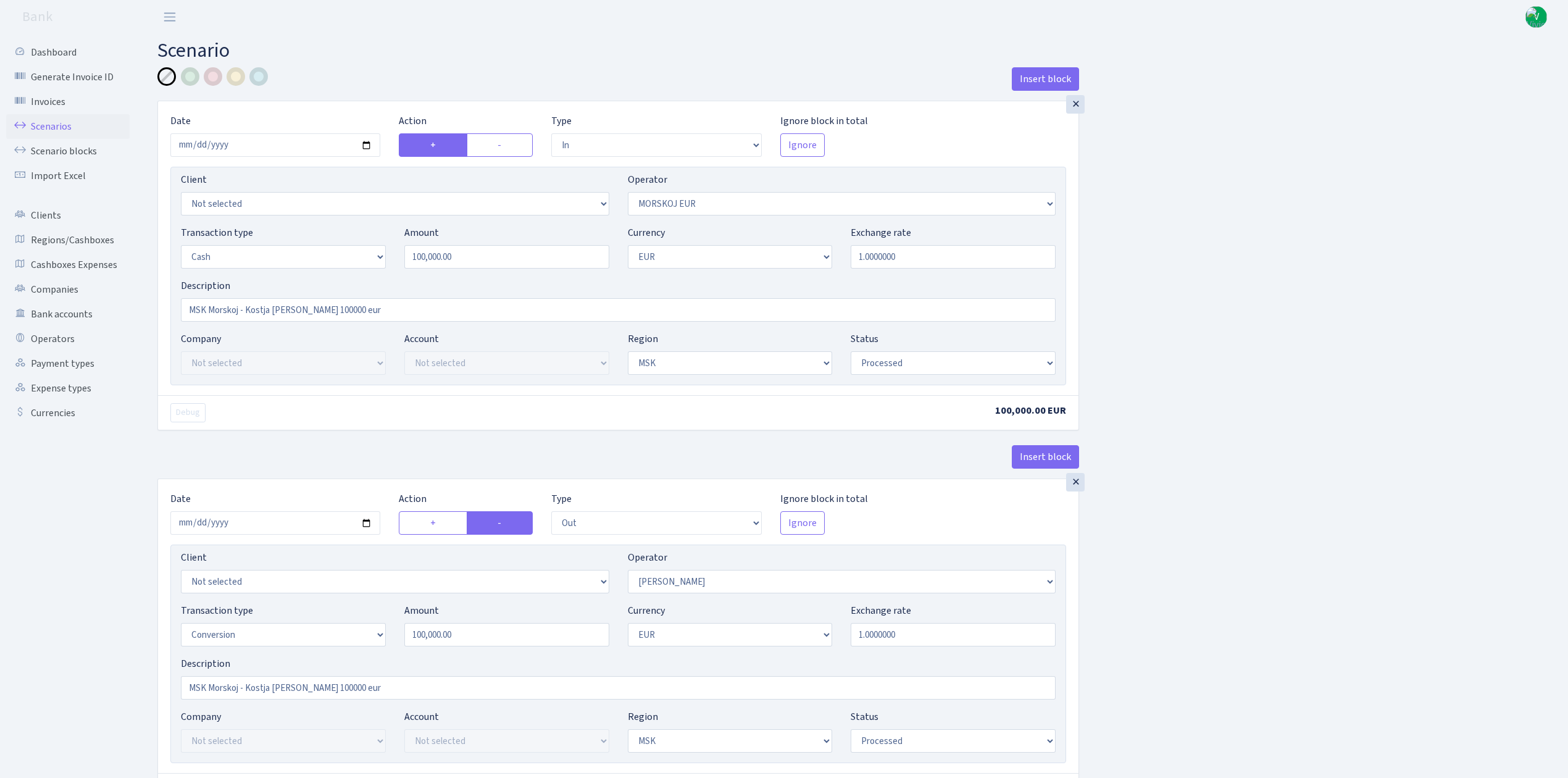
click at [58, 121] on link "Scenarios" at bounding box center [67, 126] width 123 height 25
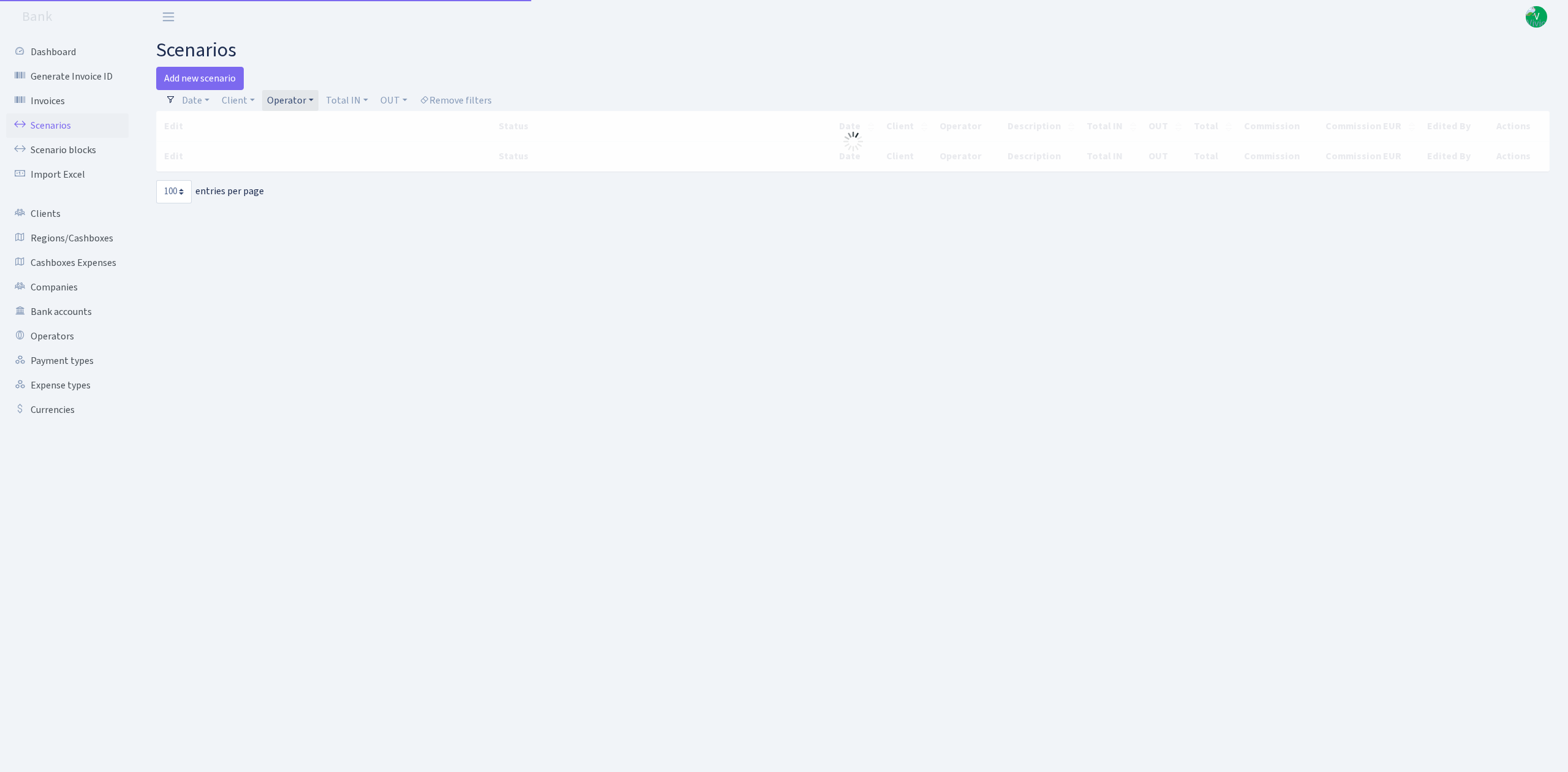
select select "100"
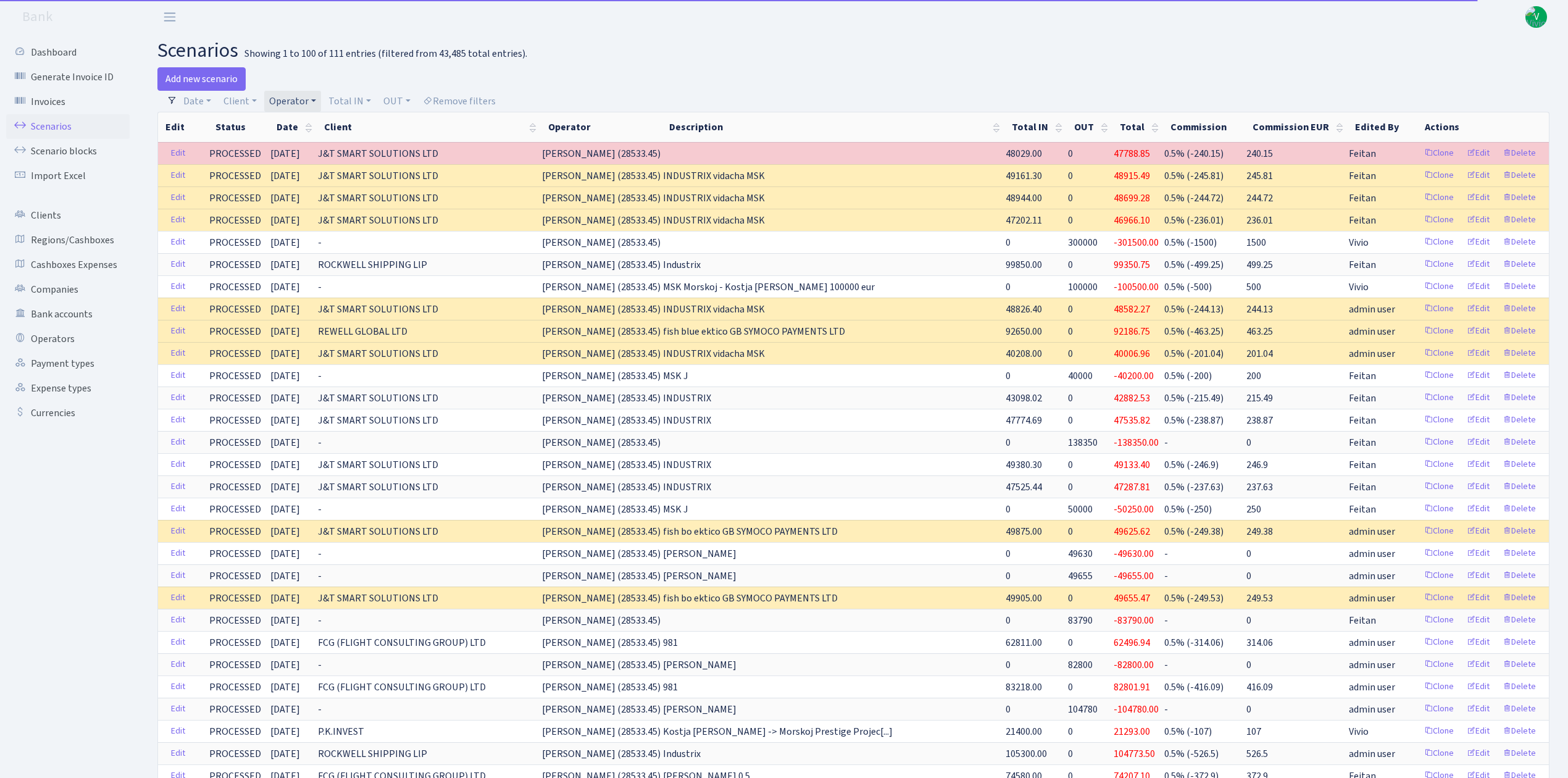
click at [297, 94] on link "Operator" at bounding box center [293, 101] width 57 height 21
